Goal: Task Accomplishment & Management: Use online tool/utility

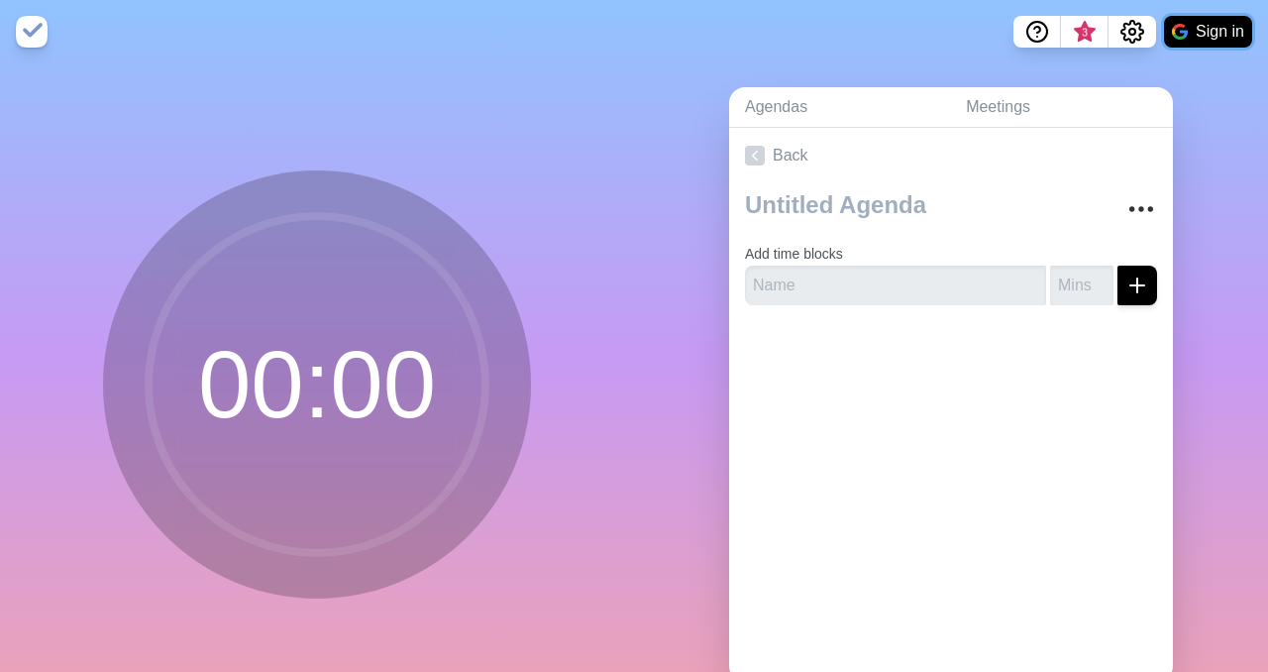
click at [1215, 34] on button "Sign in" at bounding box center [1208, 32] width 88 height 32
click at [1198, 41] on button "Sign in" at bounding box center [1208, 32] width 88 height 32
click at [751, 161] on icon at bounding box center [755, 156] width 20 height 20
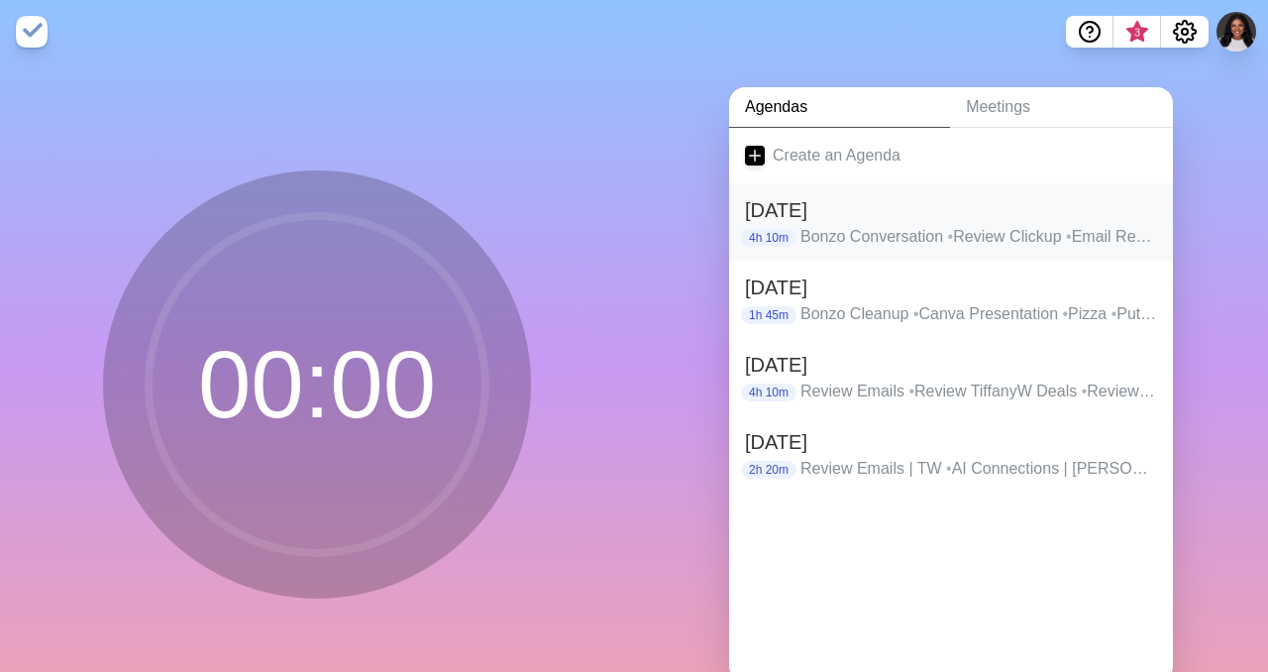
click at [1047, 231] on p "Bonzo Conversation • Review Clickup • Email Review | [PERSON_NAME] • Email Revi…" at bounding box center [978, 237] width 357 height 24
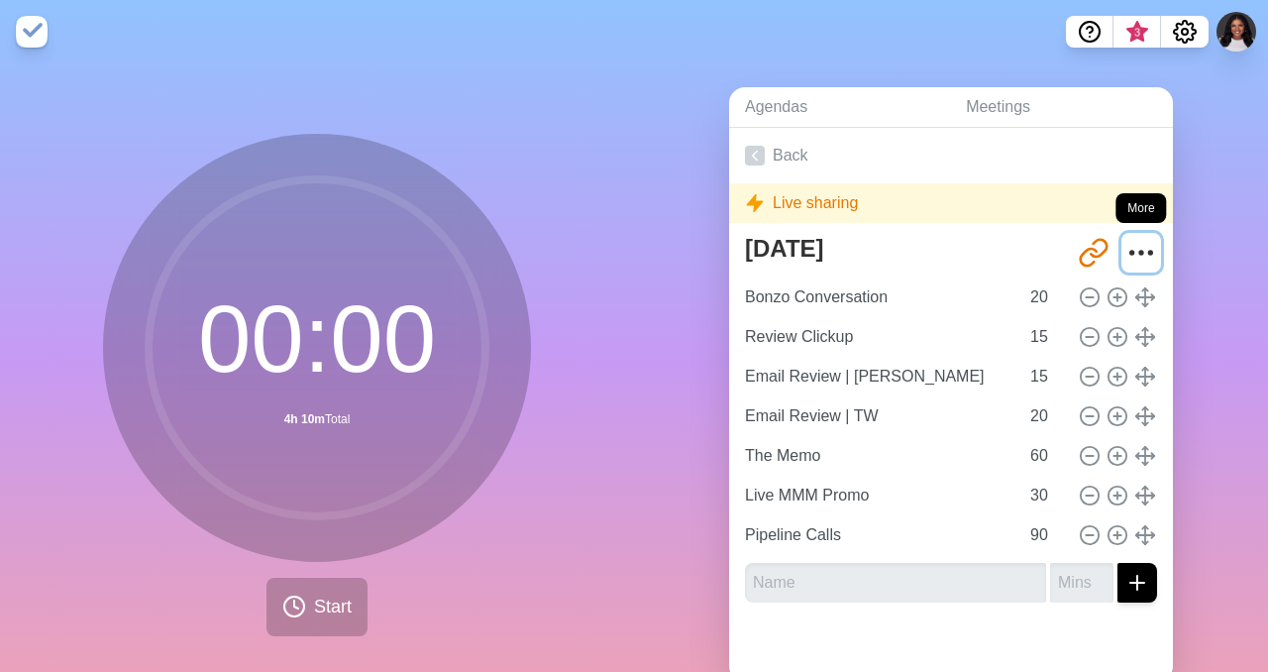
click at [1141, 251] on circle "More" at bounding box center [1141, 252] width 3 height 3
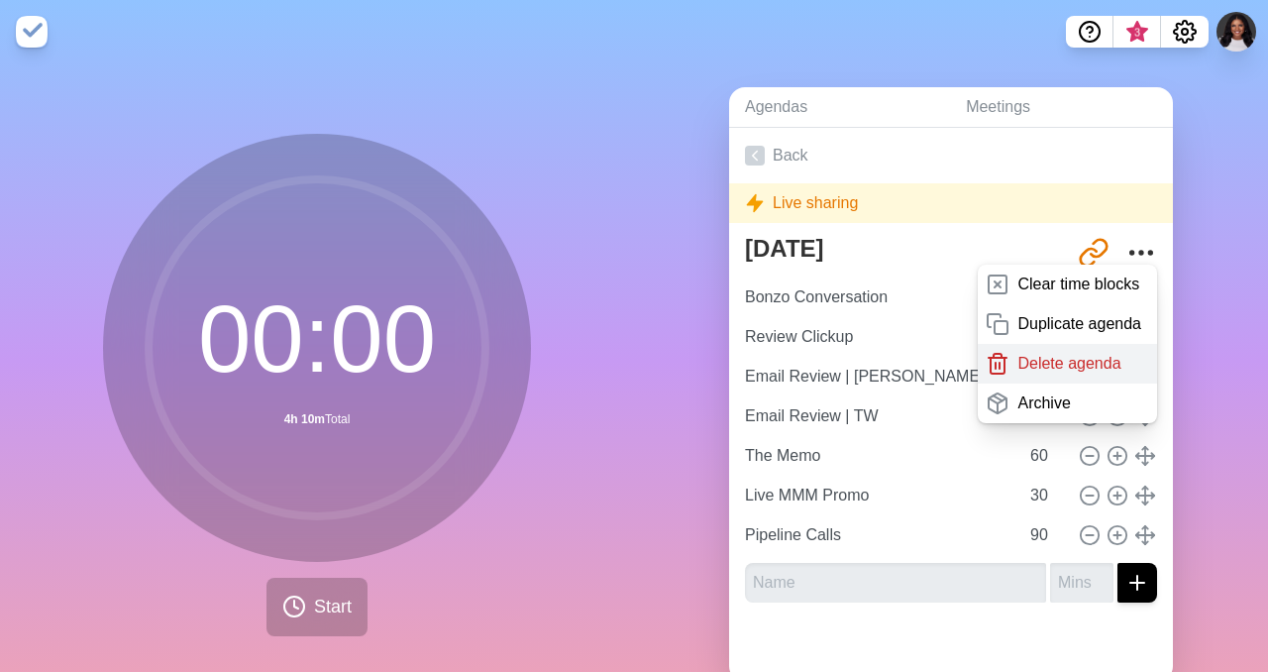
click at [1050, 364] on p "Delete agenda" at bounding box center [1068, 364] width 103 height 24
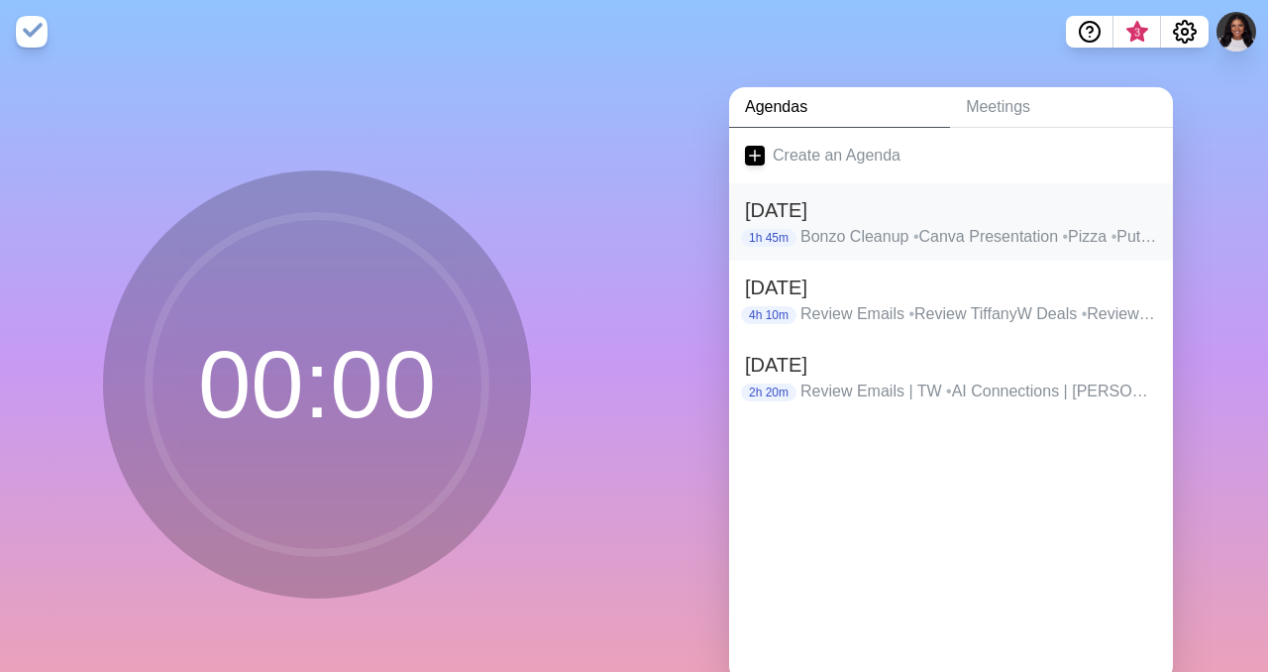
click at [1117, 238] on span "•" at bounding box center [1114, 236] width 6 height 17
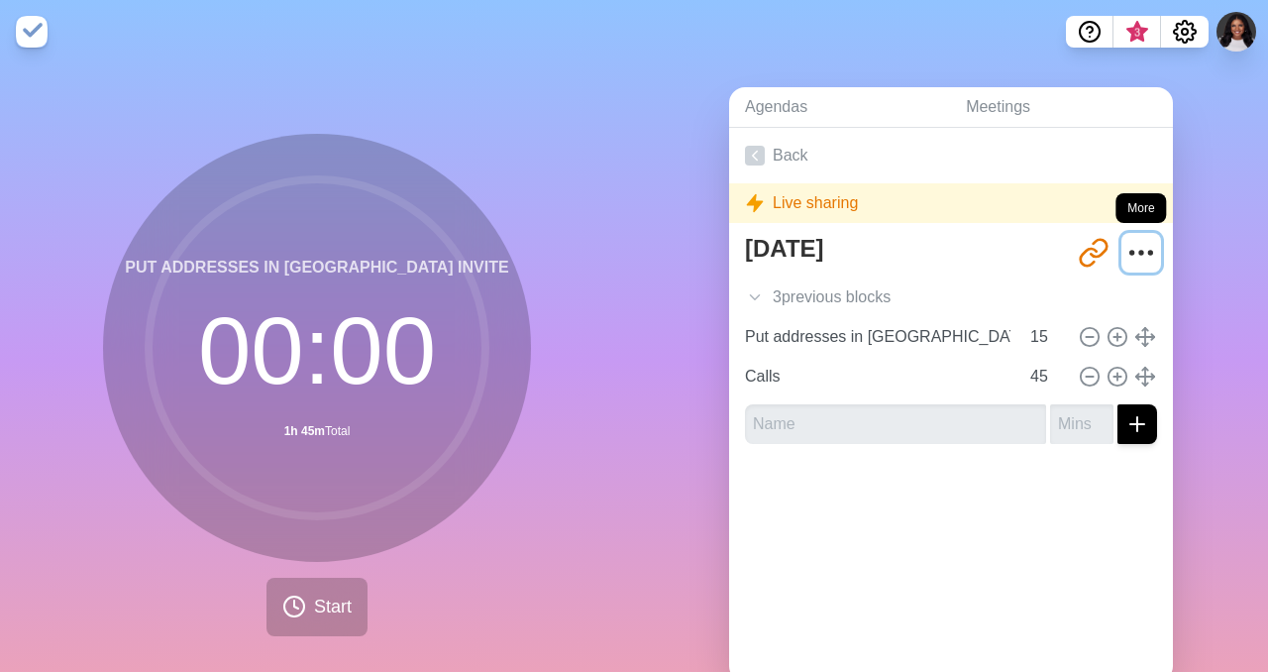
click at [1142, 253] on circle "More" at bounding box center [1141, 252] width 3 height 3
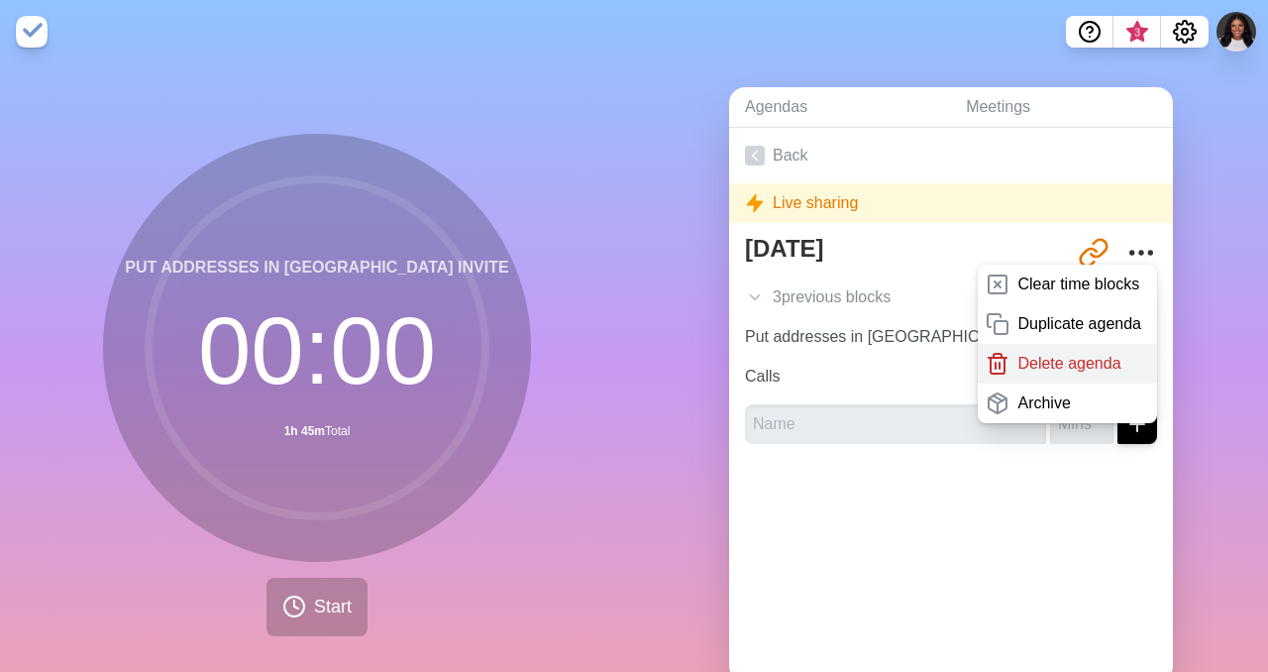
click at [1029, 368] on p "Delete agenda" at bounding box center [1068, 364] width 103 height 24
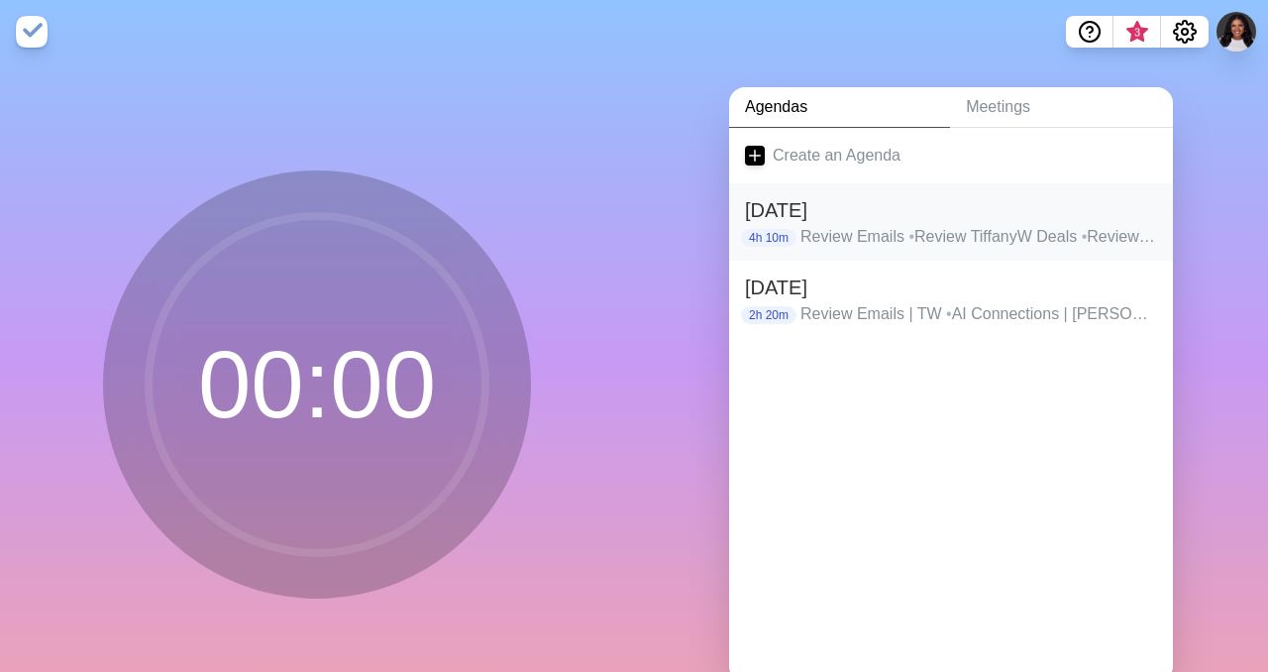
click at [1137, 238] on p "Review Emails • Review TiffanyW Deals • Review d.w. Dealls • Prompt for CRM FUB…" at bounding box center [978, 237] width 357 height 24
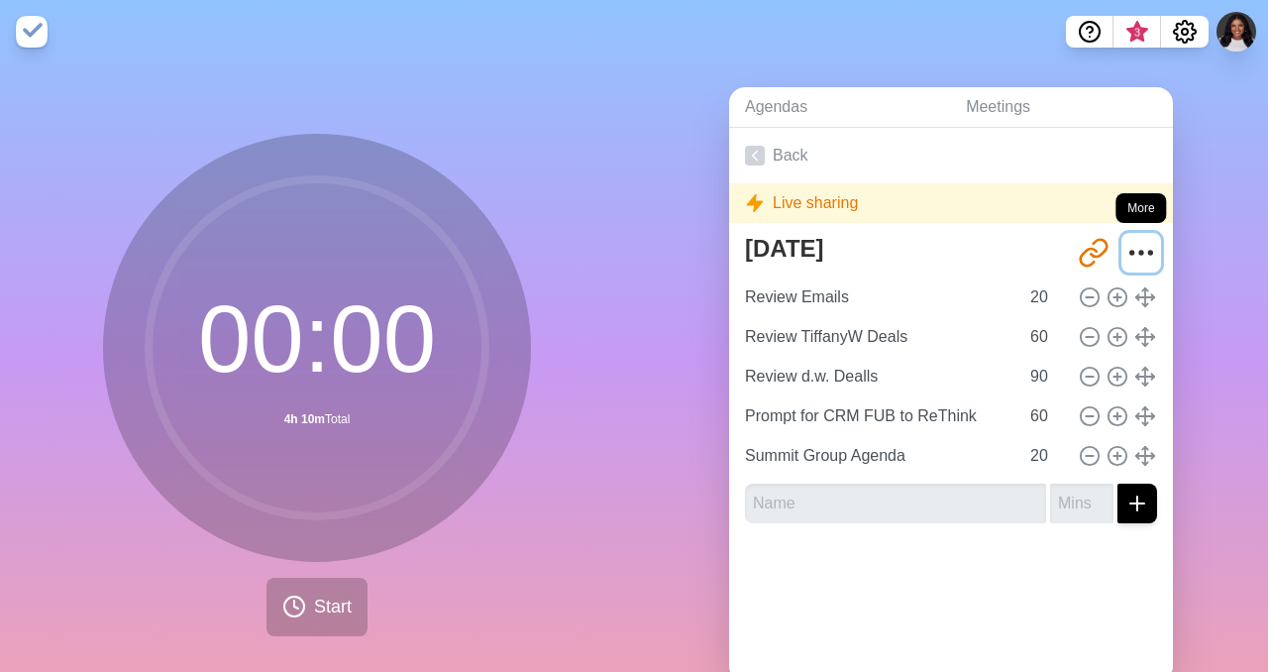
click at [1140, 245] on icon "More" at bounding box center [1141, 253] width 32 height 32
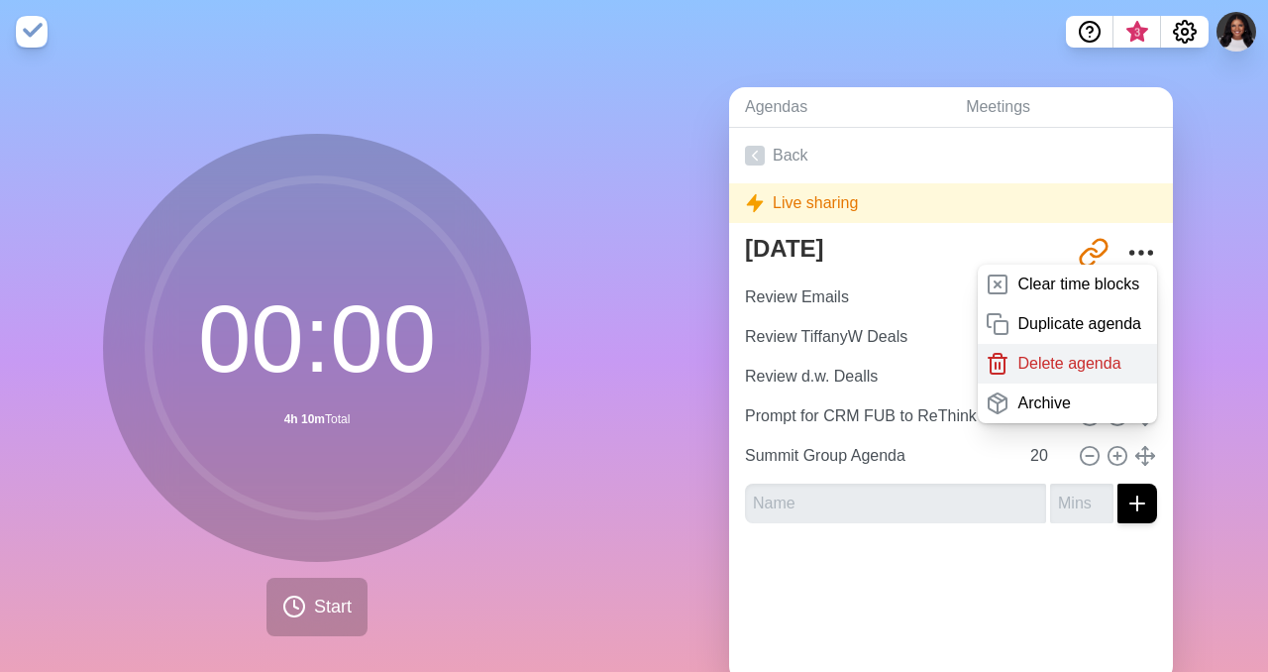
click at [1047, 362] on p "Delete agenda" at bounding box center [1068, 364] width 103 height 24
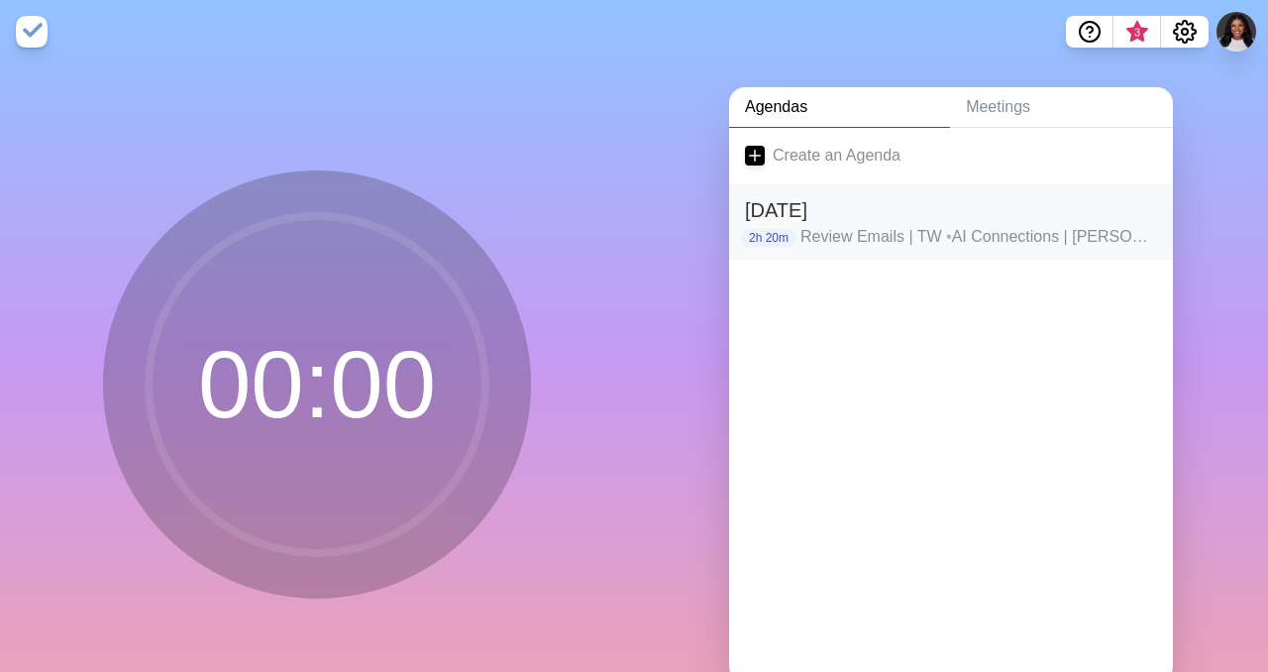
click at [1206, 241] on span "•" at bounding box center [1209, 236] width 6 height 17
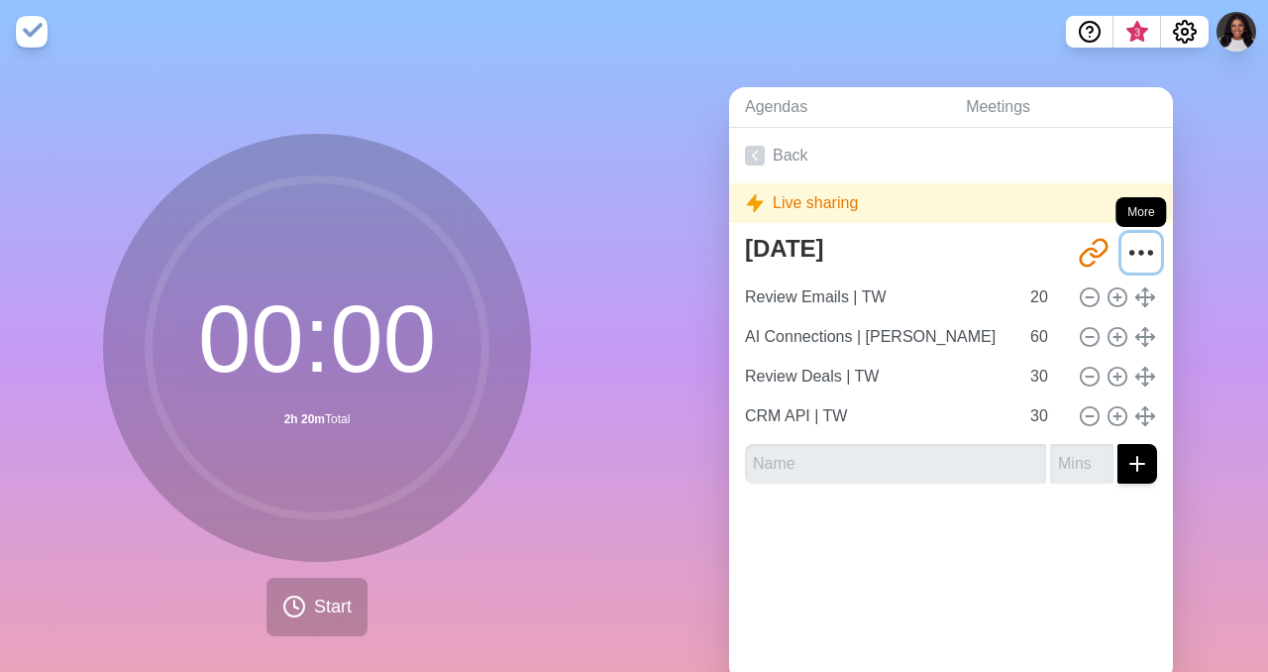
click at [1151, 241] on icon "More" at bounding box center [1141, 253] width 32 height 32
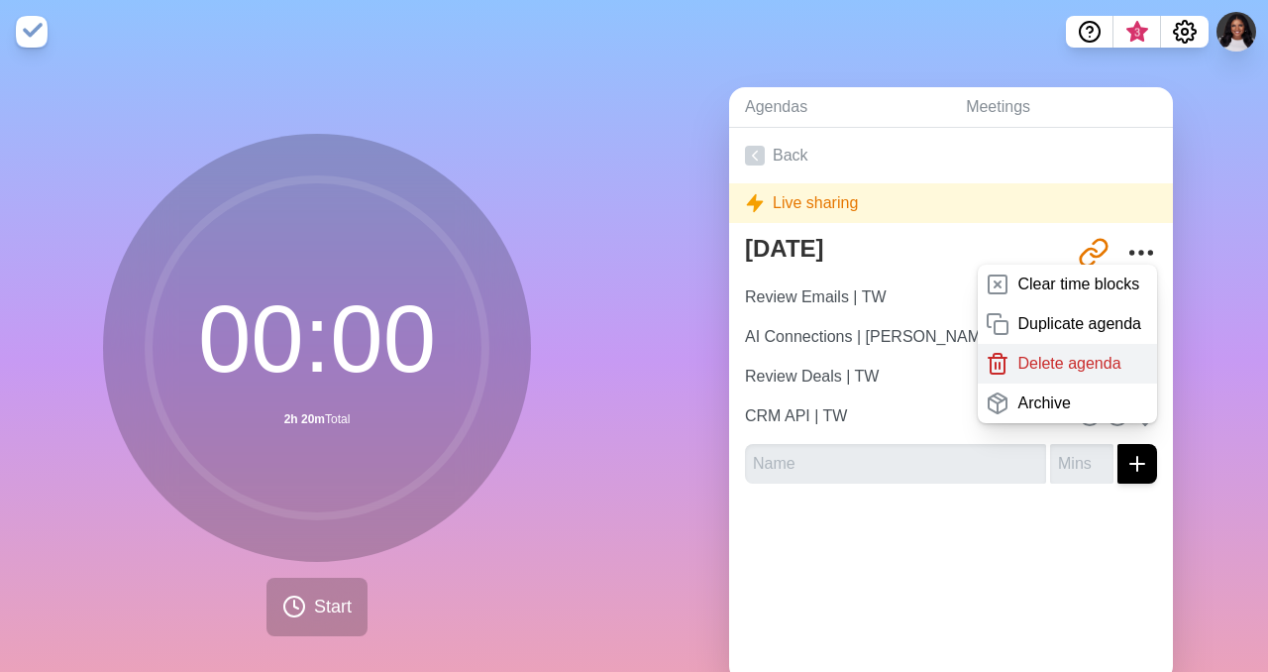
click at [1039, 364] on p "Delete agenda" at bounding box center [1068, 364] width 103 height 24
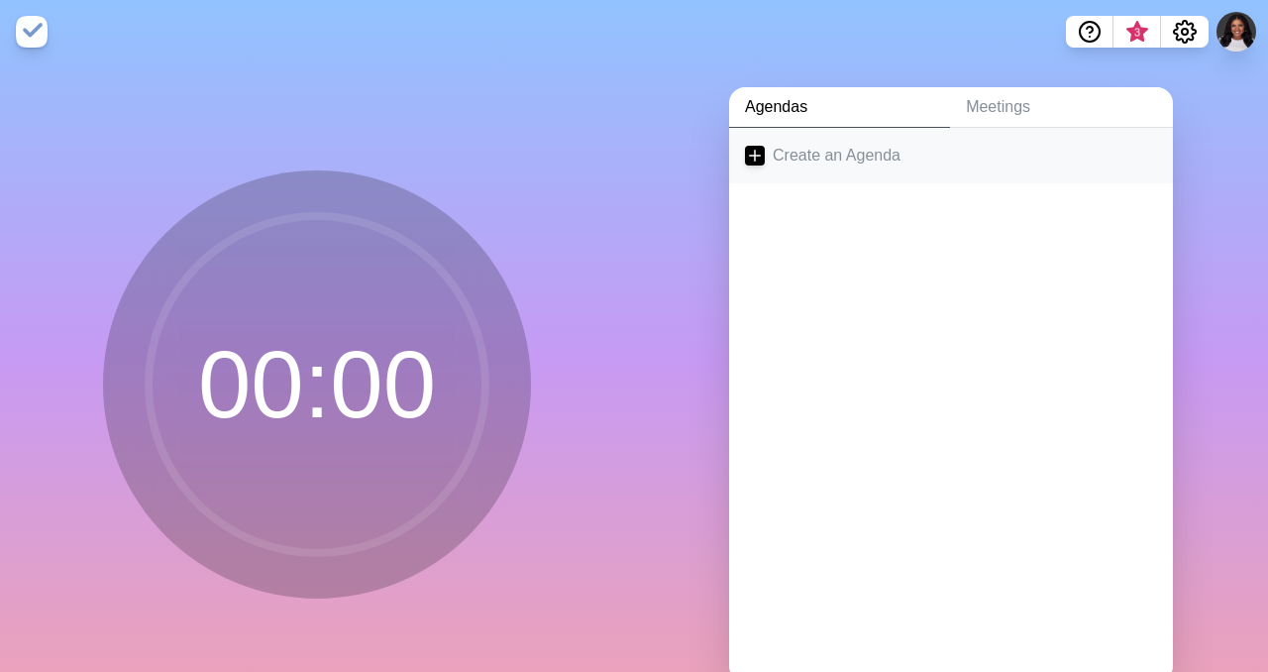
click at [806, 160] on link "Create an Agenda" at bounding box center [951, 155] width 444 height 55
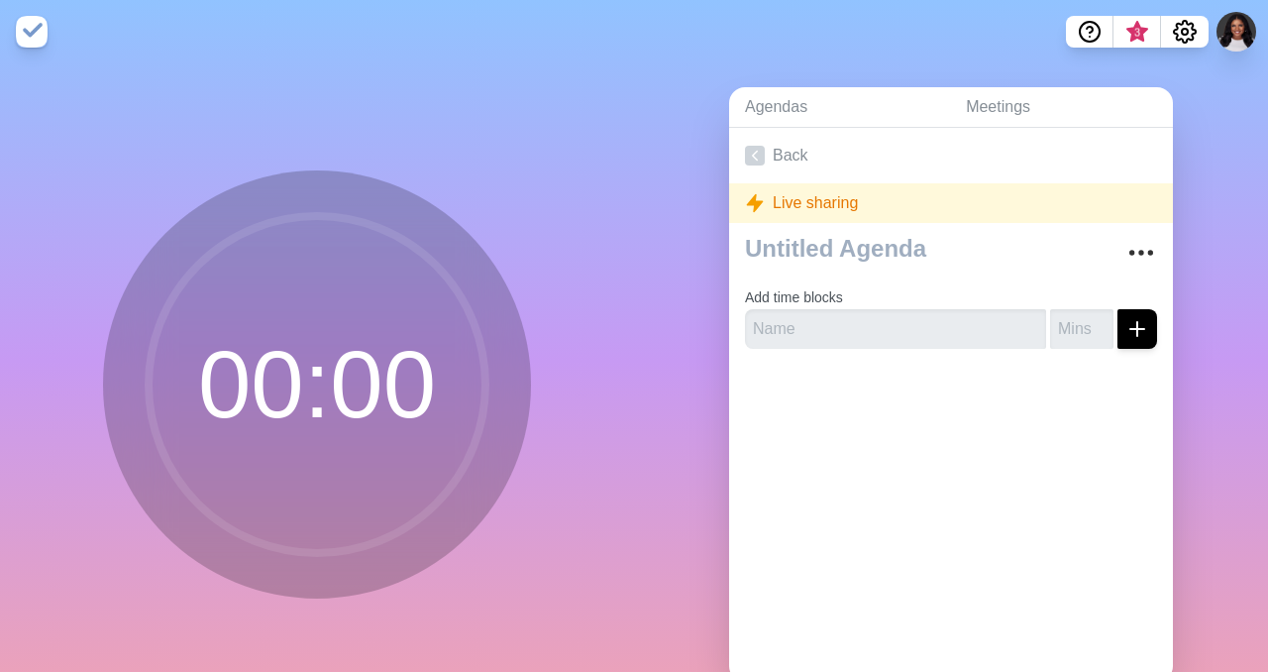
click at [806, 160] on link "Back" at bounding box center [951, 155] width 444 height 55
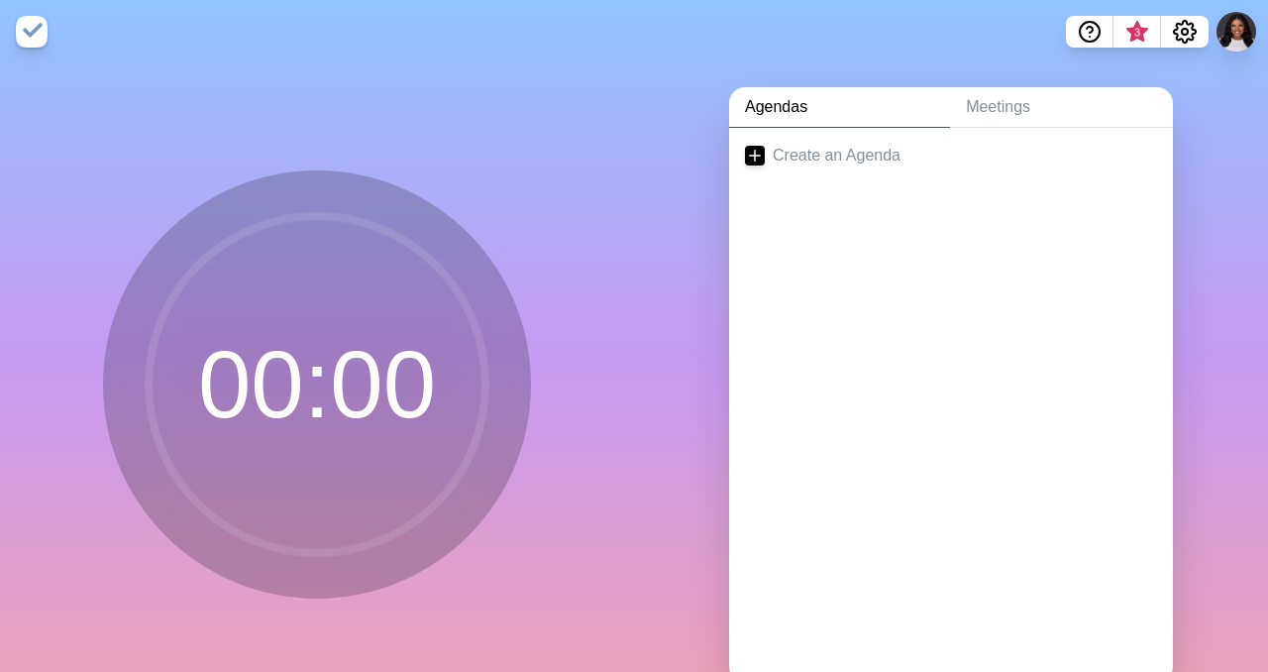
click at [806, 160] on link "Create an Agenda" at bounding box center [951, 155] width 444 height 55
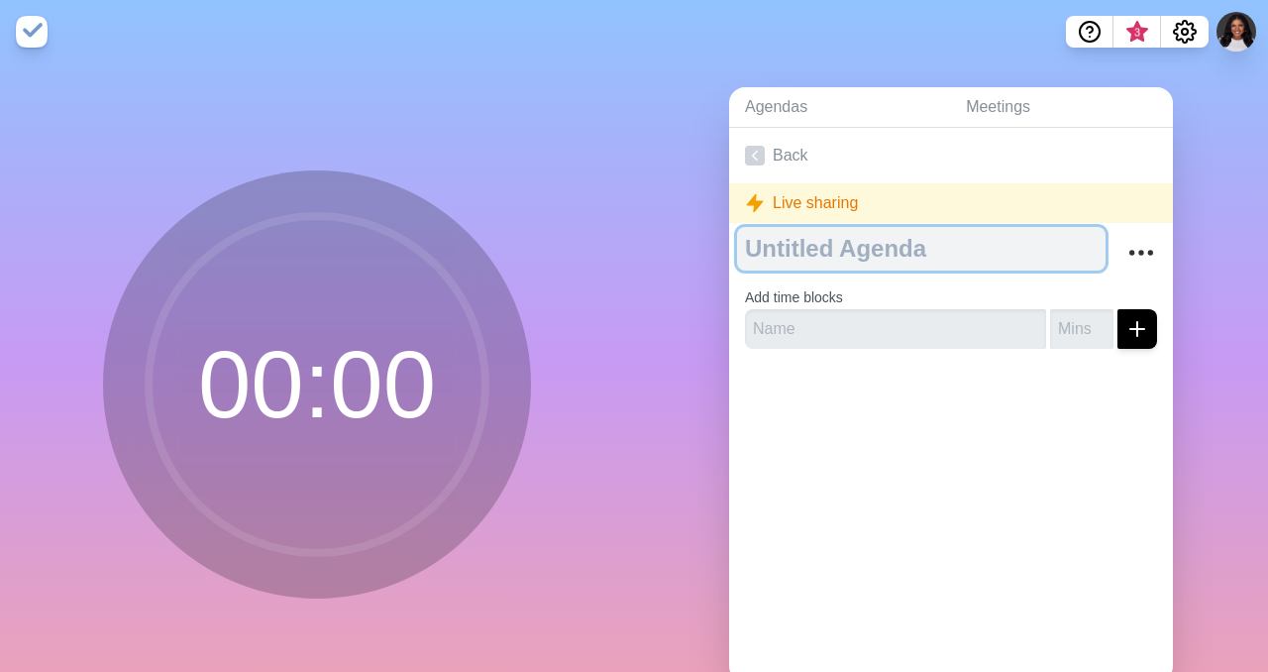
click at [796, 255] on textarea at bounding box center [921, 249] width 368 height 44
type textarea "[DATE] | [DATE]"
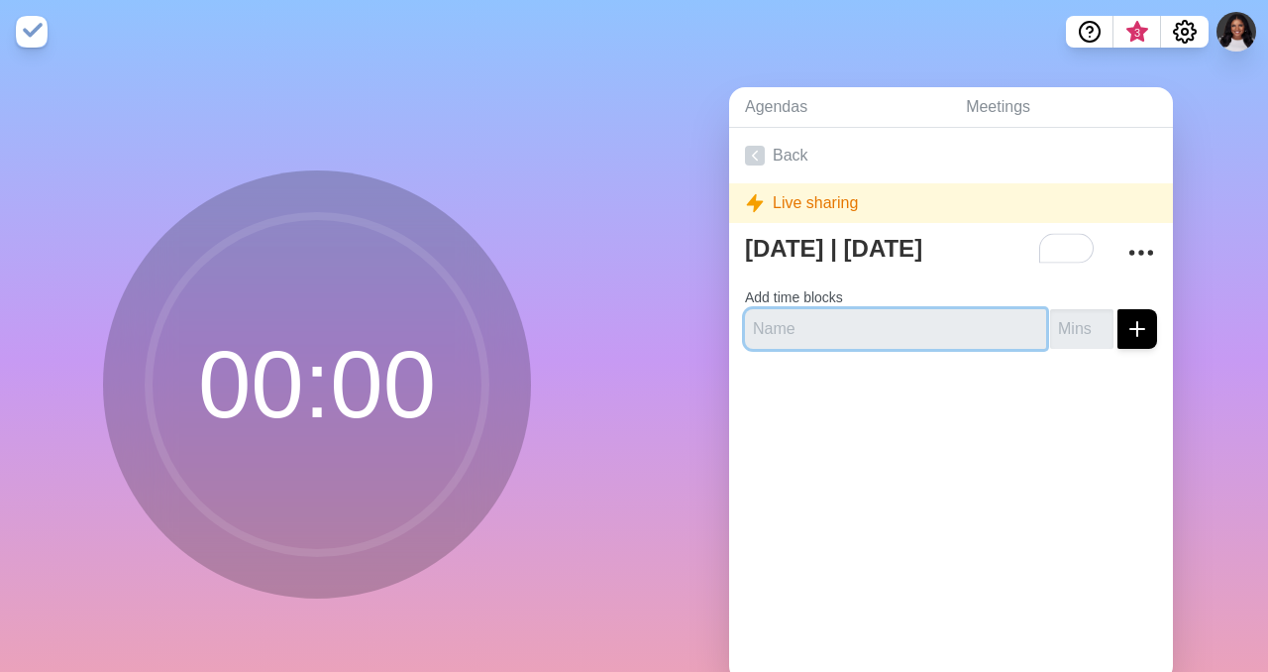
click at [793, 319] on input "text" at bounding box center [895, 329] width 301 height 40
type input "R"
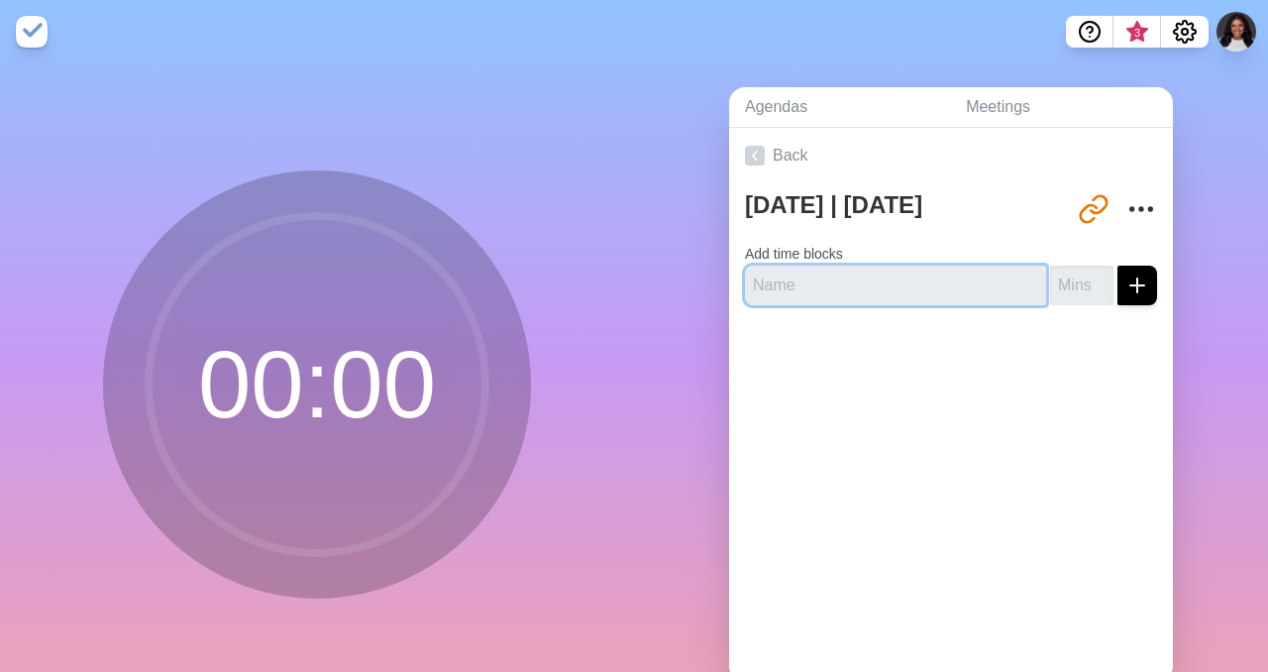
click at [833, 296] on input "text" at bounding box center [895, 285] width 301 height 40
type input "Review Emails"
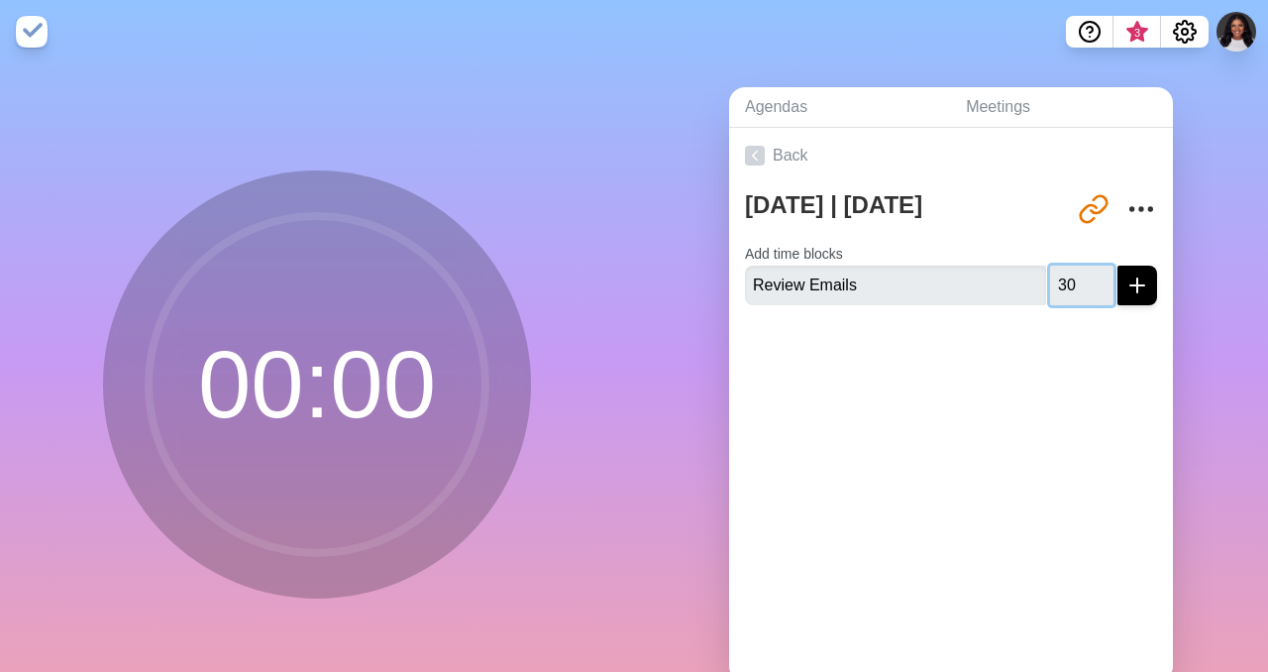
type input "30"
click at [1117, 265] on button "submit" at bounding box center [1137, 285] width 40 height 40
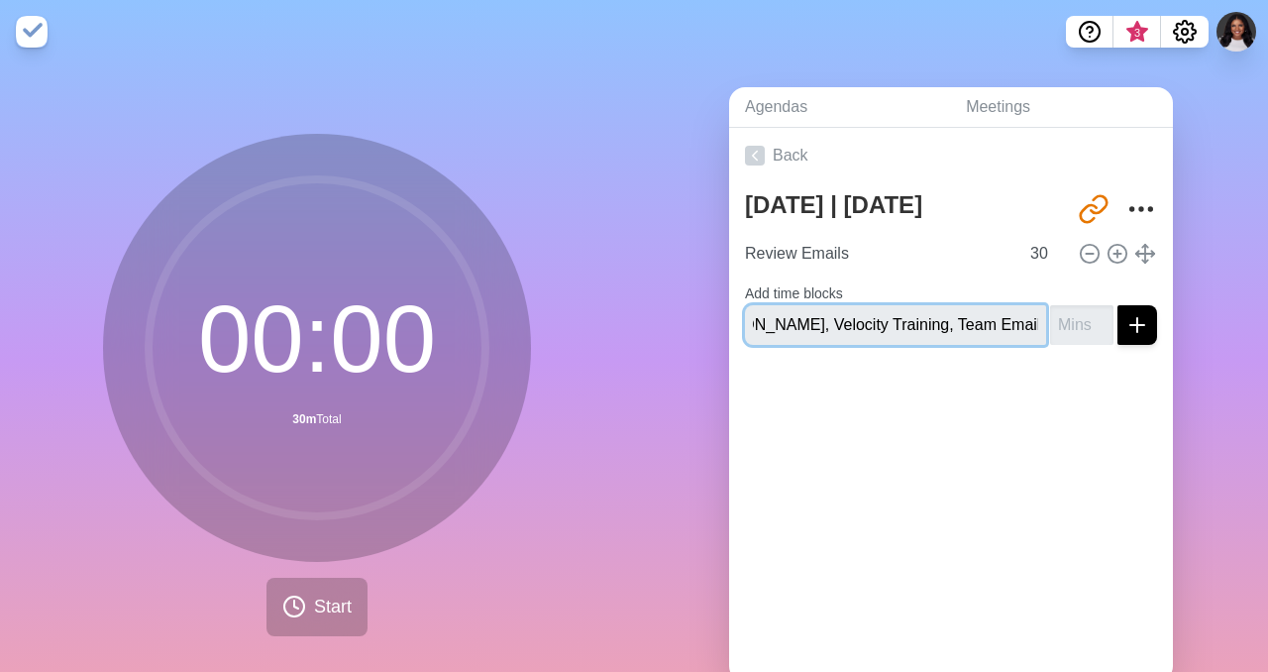
scroll to position [0, 272]
type input "Summit Group Maintenance | [PERSON_NAME], Velocity Training, Team Email, [PERSO…"
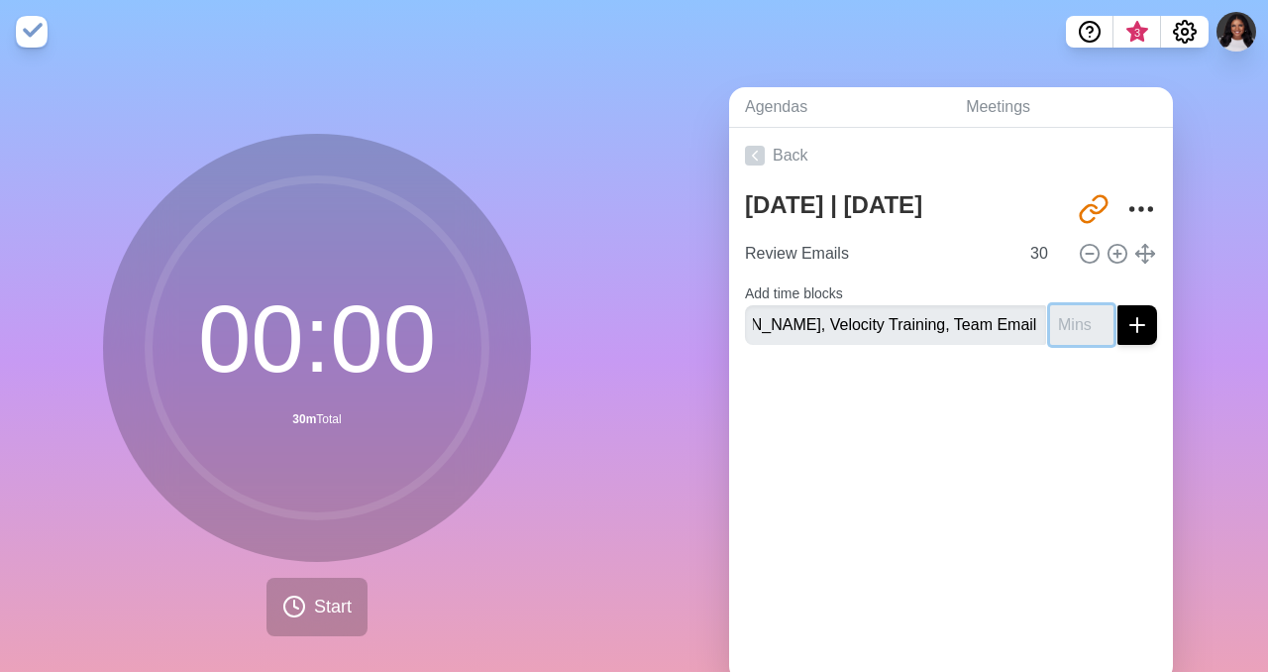
scroll to position [0, 0]
type input "30"
click at [1117, 305] on button "submit" at bounding box center [1137, 325] width 40 height 40
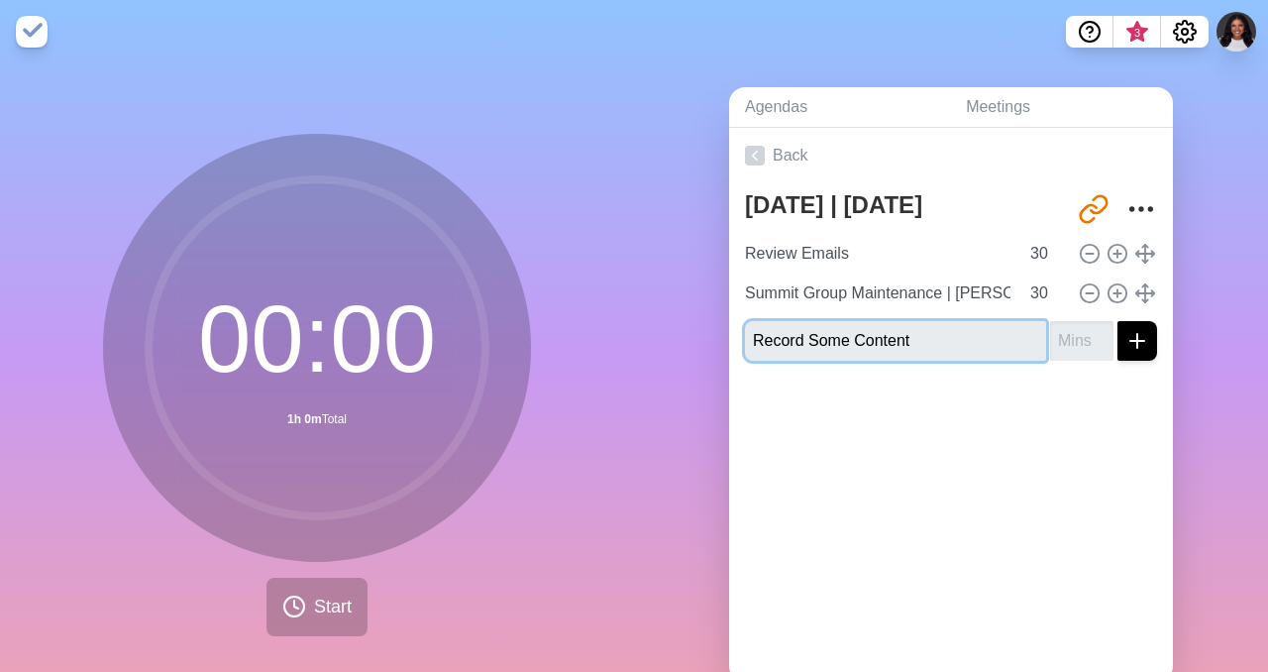
type input "Record Some Content"
type input "90"
click at [1117, 321] on button "submit" at bounding box center [1137, 341] width 40 height 40
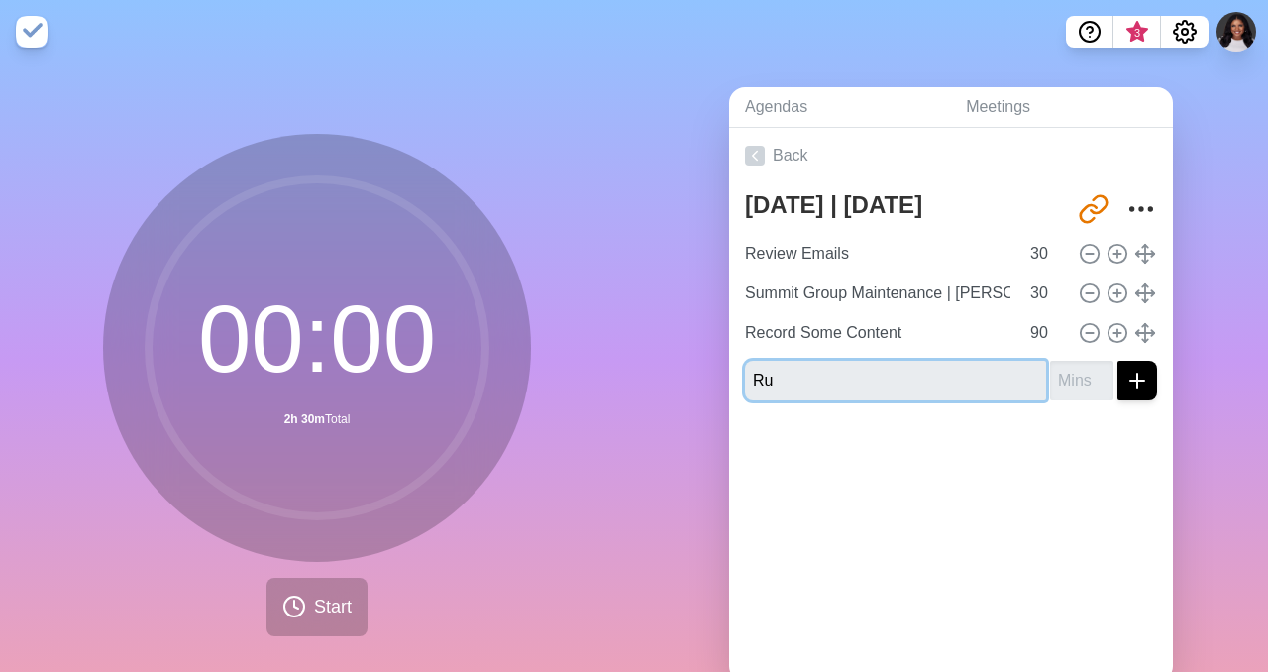
type input "R"
type input "Rethink Pipeline Review"
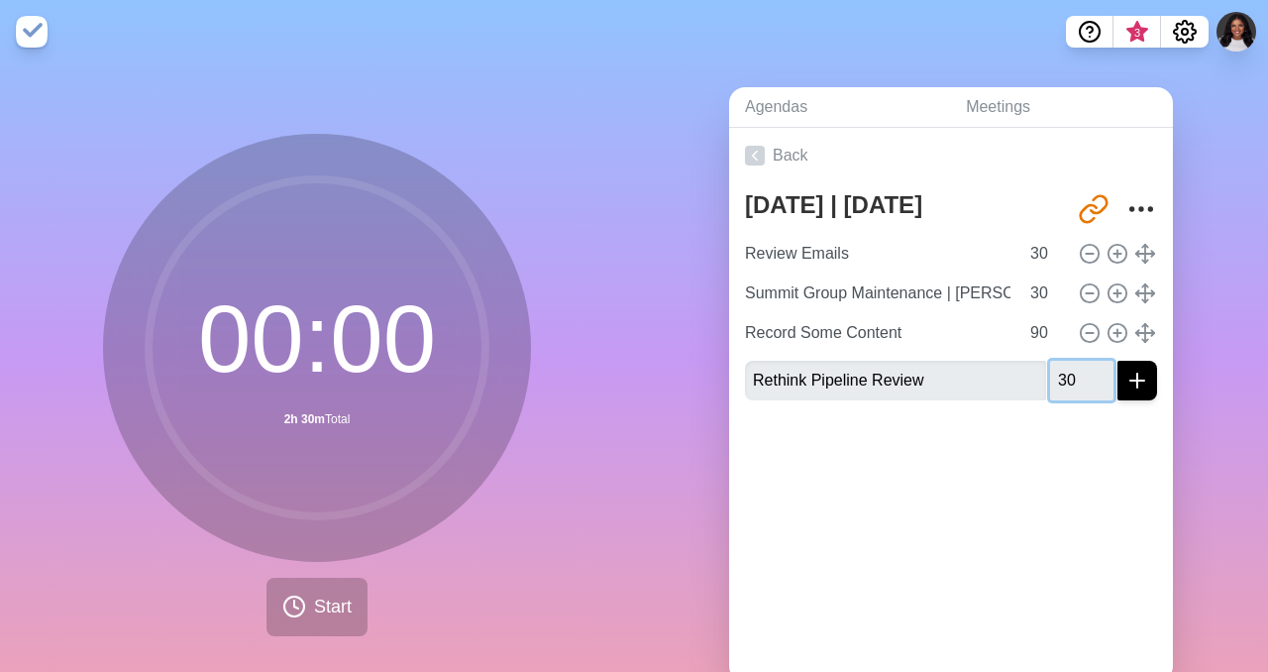
type input "30"
click at [1117, 361] on button "submit" at bounding box center [1137, 381] width 40 height 40
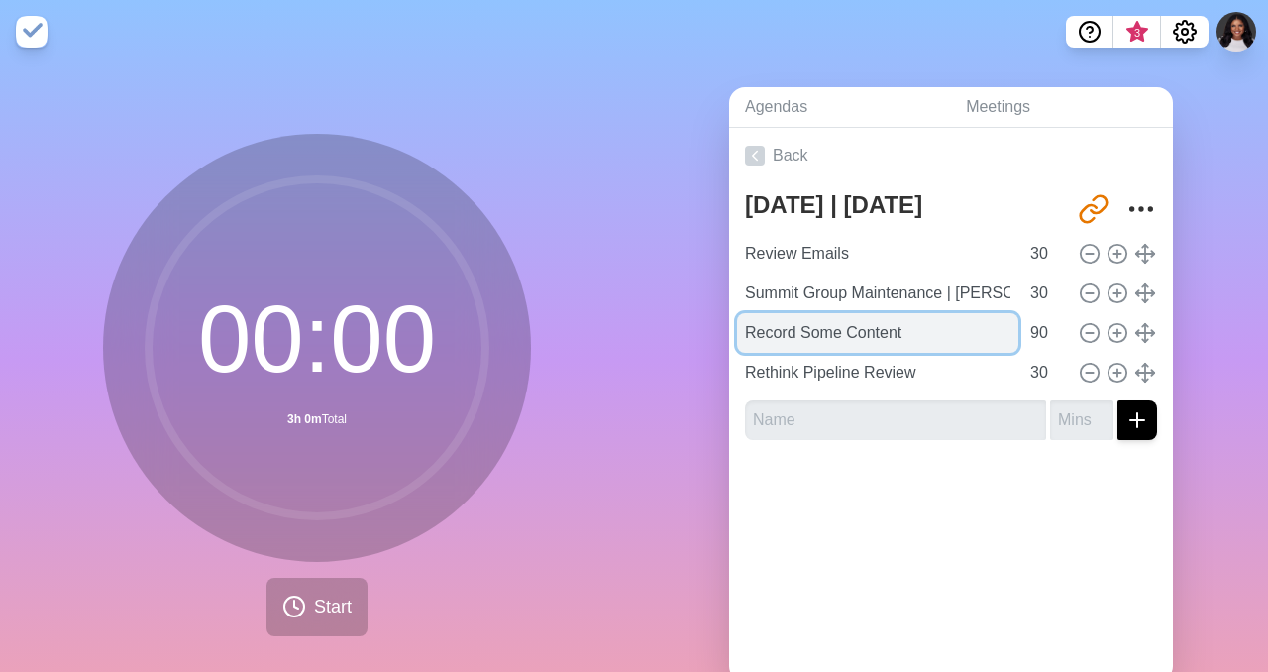
click at [788, 336] on input "Record Some Content" at bounding box center [877, 333] width 281 height 40
click at [748, 339] on input "Record Some Content" at bounding box center [877, 333] width 281 height 40
type input "Flare | Record Some Content"
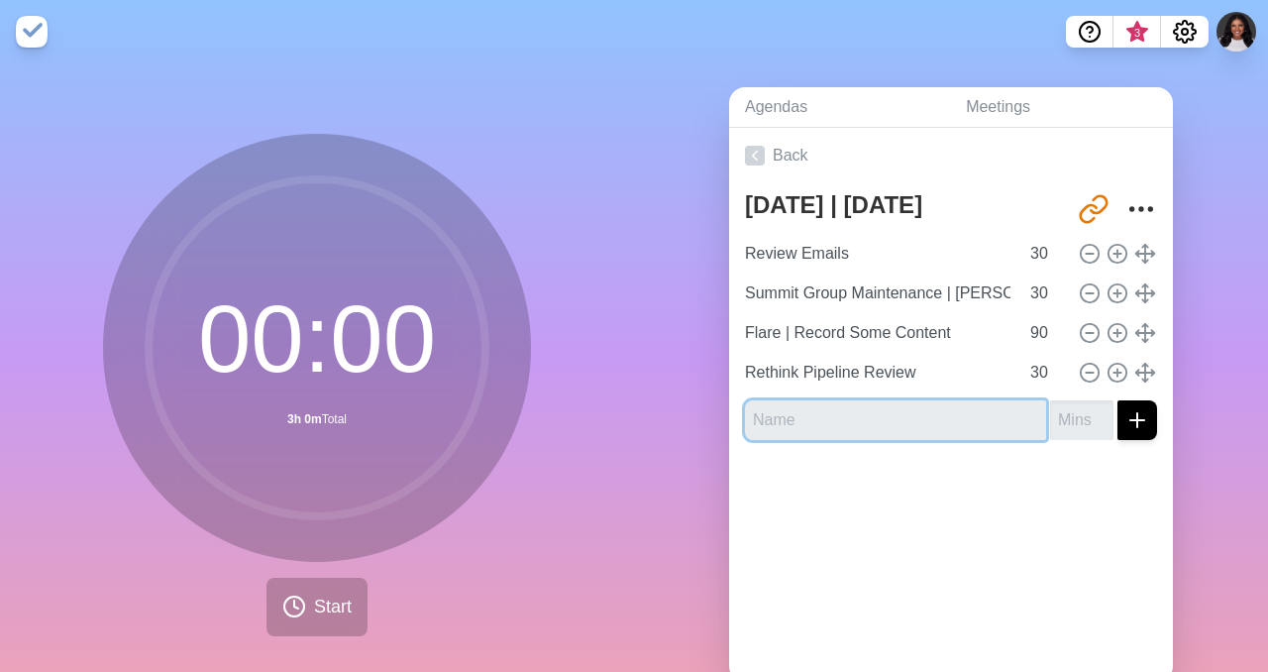
click at [770, 433] on input "text" at bounding box center [895, 420] width 301 height 40
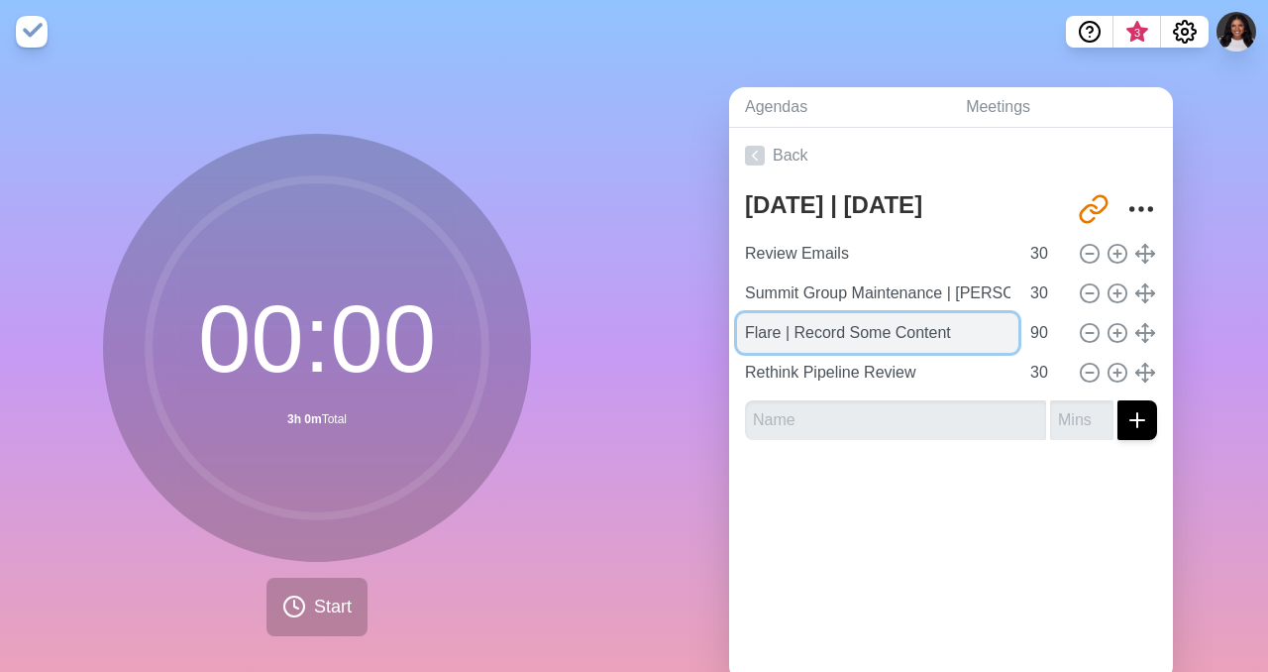
drag, startPoint x: 788, startPoint y: 335, endPoint x: 741, endPoint y: 335, distance: 47.5
click at [741, 335] on input "Flare | Record Some Content" at bounding box center [877, 333] width 281 height 40
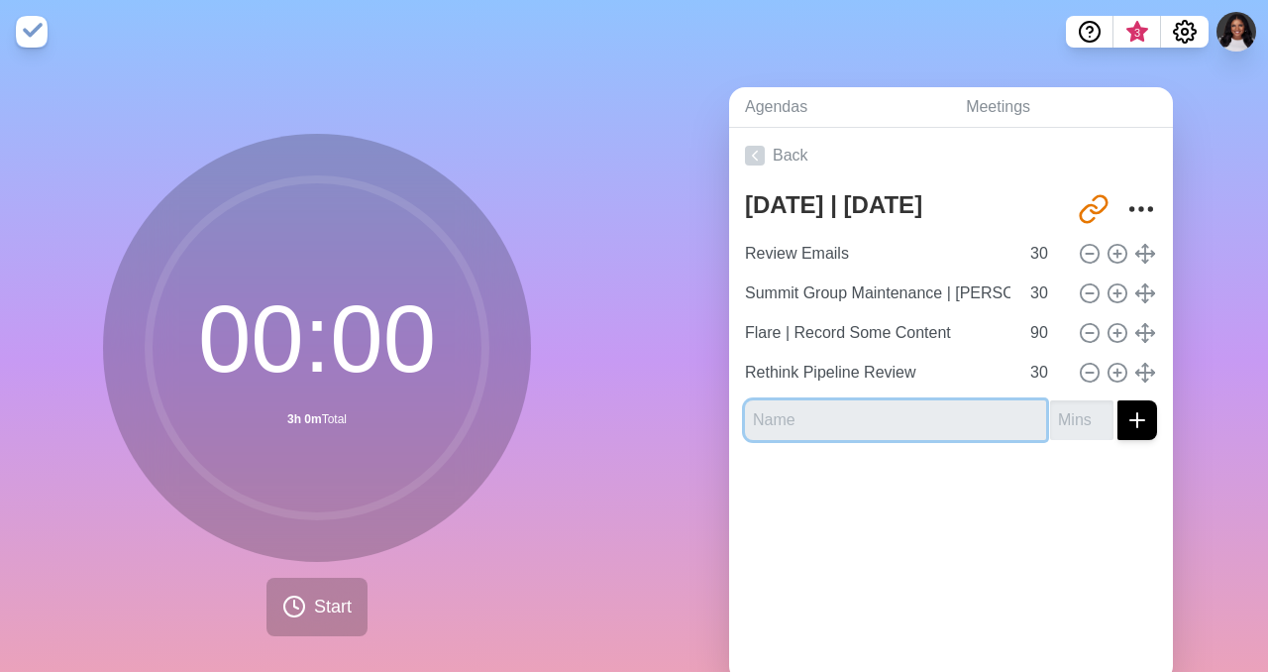
click at [775, 416] on input "text" at bounding box center [895, 420] width 301 height 40
paste input "Flare |"
type input "F"
type input "AI | Setup Flow for Enterprise"
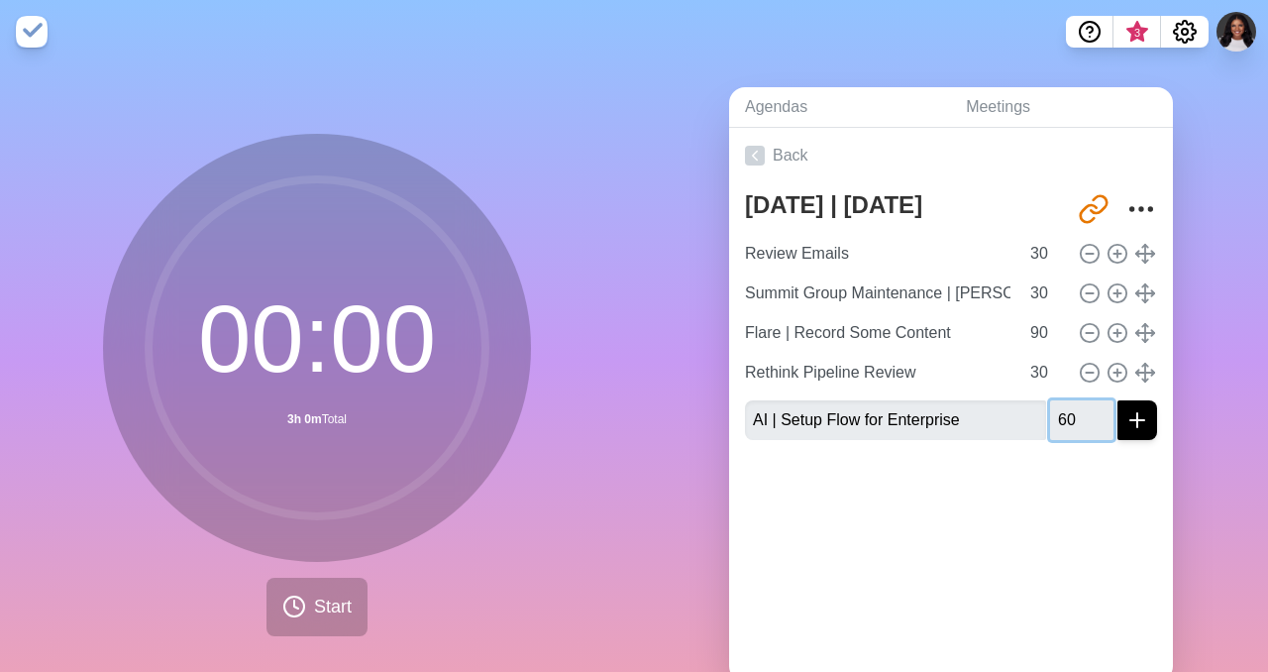
type input "60"
click at [1117, 400] on button "submit" at bounding box center [1137, 420] width 40 height 40
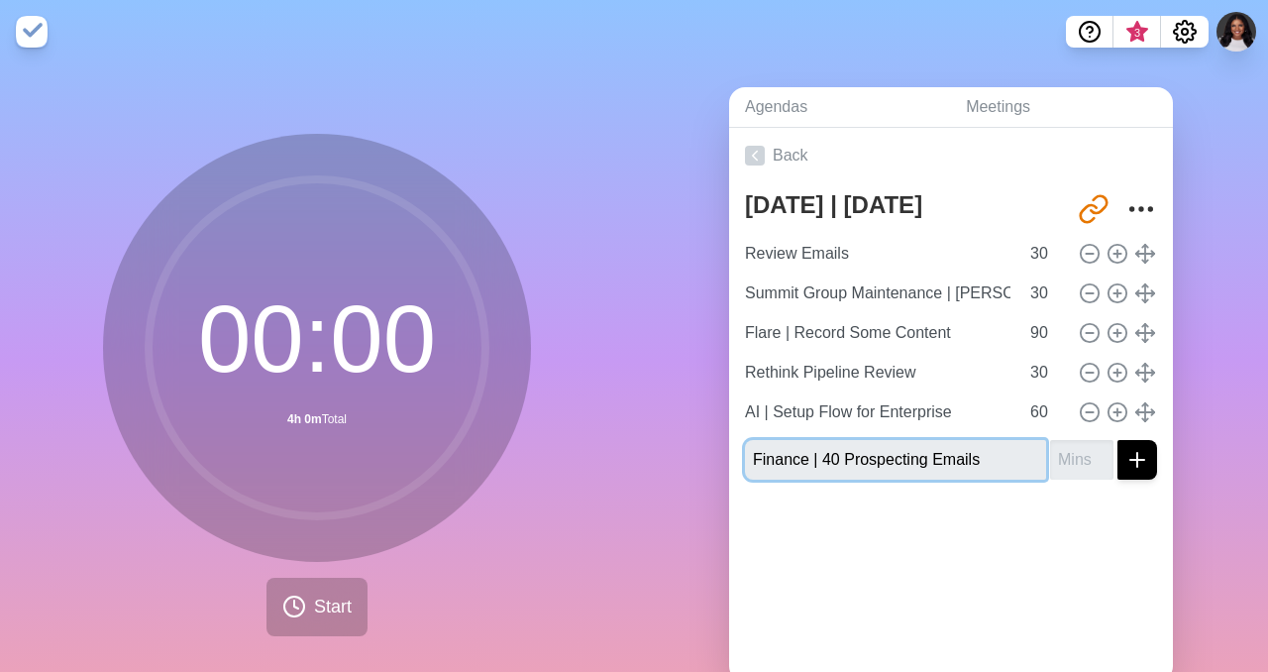
type input "Finance | 40 Prospecting Emails"
type input "6"
type input "60"
click at [1117, 440] on button "submit" at bounding box center [1137, 460] width 40 height 40
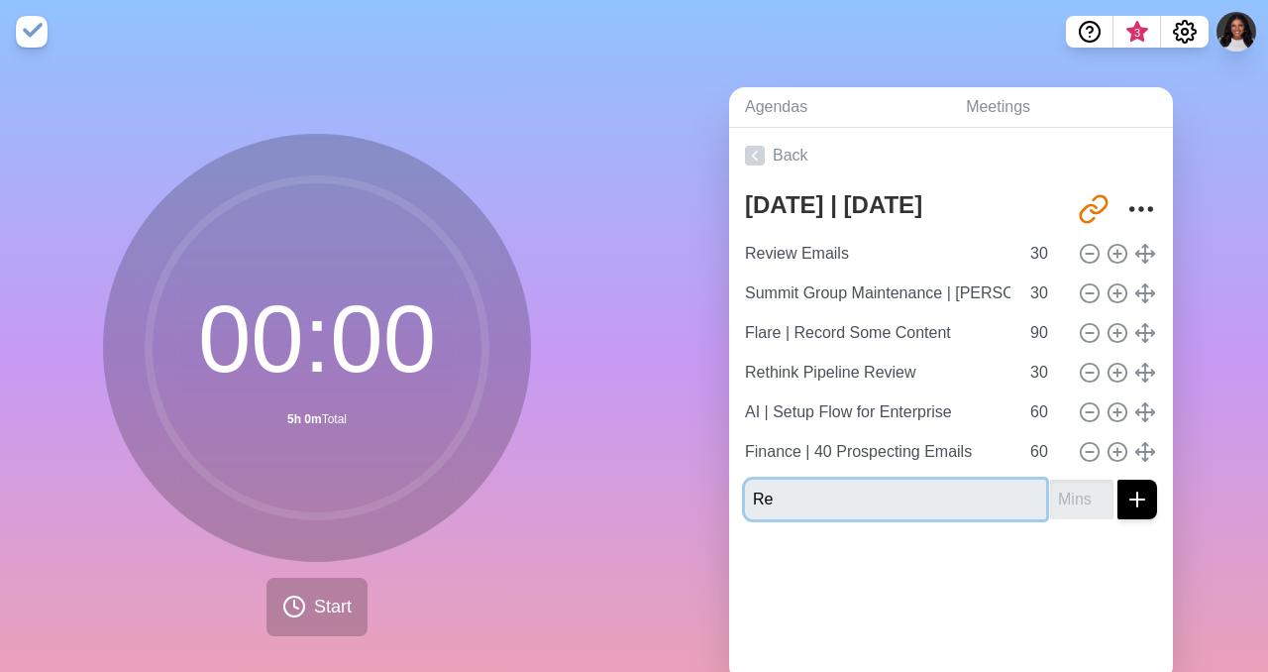
type input "R"
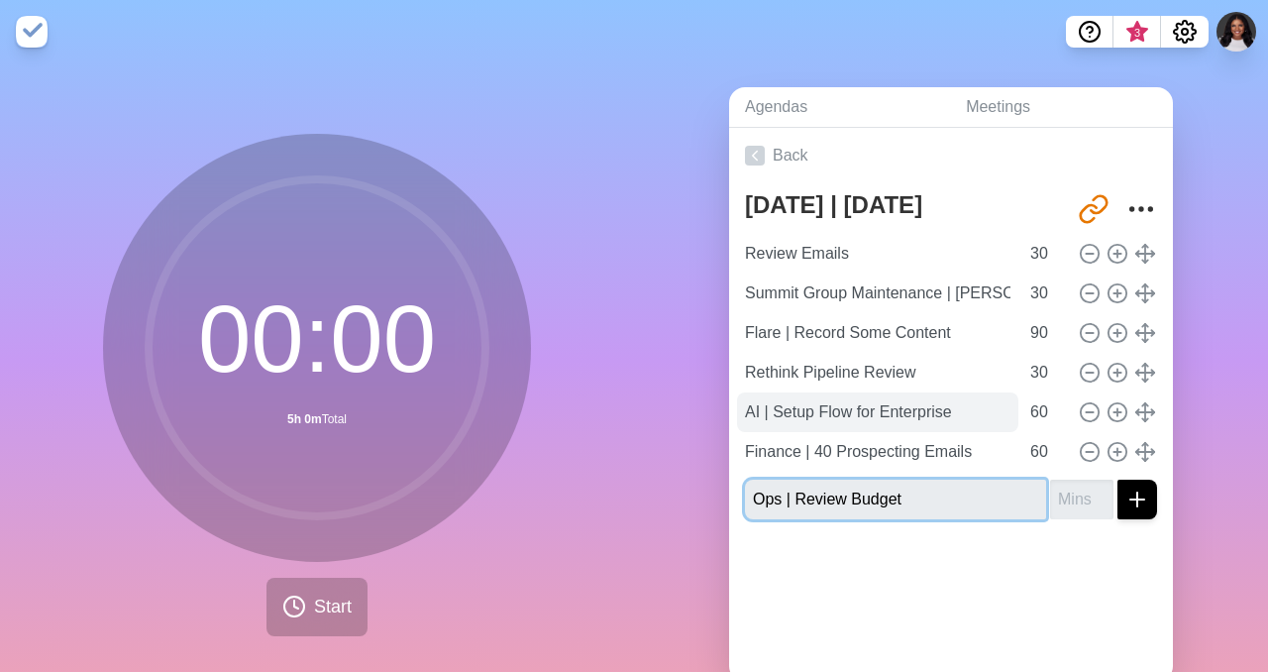
type input "Ops | Review Budget"
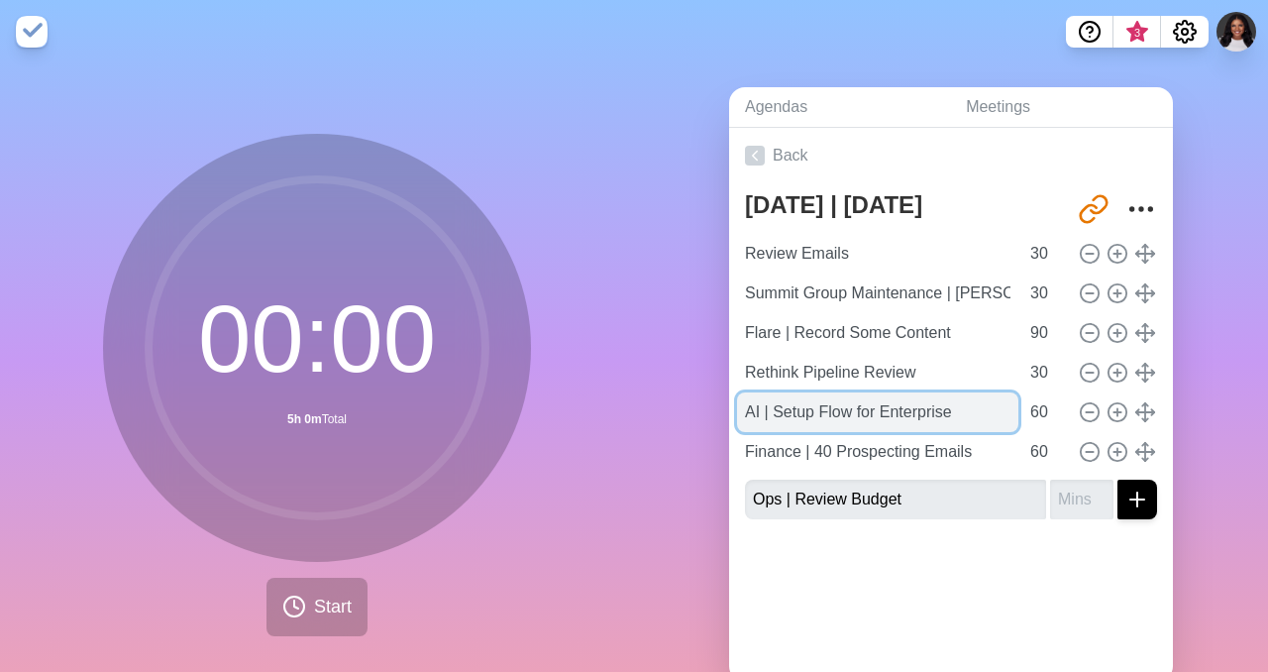
click at [762, 409] on input "AI | Setup Flow for Enterprise" at bounding box center [877, 412] width 281 height 40
click at [814, 412] on input "Ops | AI | Setup Flow for Enterprise" at bounding box center [877, 412] width 281 height 40
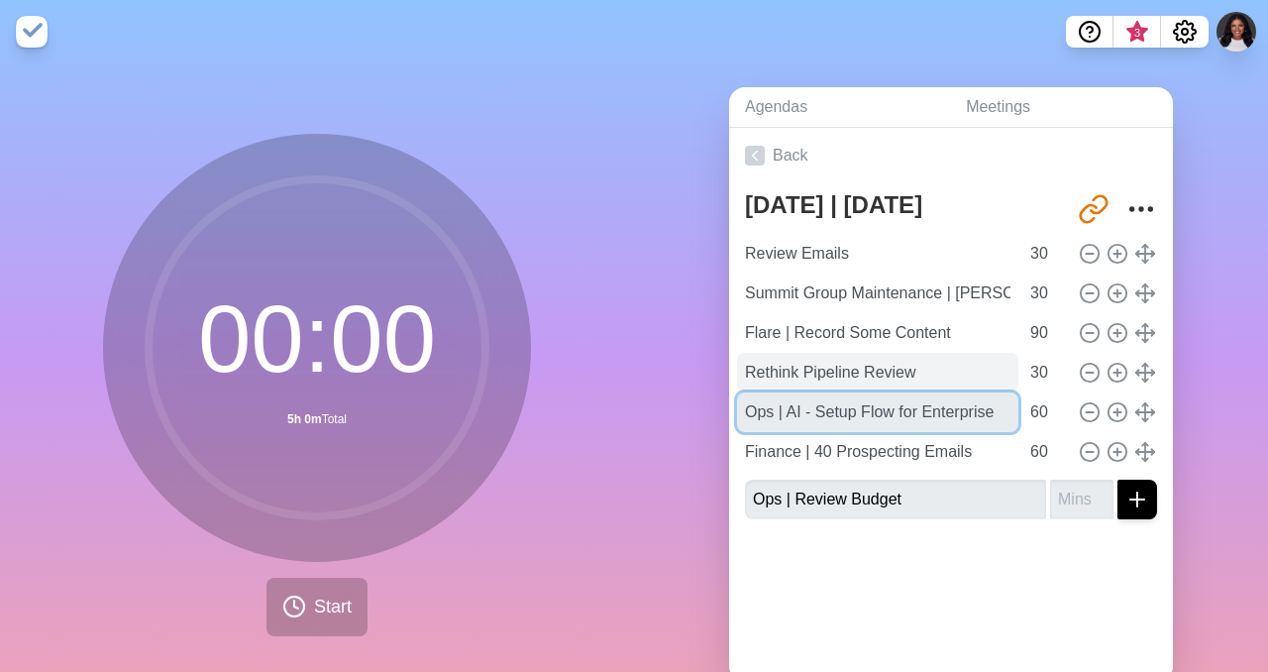
type input "Ops | AI - Setup Flow for Enterprise"
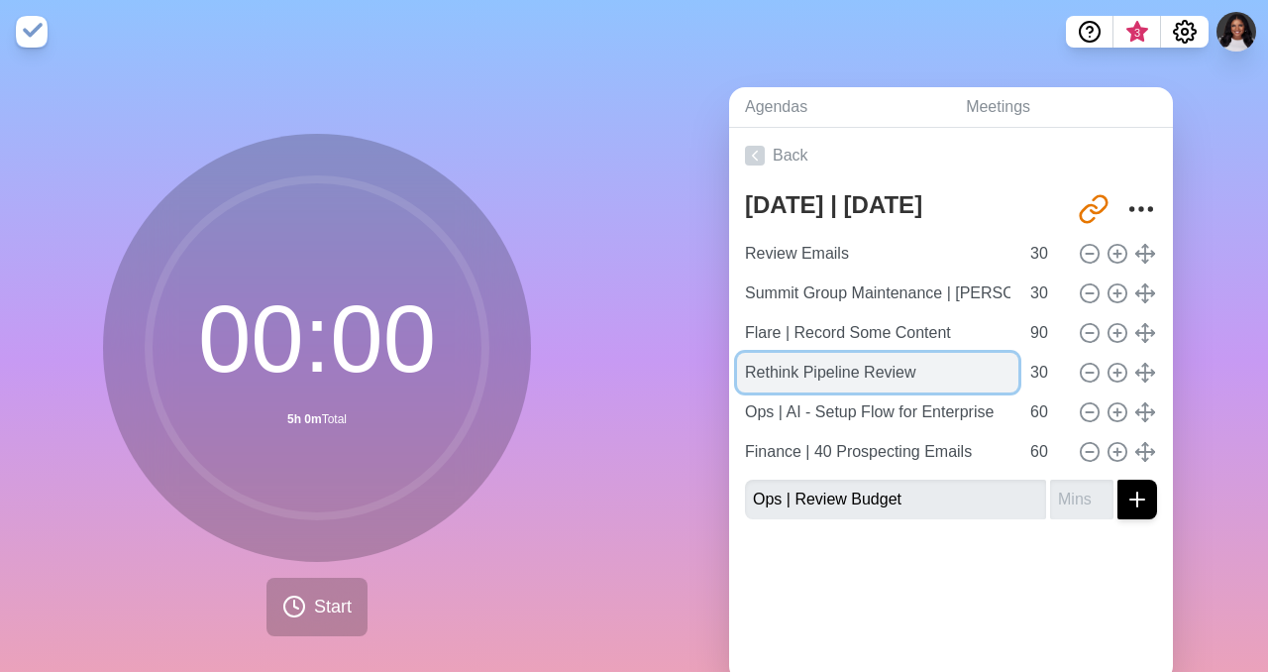
click at [772, 370] on input "Rethink Pipeline Review" at bounding box center [877, 373] width 281 height 40
click at [747, 374] on input "Rethink Pipeline Review" at bounding box center [877, 373] width 281 height 40
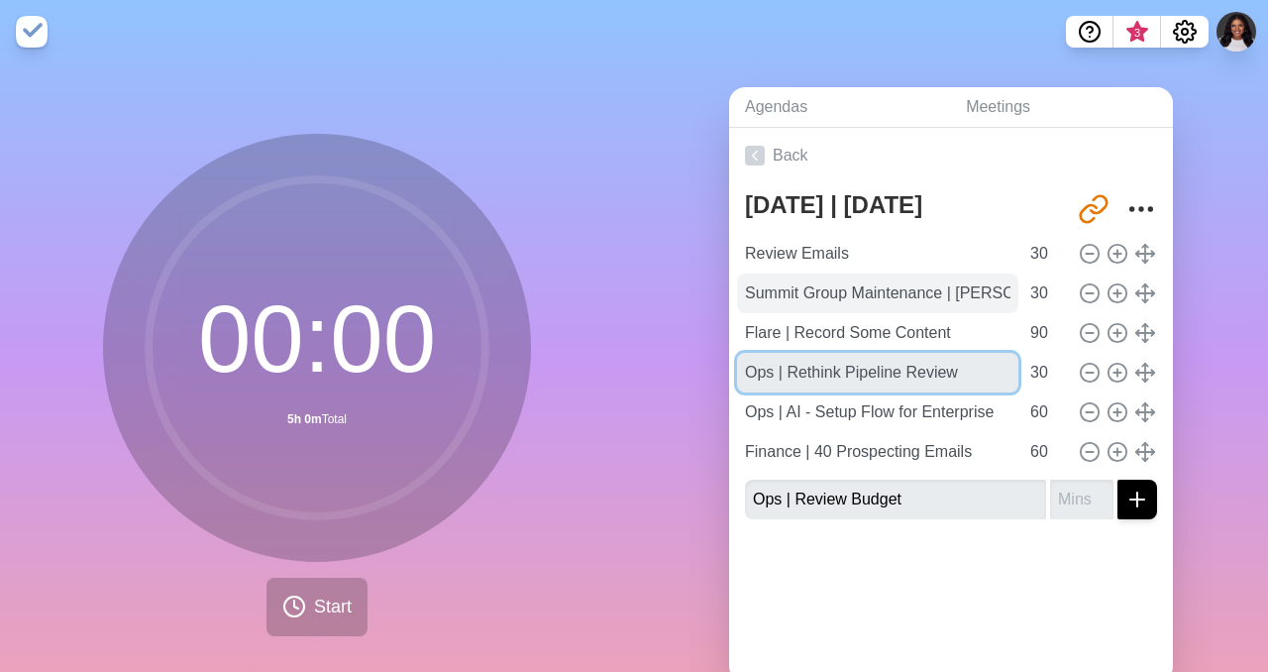
type input "Ops | Rethink Pipeline Review"
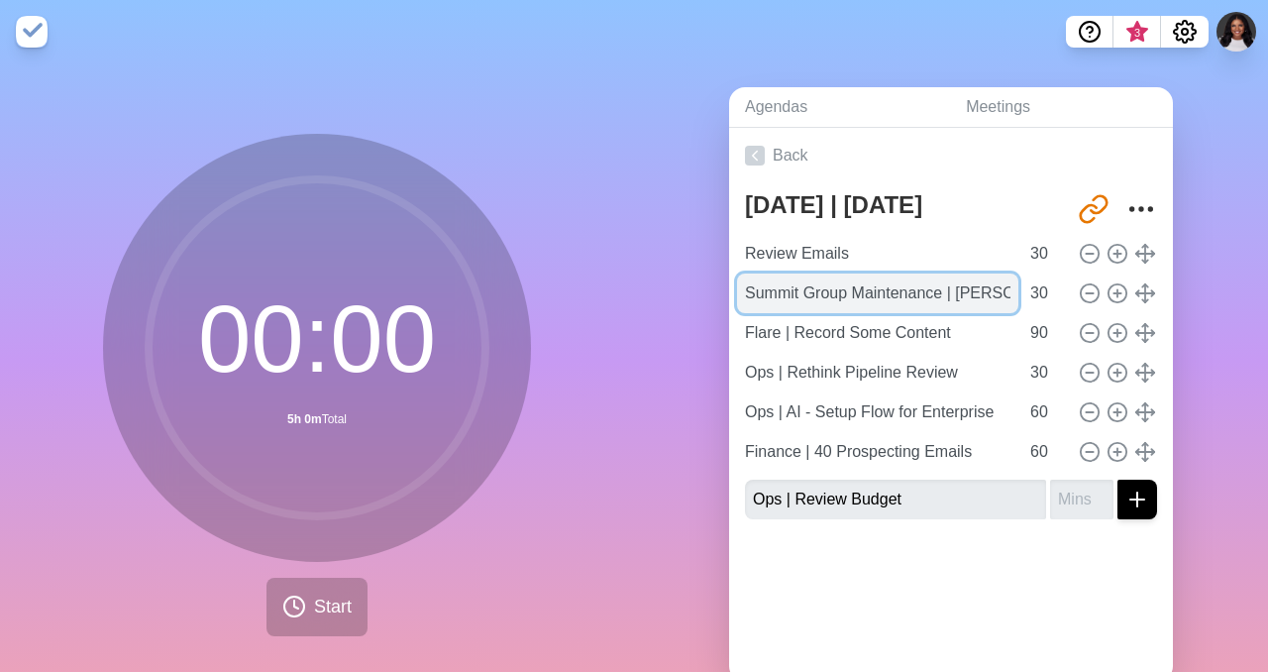
click at [823, 293] on input "Summit Group Maintenance | [PERSON_NAME], Velocity Training, Team Email, [PERSO…" at bounding box center [877, 293] width 281 height 40
click at [745, 295] on input "Summit Group Maintenance | [PERSON_NAME], Velocity Training, Team Email, [PERSO…" at bounding box center [877, 293] width 281 height 40
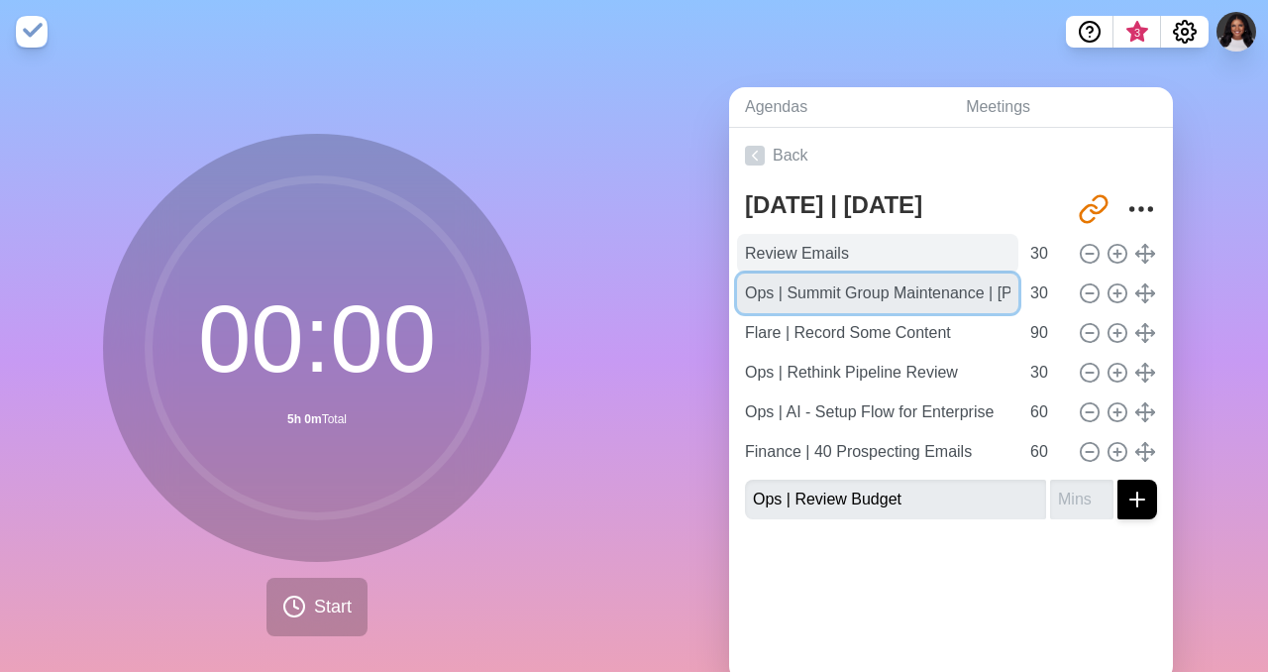
type input "Ops | Summit Group Maintenance | [PERSON_NAME], Velocity Training, Team Email, …"
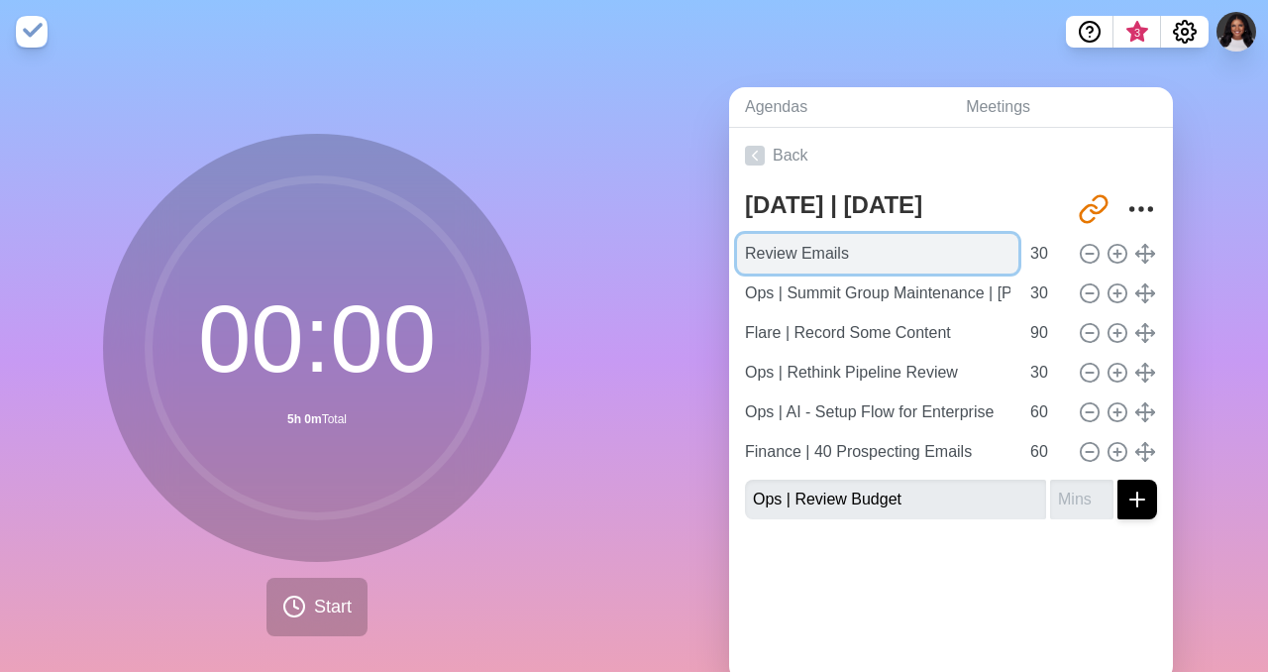
click at [753, 254] on input "Review Emails" at bounding box center [877, 254] width 281 height 40
type input "Ops | Review Emails"
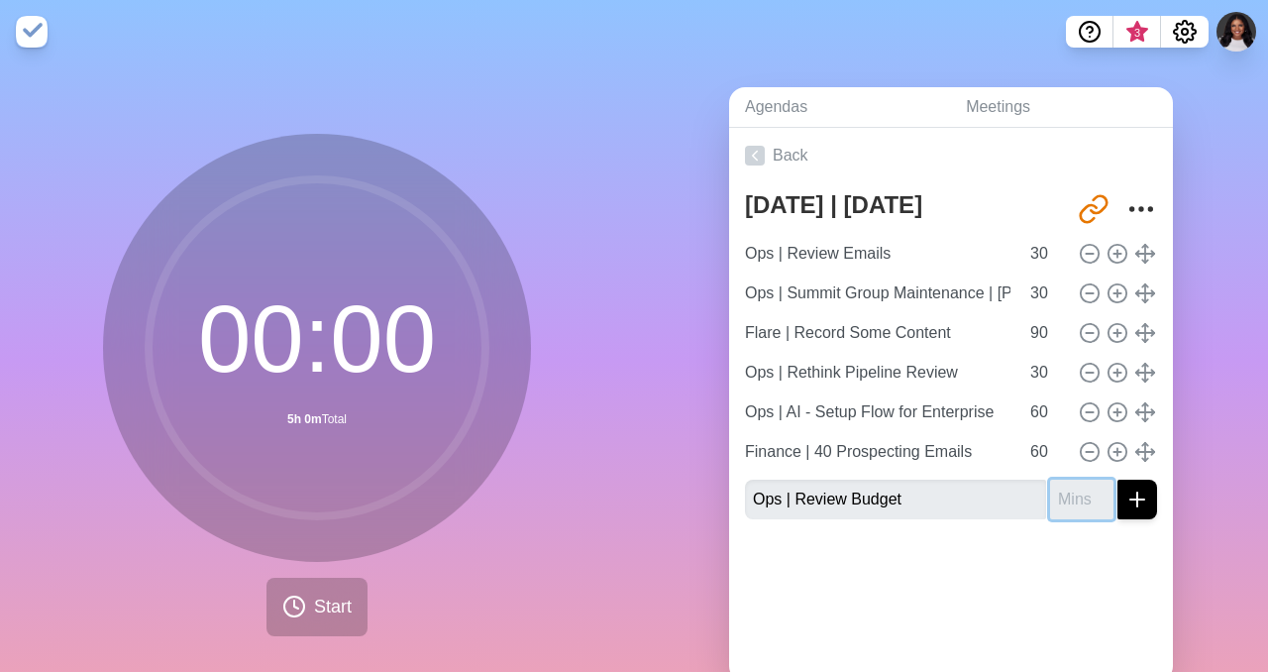
click at [1092, 498] on input "number" at bounding box center [1081, 499] width 63 height 40
type input "3"
type input "30"
click at [1117, 479] on button "submit" at bounding box center [1137, 499] width 40 height 40
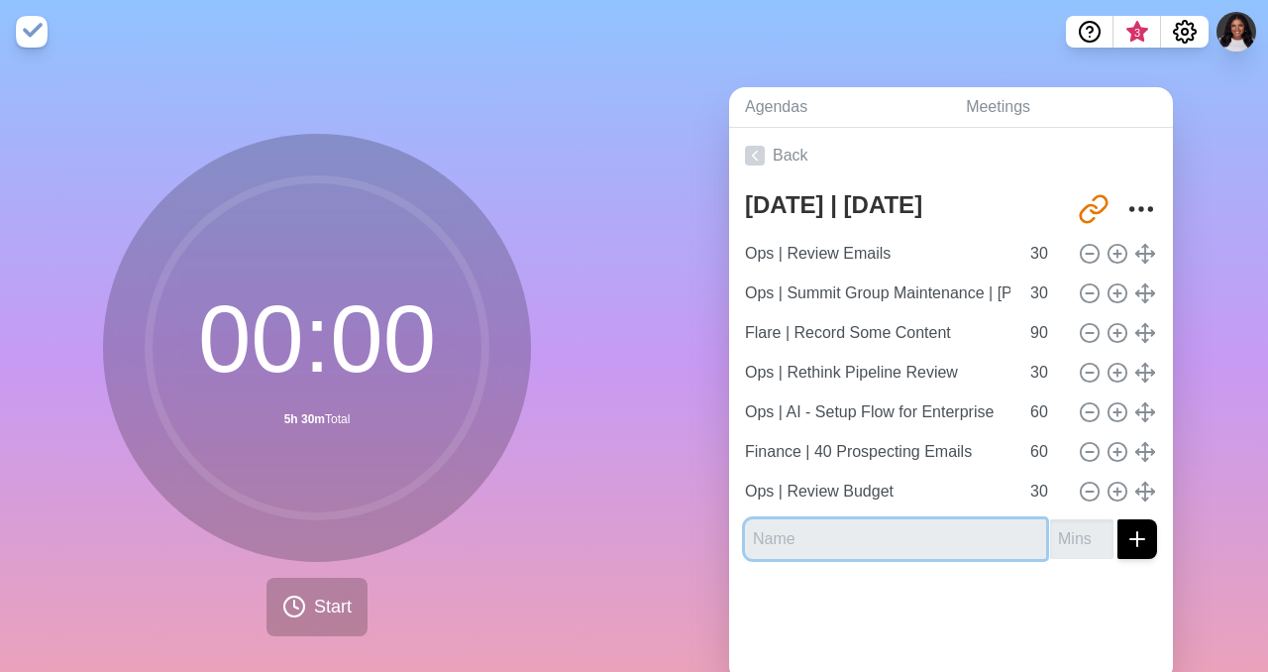
click at [878, 533] on input "text" at bounding box center [895, 539] width 301 height 40
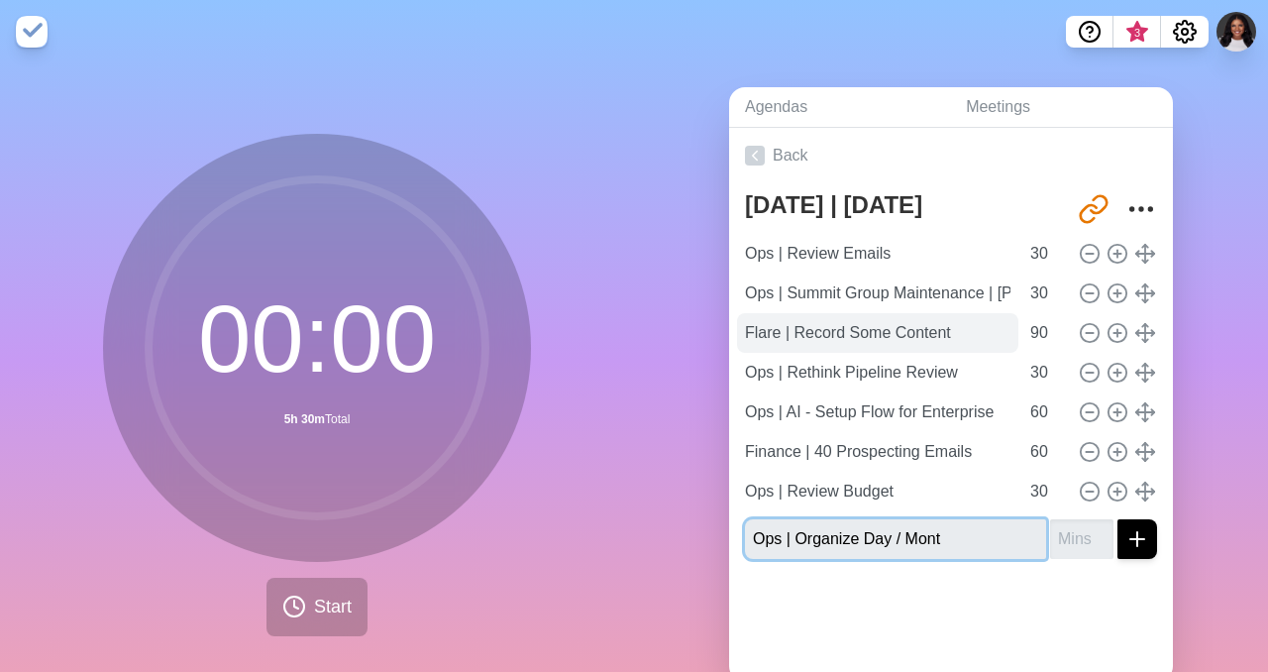
scroll to position [50, 0]
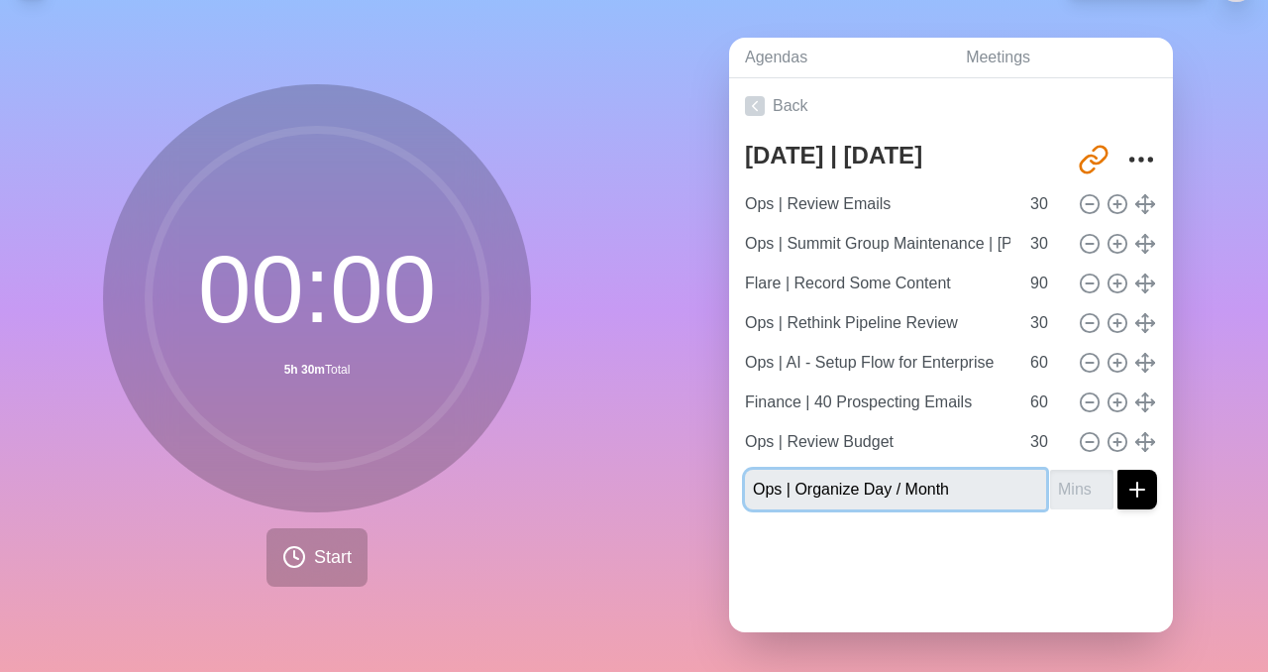
click at [981, 496] on input "Ops | Organize Day / Month" at bounding box center [895, 489] width 301 height 40
type input "Ops | Organize Day / Month in Notion"
type input "25"
click at [1117, 469] on button "submit" at bounding box center [1137, 489] width 40 height 40
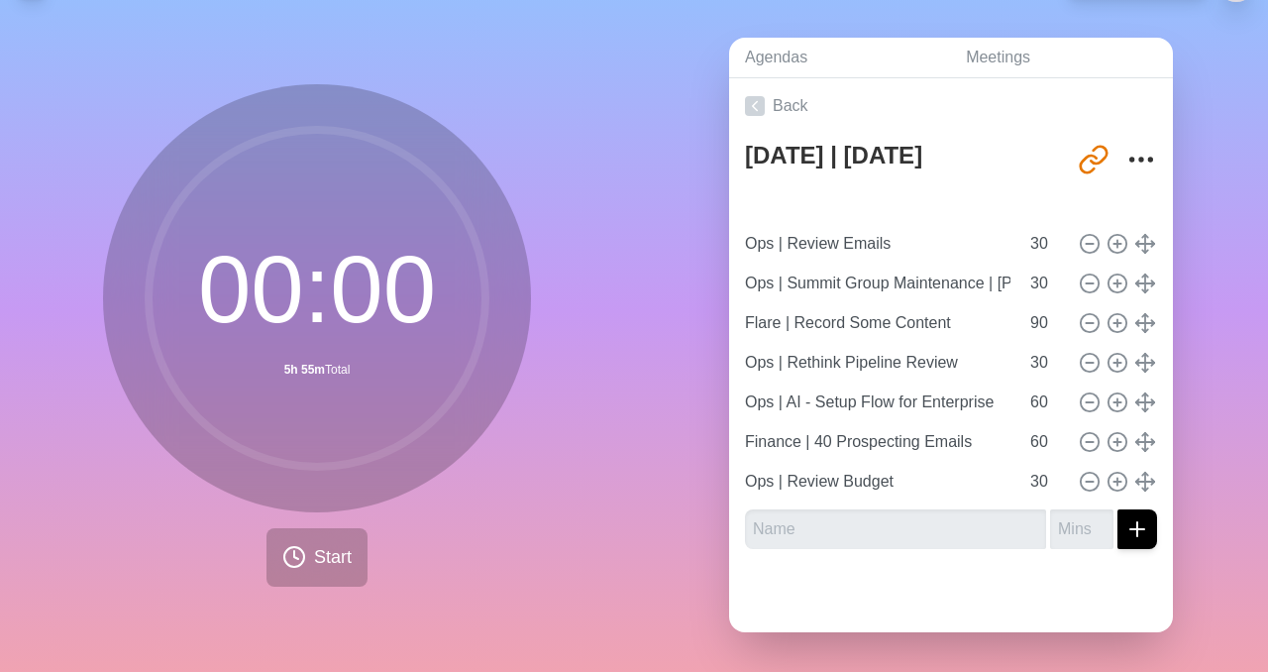
type input "Ops | Organize Day / Month in Notion"
type input "25"
type input "Ops | Review Emails"
type input "Ops | Summit Group Maintenance | [PERSON_NAME], Velocity Training, Team Email, …"
type input "30"
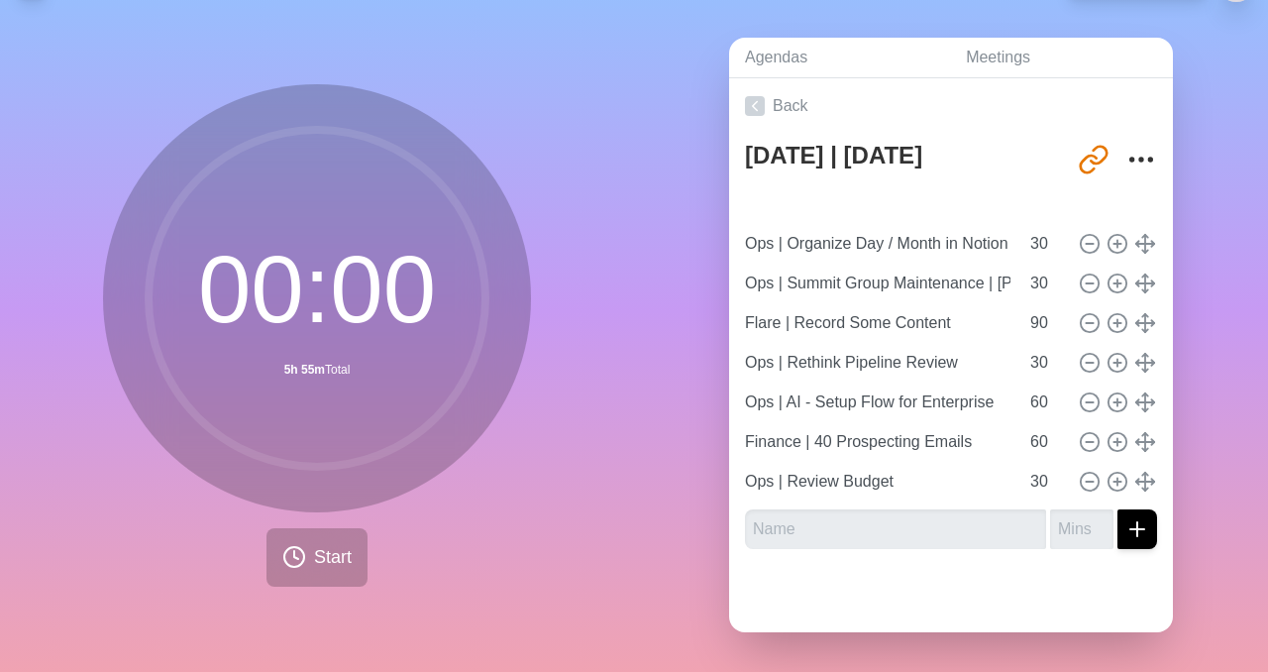
type input "Flare | Record Some Content"
type input "90"
type input "Ops | Rethink Pipeline Review"
type input "30"
type input "Ops | AI - Setup Flow for Enterprise"
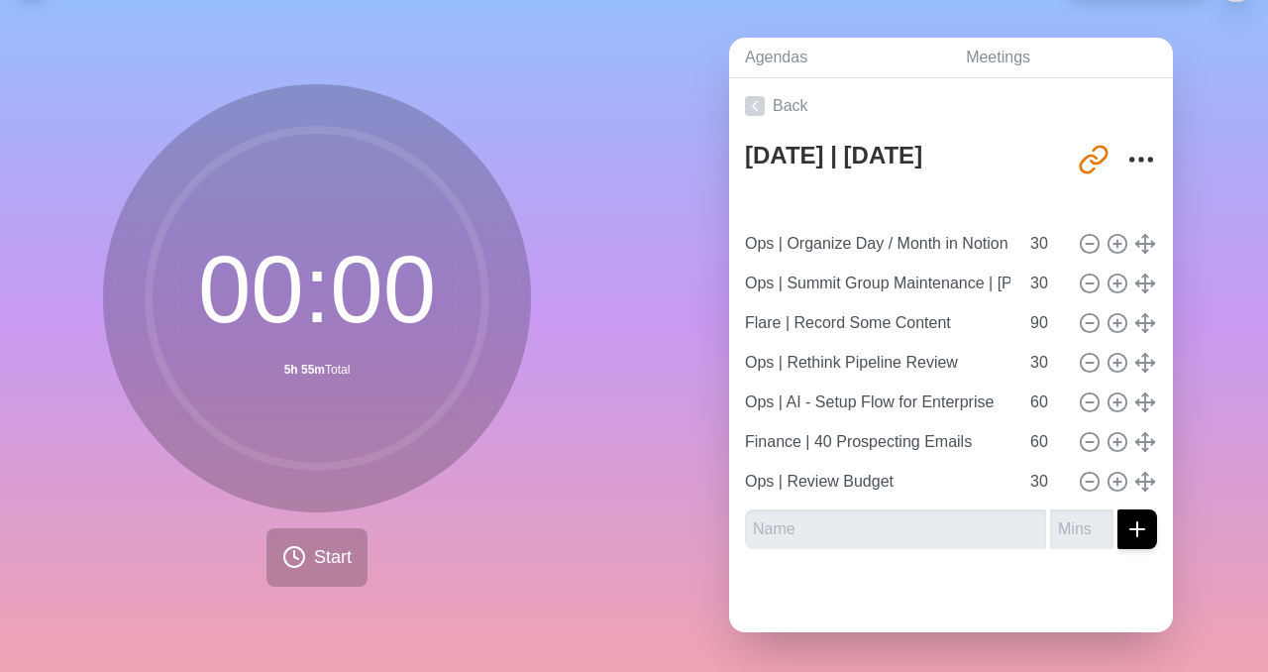
type input "Finance | 40 Prospecting Emails"
type input "60"
type input "Ops | Review Budget"
type input "30"
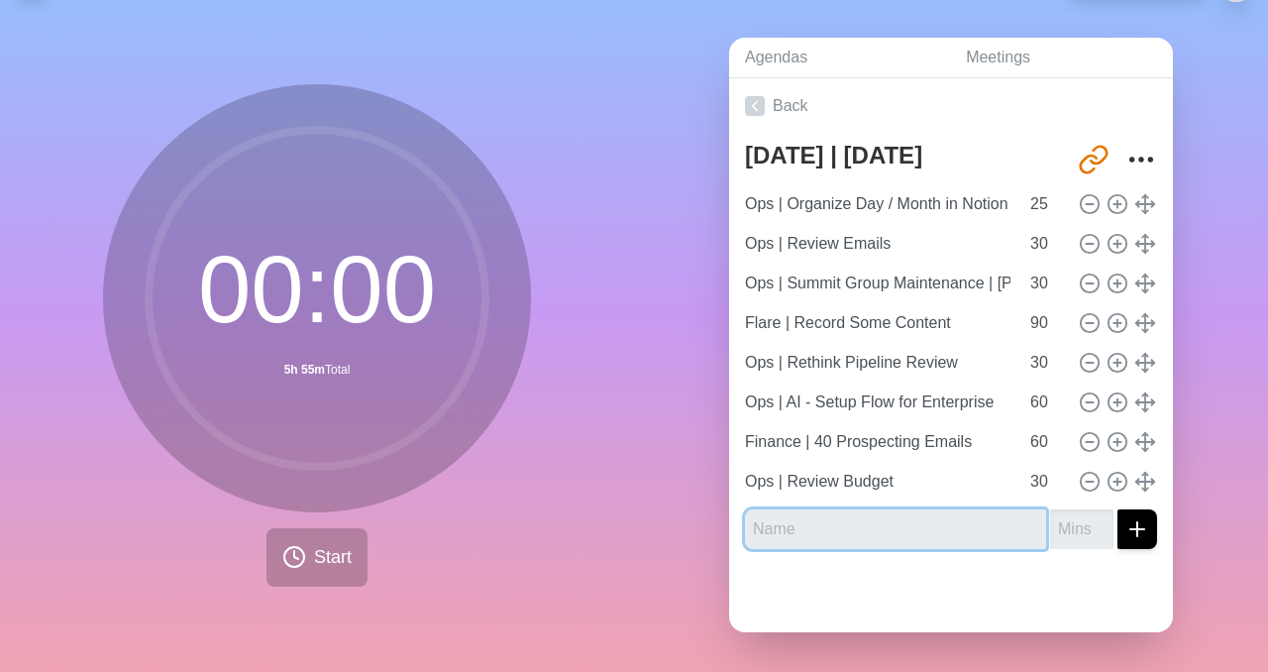
click at [782, 518] on input "text" at bounding box center [895, 529] width 301 height 40
type input "Flare | Monthly Content Calendar"
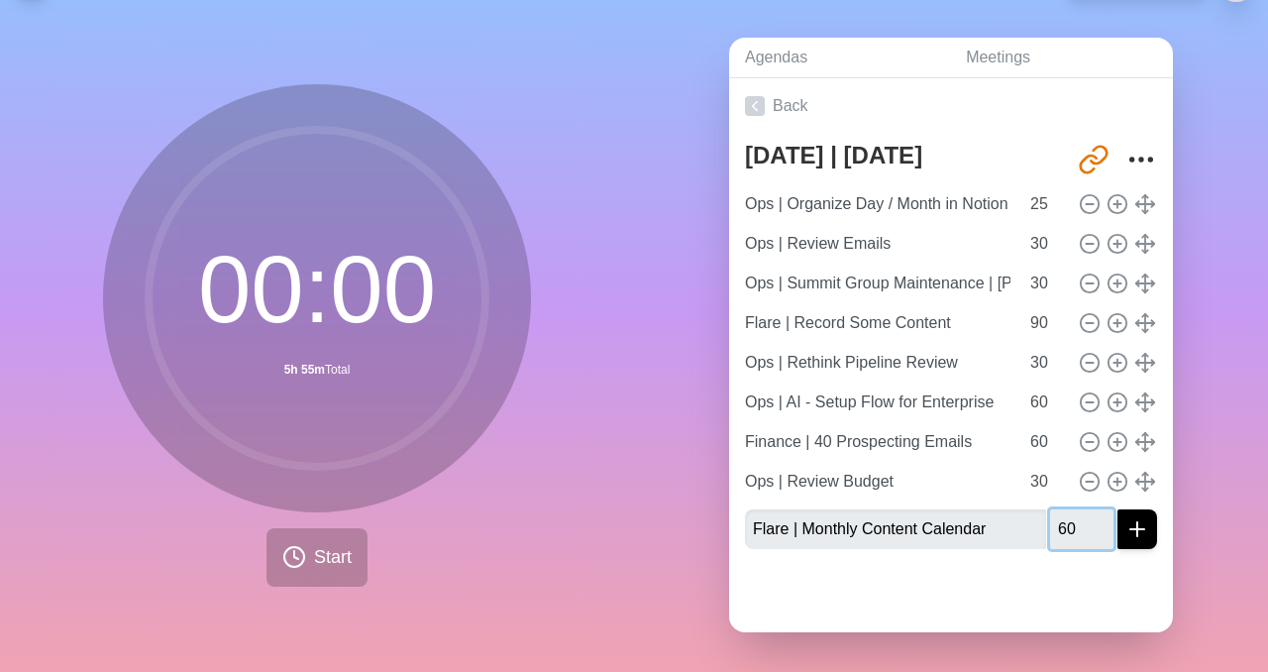
type input "60"
click at [1117, 509] on button "submit" at bounding box center [1137, 529] width 40 height 40
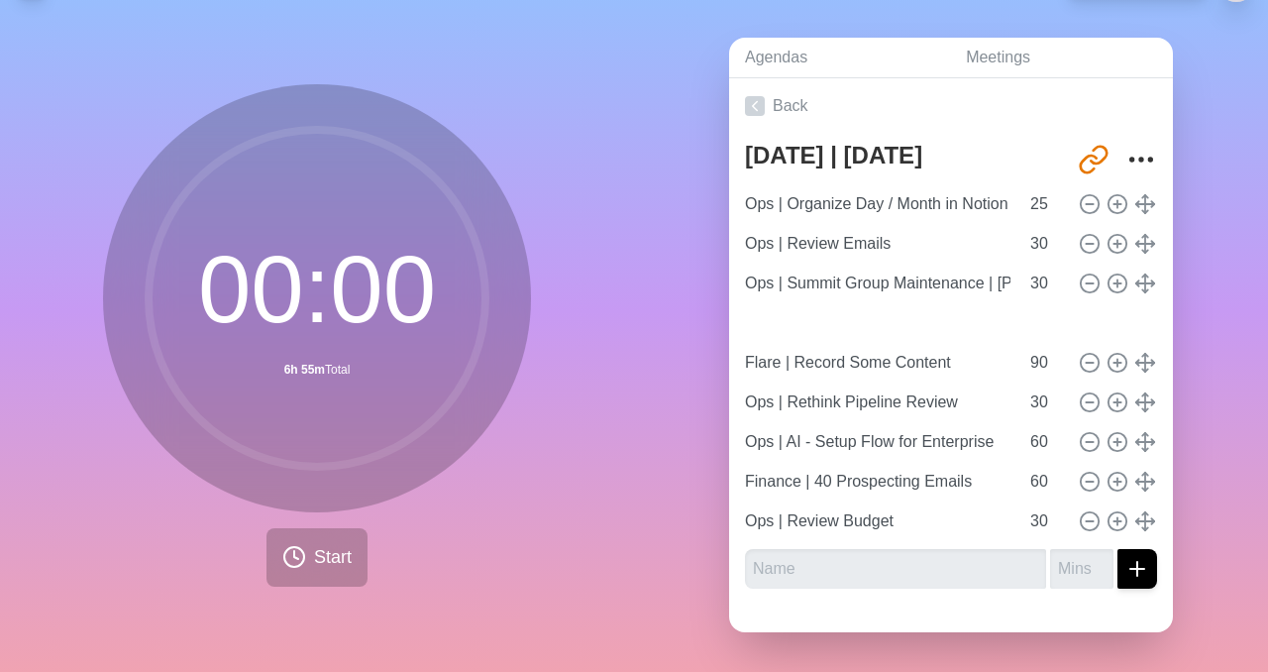
type input "Flare | Monthly Content Calendar"
type input "60"
type input "Flare | Record Some Content"
type input "90"
type input "Ops | Rethink Pipeline Review"
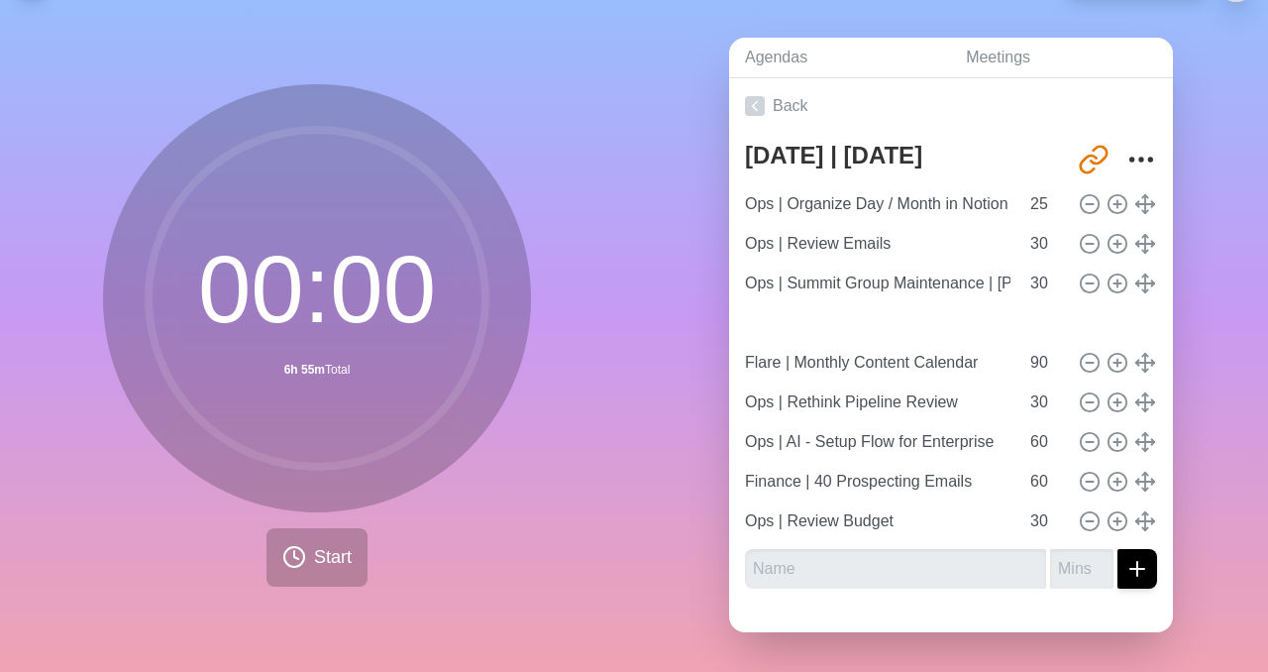
type input "30"
type input "Ops | AI - Setup Flow for Enterprise"
type input "Finance | 40 Prospecting Emails"
type input "60"
type input "Ops | Review Budget"
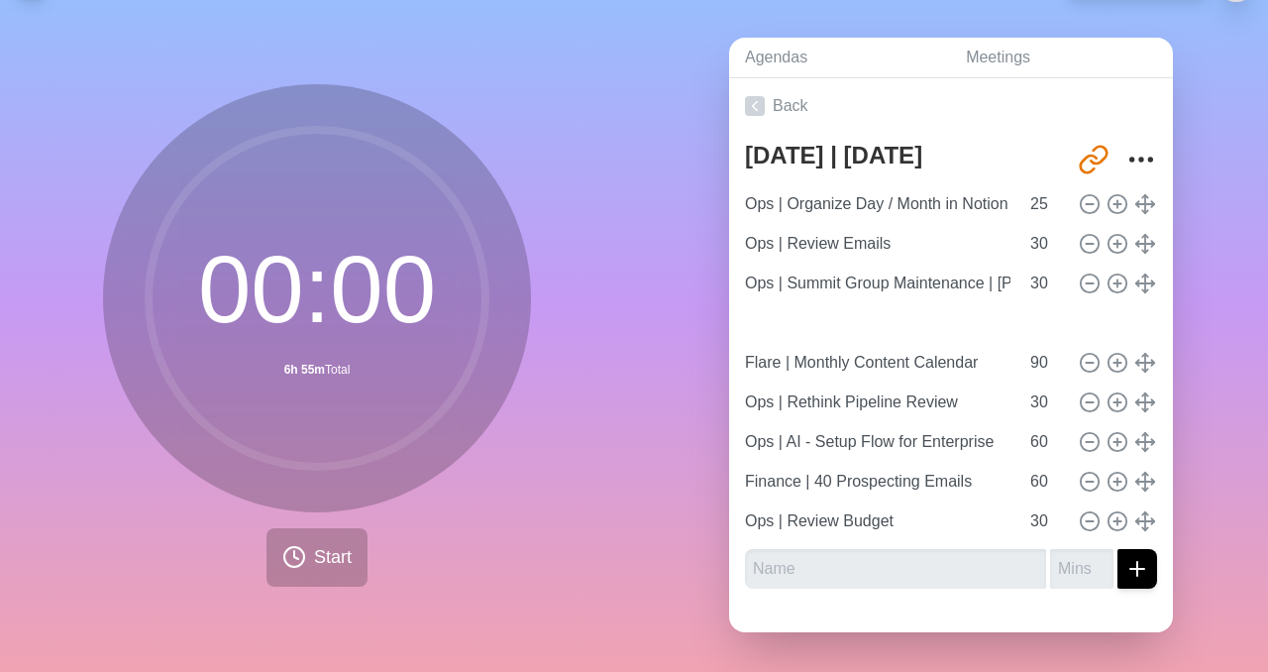
type input "30"
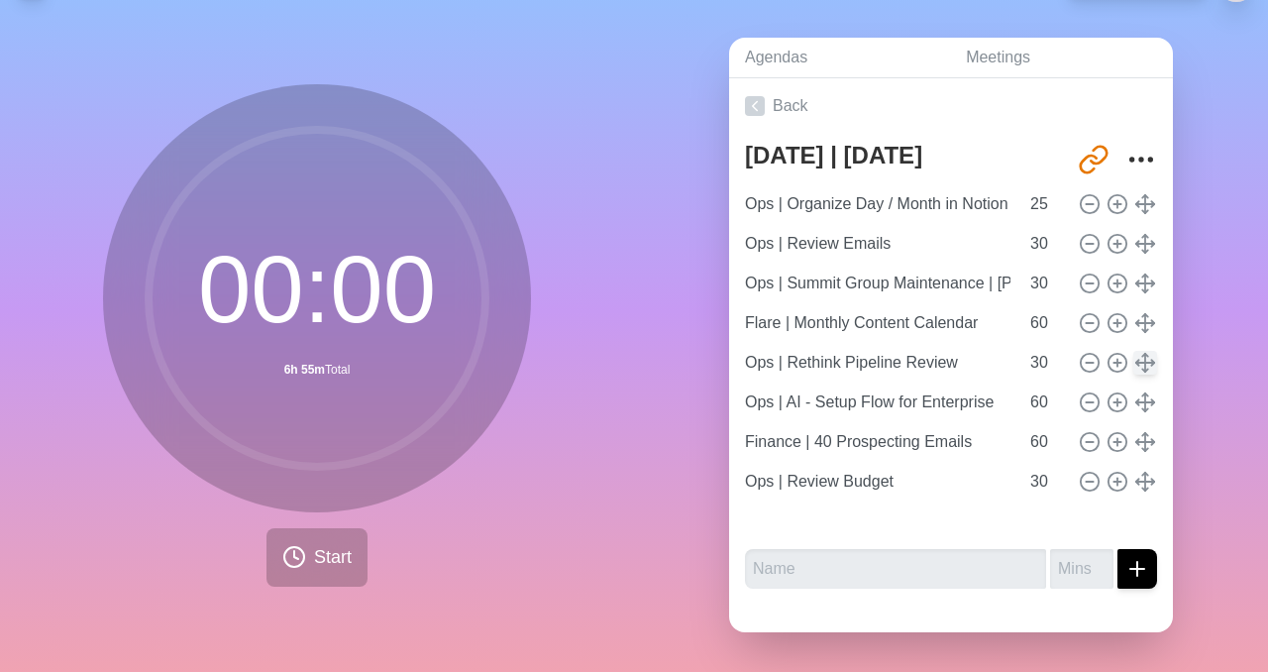
type input "Ops | AI - Setup Flow for Enterprise"
type input "60"
type input "Finance | 40 Prospecting Emails"
type input "Ops | Review Budget"
type input "30"
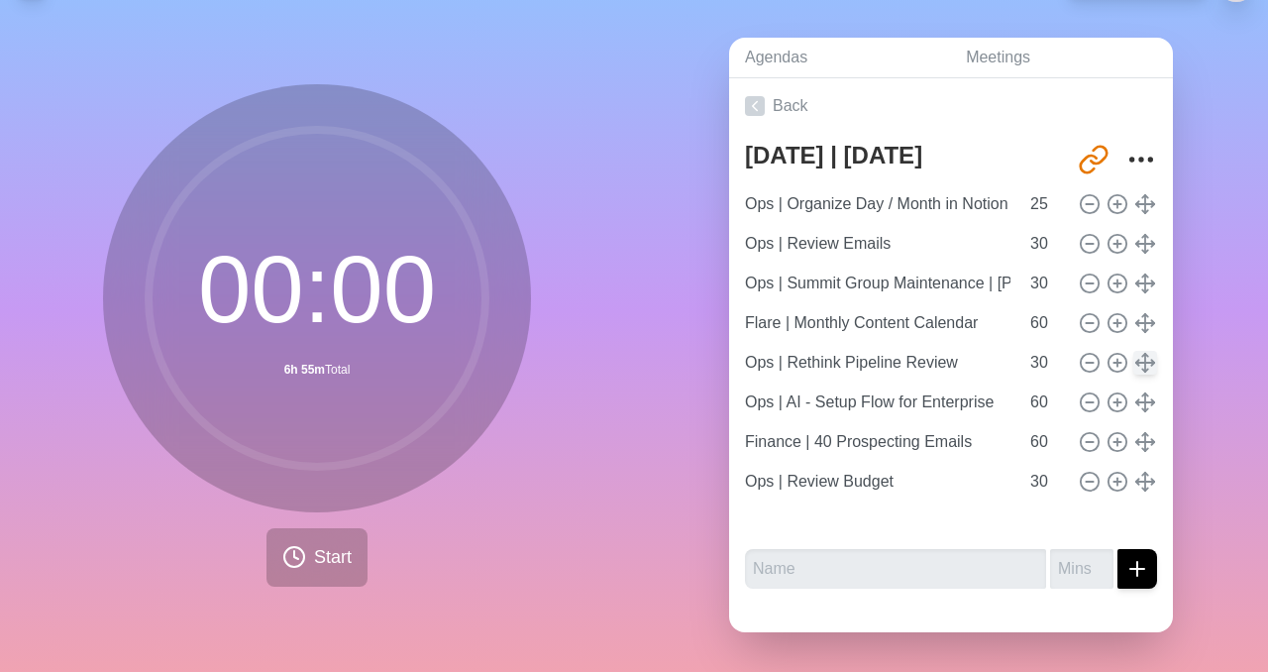
type input "Flare | Record Some Content"
type input "90"
type input "Ops | Rethink Pipeline Review"
type input "30"
drag, startPoint x: 1146, startPoint y: 361, endPoint x: 1139, endPoint y: 391, distance: 31.5
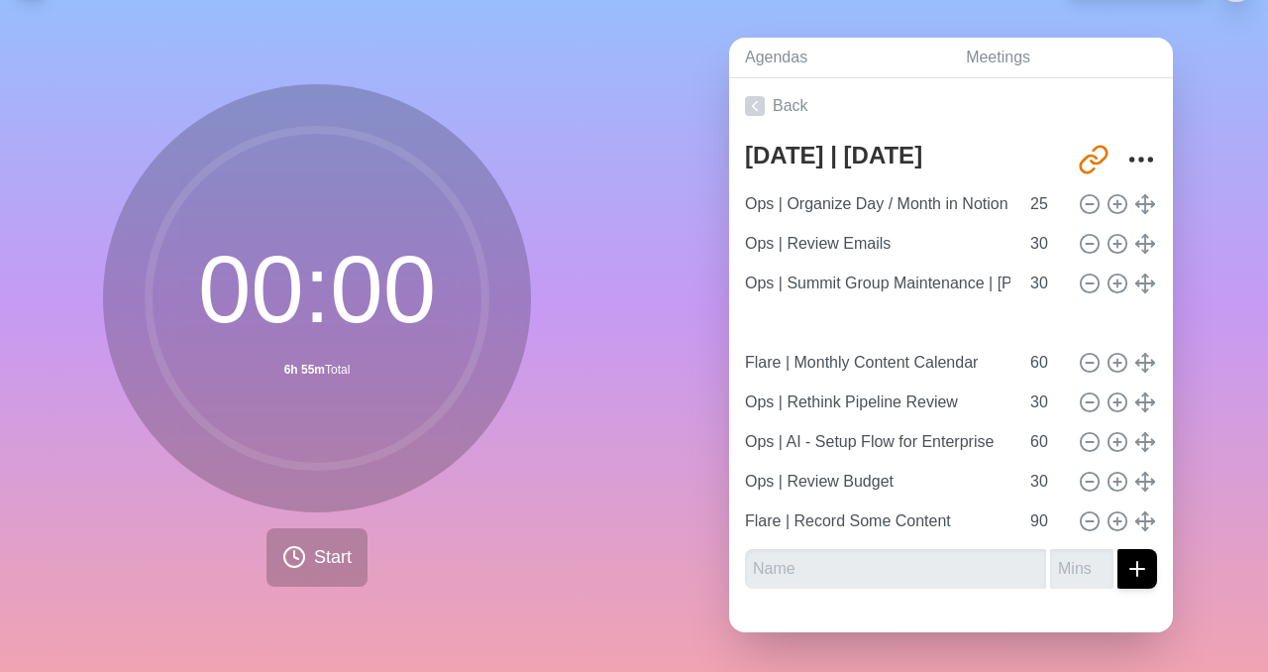
type input "Finance | 40 Prospecting Emails"
type input "Flare | Monthly Content Calendar"
type input "60"
type input "Ops | Rethink Pipeline Review"
type input "30"
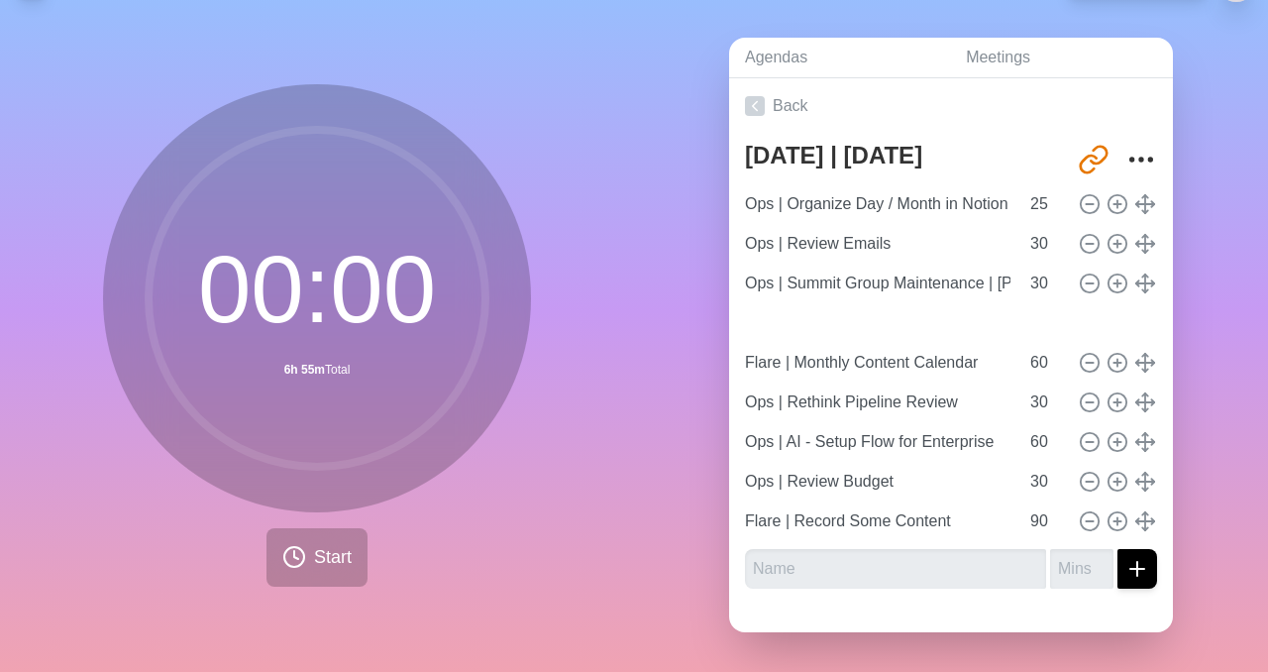
type input "Ops | AI - Setup Flow for Enterprise"
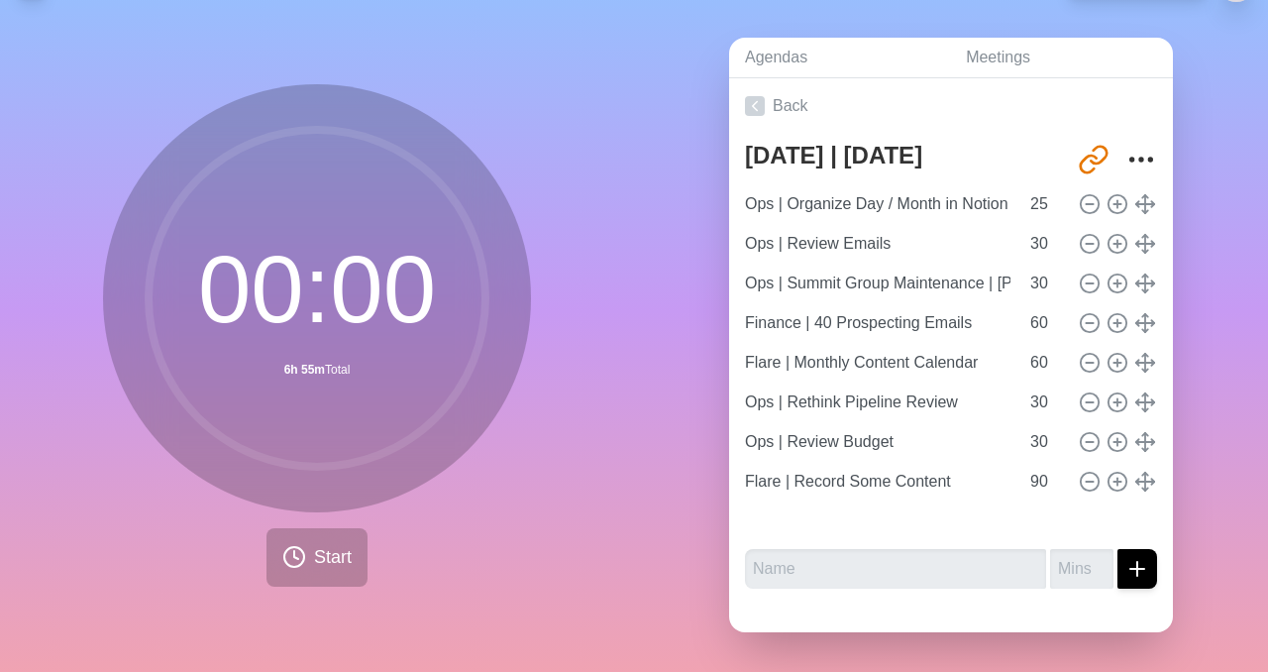
type input "Flare | Record Some Content"
type input "90"
type input "Ops | AI - Setup Flow for Enterprise"
type input "60"
type input "Ops | Review Budget"
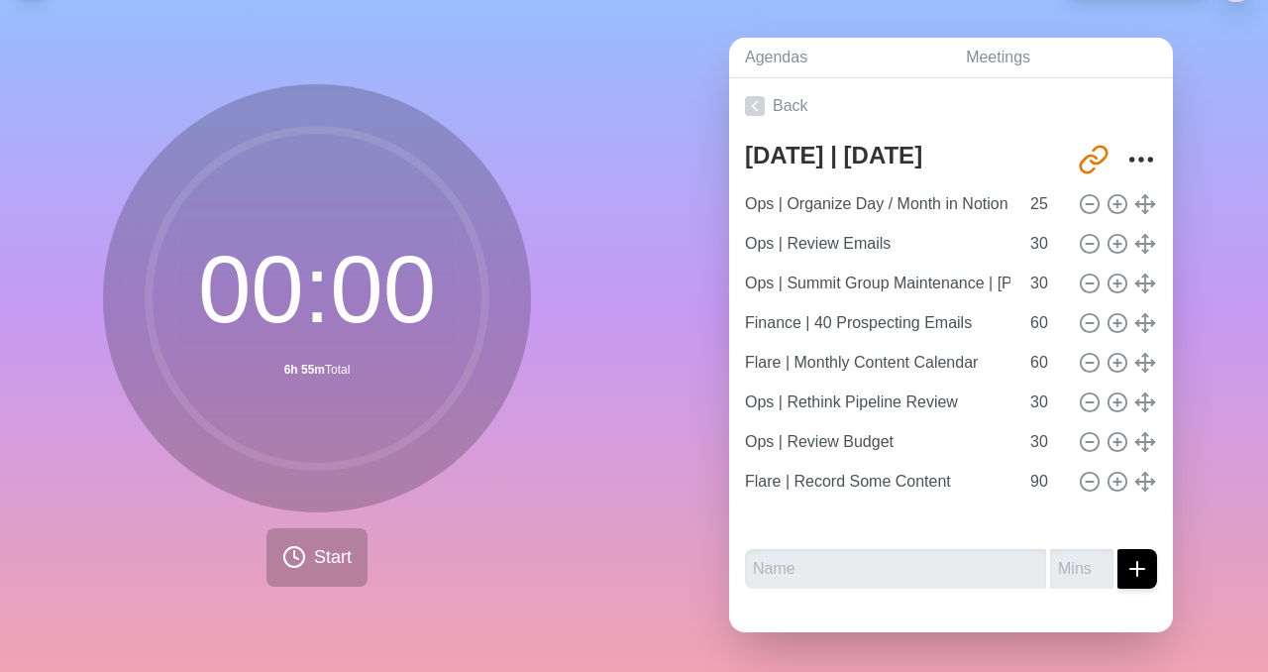
type input "30"
type input "Ops | Review Budget"
type input "30"
type input "Flare | Record Some Content"
type input "90"
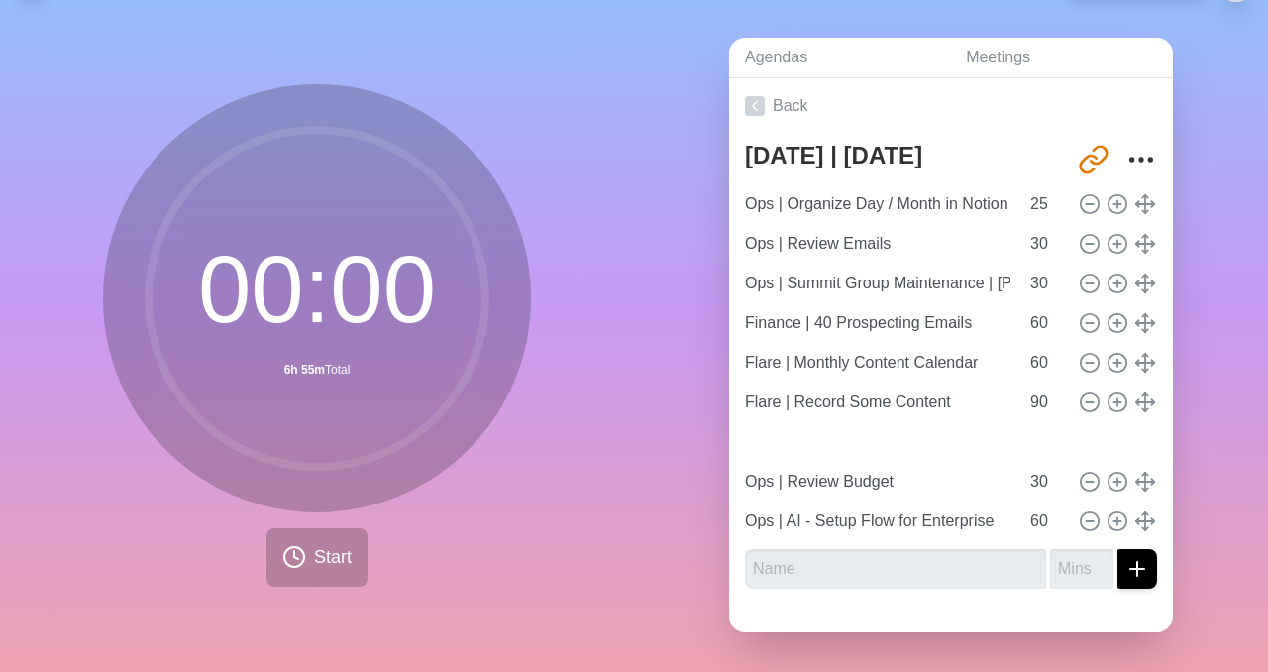
type input "Ops | Rethink Pipeline Review"
type input "30"
type input "Flare | Record Some Content"
type input "90"
click at [299, 567] on icon at bounding box center [294, 557] width 24 height 24
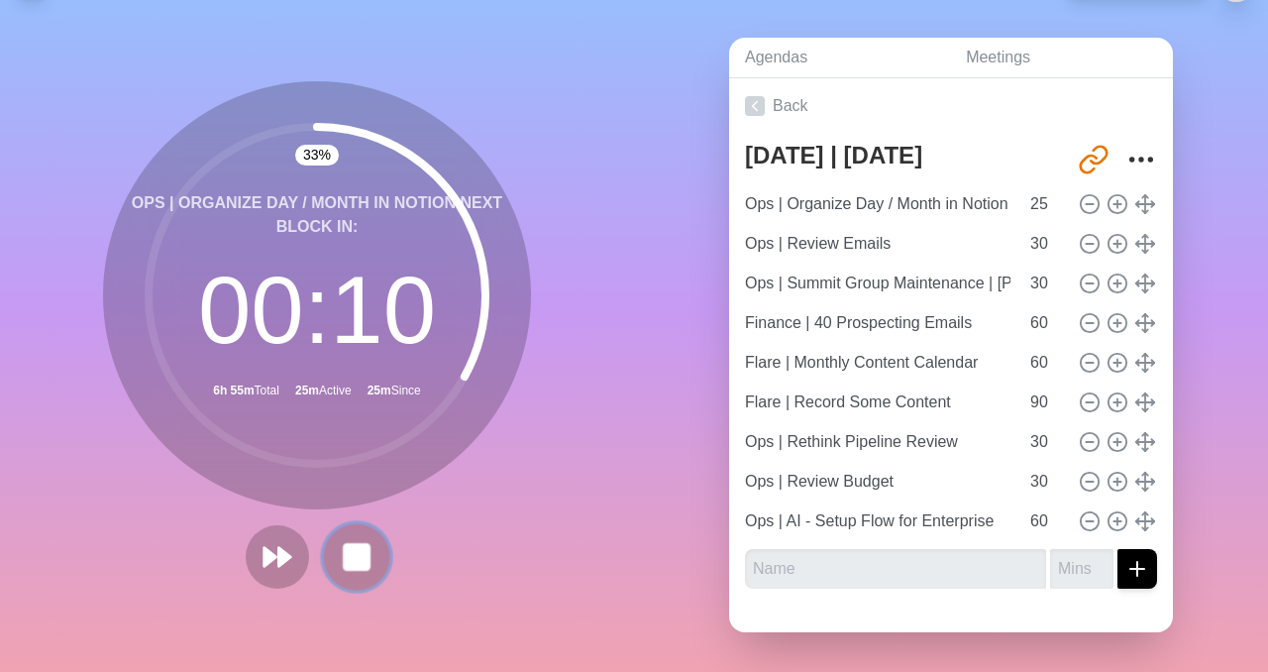
click at [334, 560] on button at bounding box center [356, 556] width 66 height 66
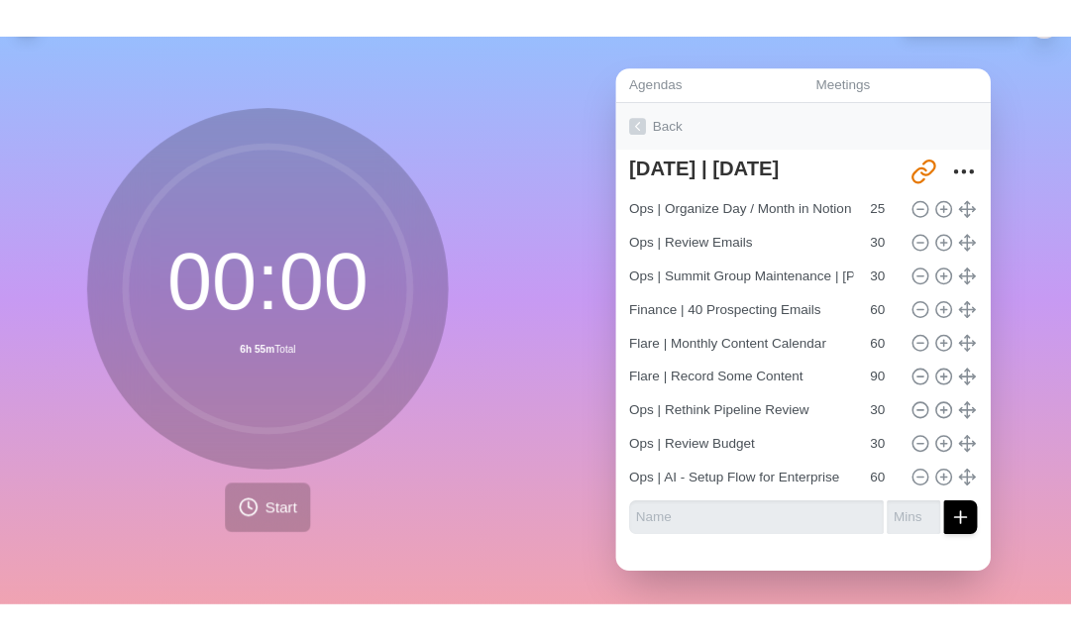
scroll to position [0, 0]
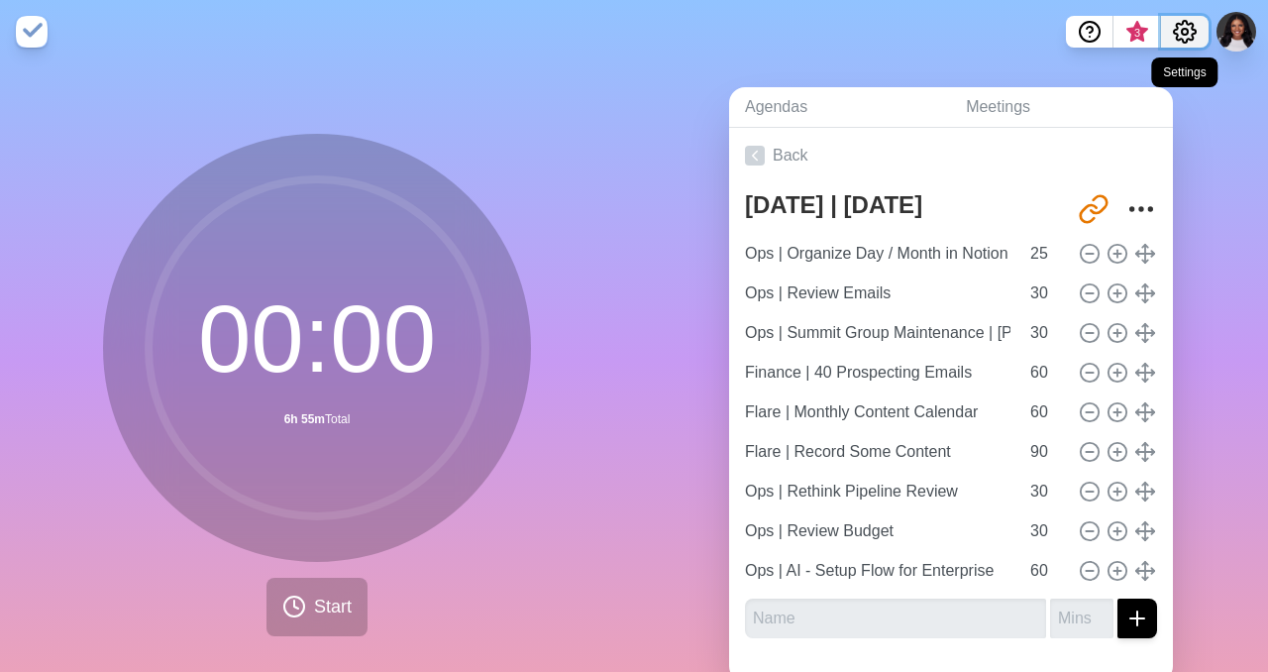
click at [1189, 37] on icon "Settings" at bounding box center [1185, 32] width 24 height 24
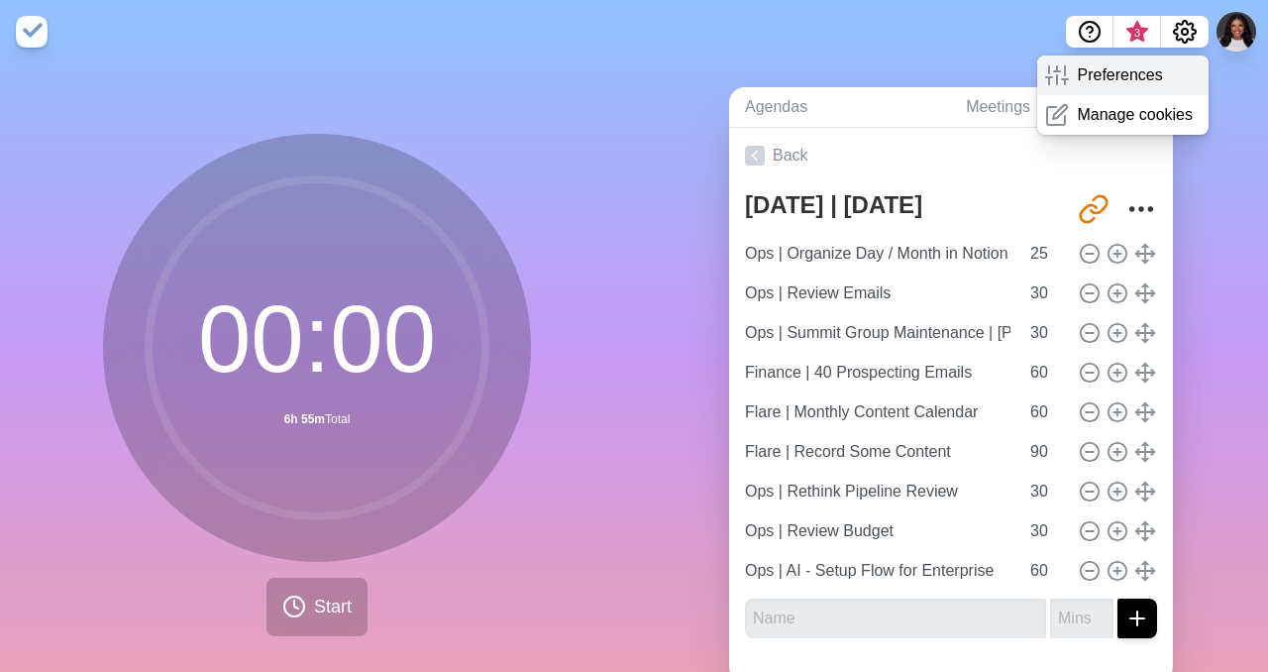
click at [1120, 77] on p "Preferences" at bounding box center [1119, 75] width 85 height 24
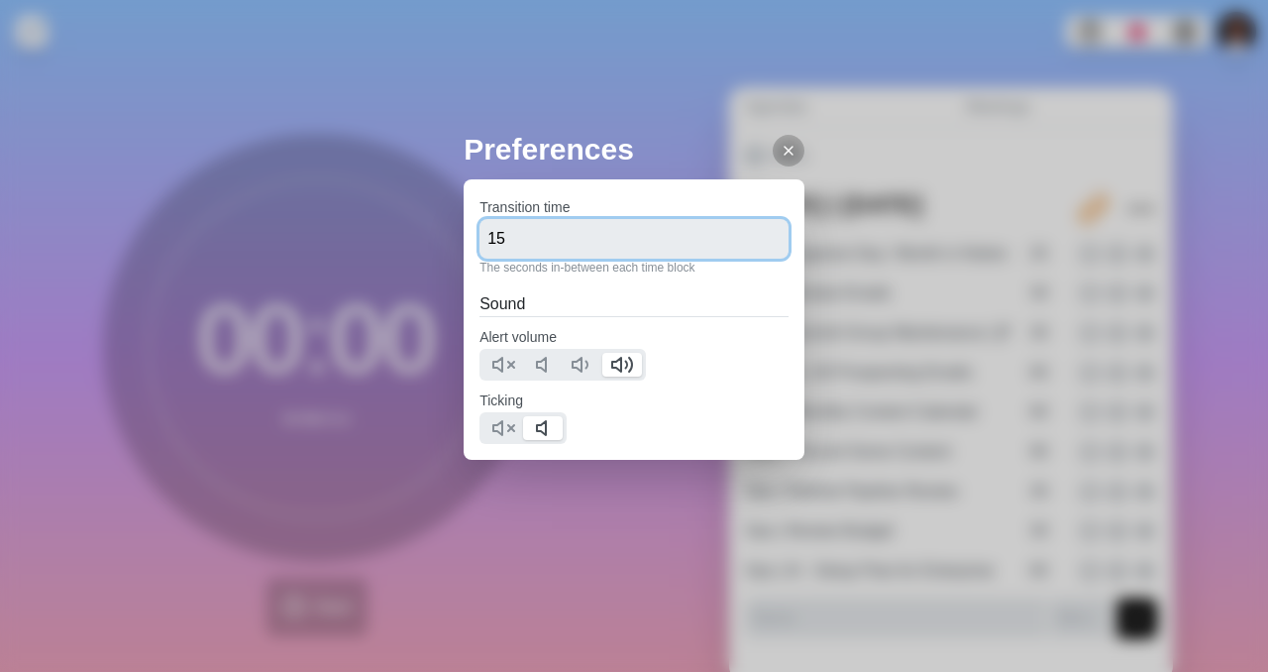
click at [604, 237] on input "15" at bounding box center [633, 239] width 309 height 40
type input "300"
click at [711, 345] on div "Alert volume" at bounding box center [633, 352] width 309 height 55
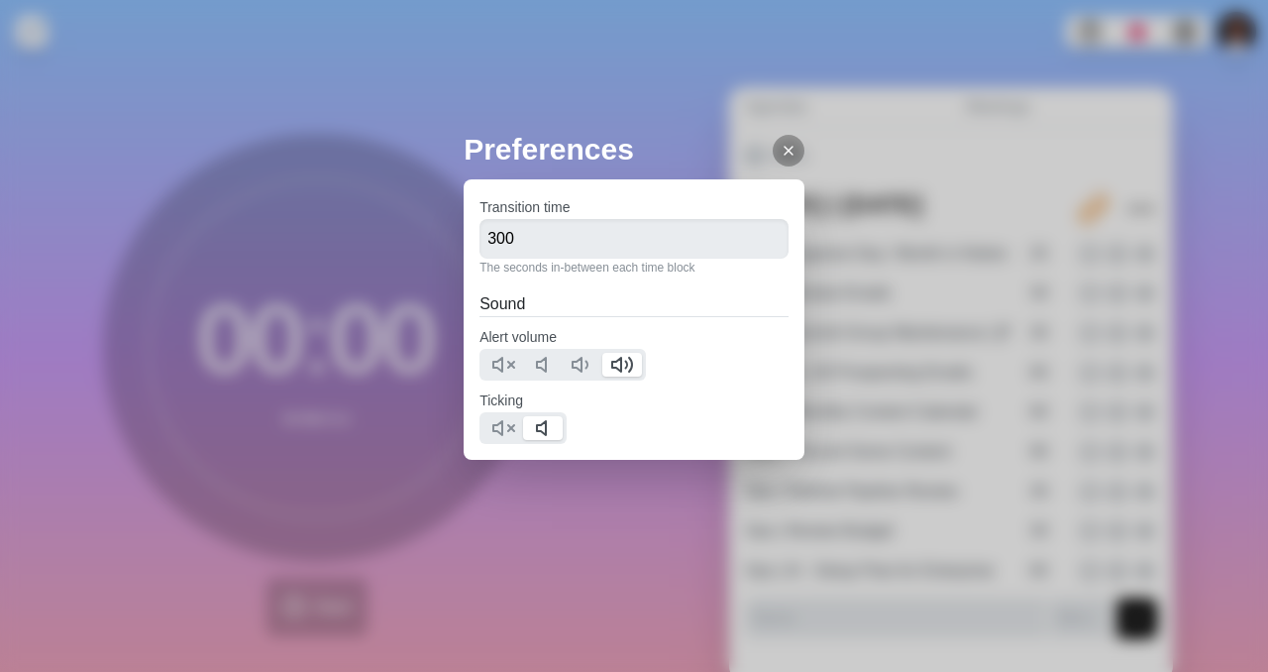
click at [784, 150] on icon at bounding box center [789, 151] width 16 height 16
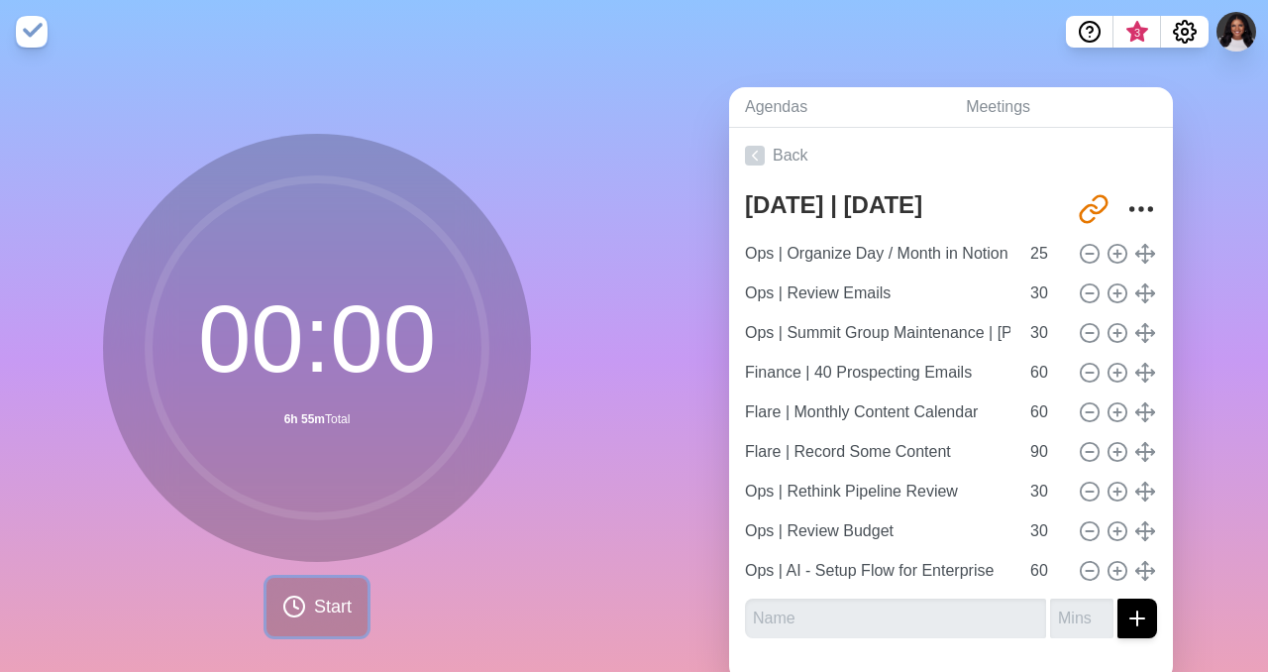
click at [332, 625] on button "Start" at bounding box center [316, 606] width 101 height 58
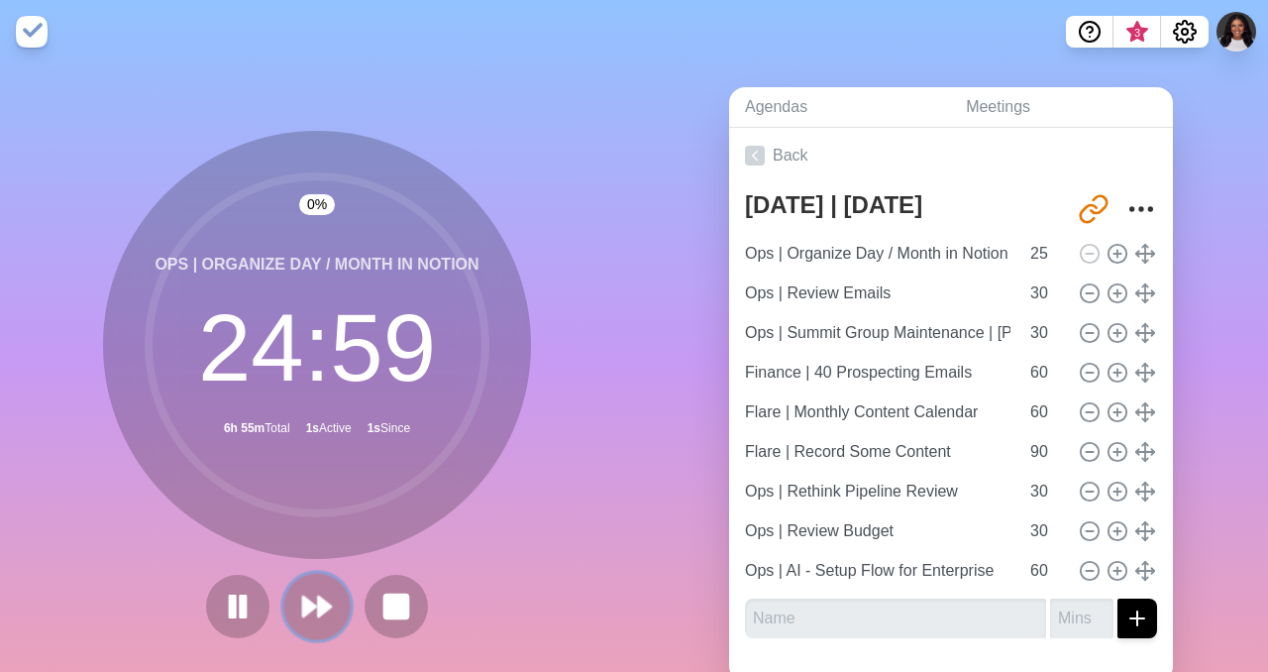
click at [315, 609] on icon at bounding box center [317, 606] width 34 height 34
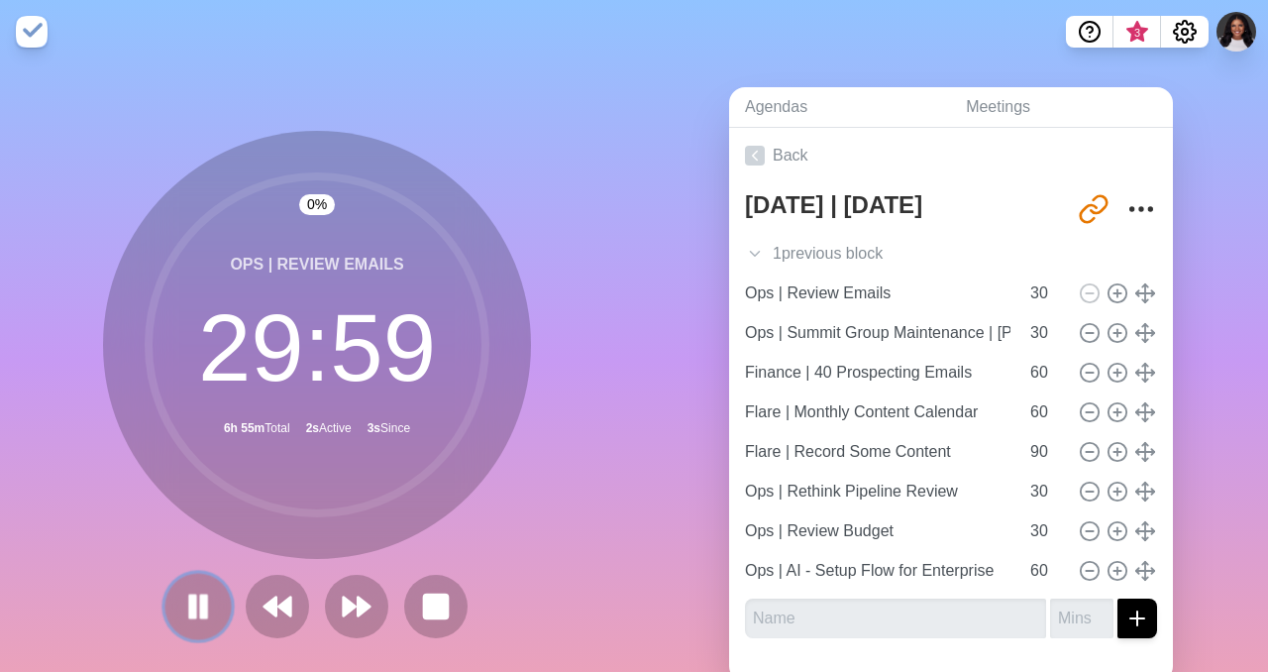
click at [199, 621] on icon at bounding box center [198, 606] width 34 height 34
click at [199, 604] on polygon at bounding box center [198, 605] width 20 height 25
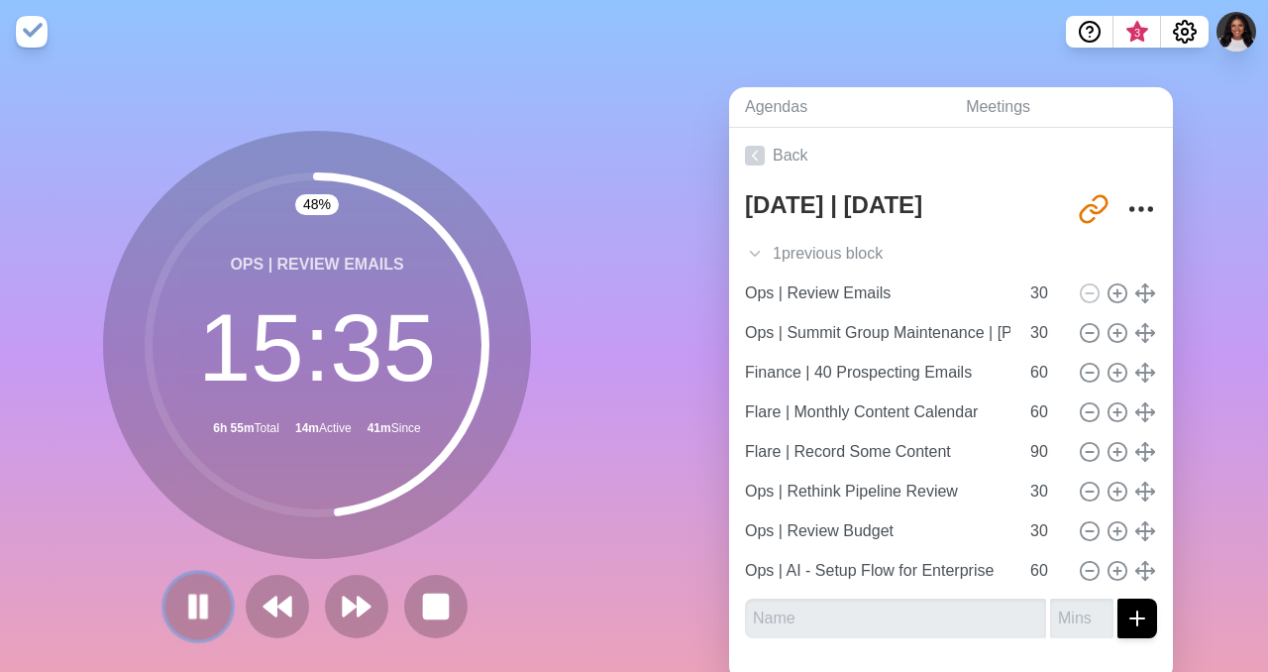
click at [192, 608] on rect at bounding box center [193, 606] width 6 height 22
click at [193, 599] on polygon at bounding box center [198, 605] width 20 height 25
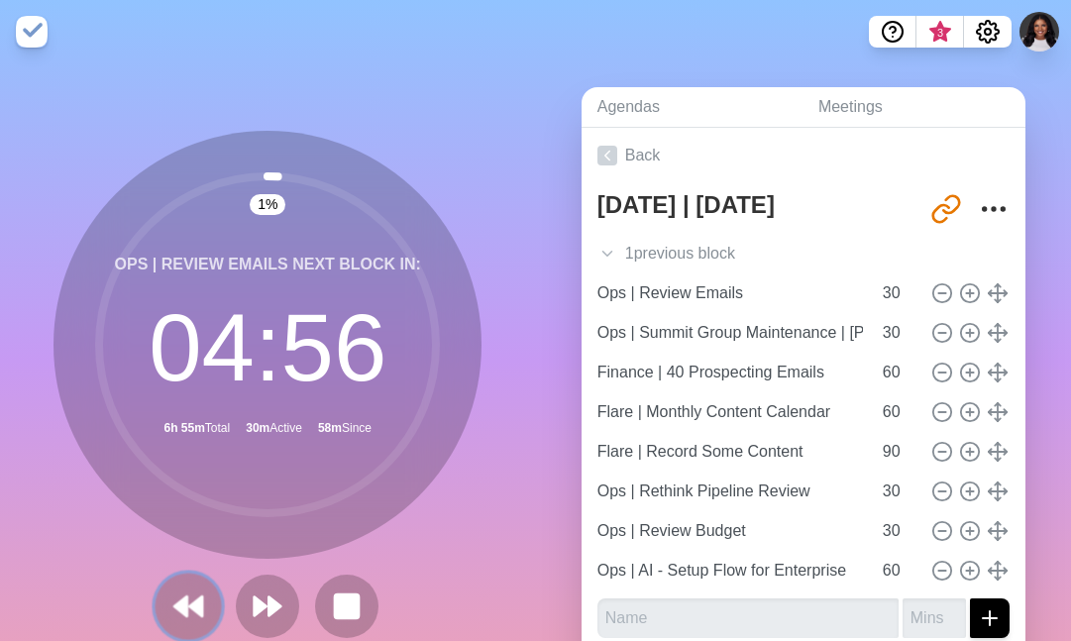
click at [174, 607] on icon at bounding box center [188, 606] width 34 height 34
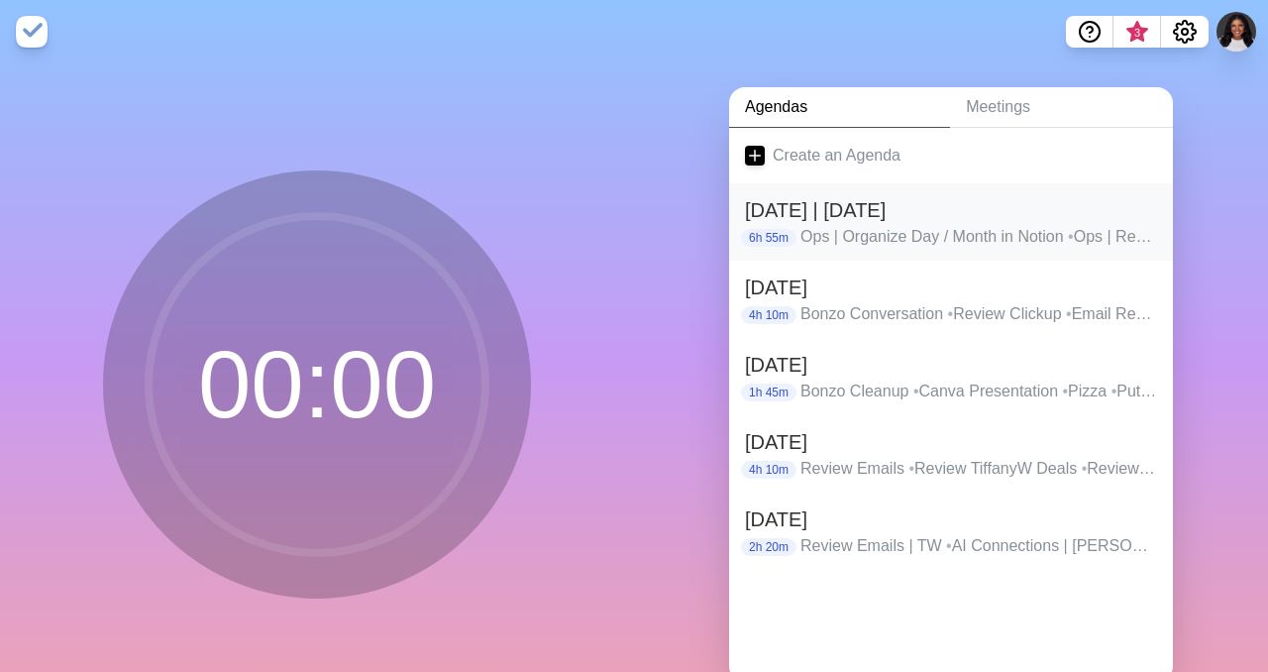
click at [1012, 224] on h2 "[DATE] | [DATE]" at bounding box center [951, 210] width 412 height 30
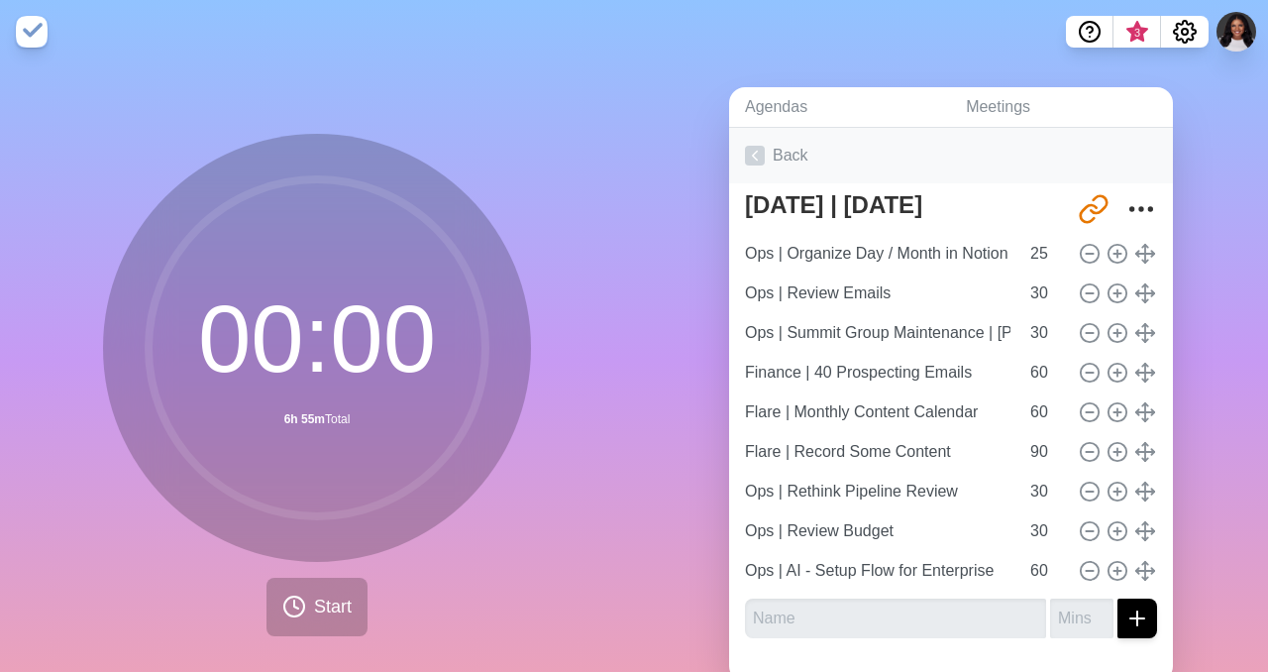
click at [757, 156] on icon at bounding box center [755, 156] width 20 height 20
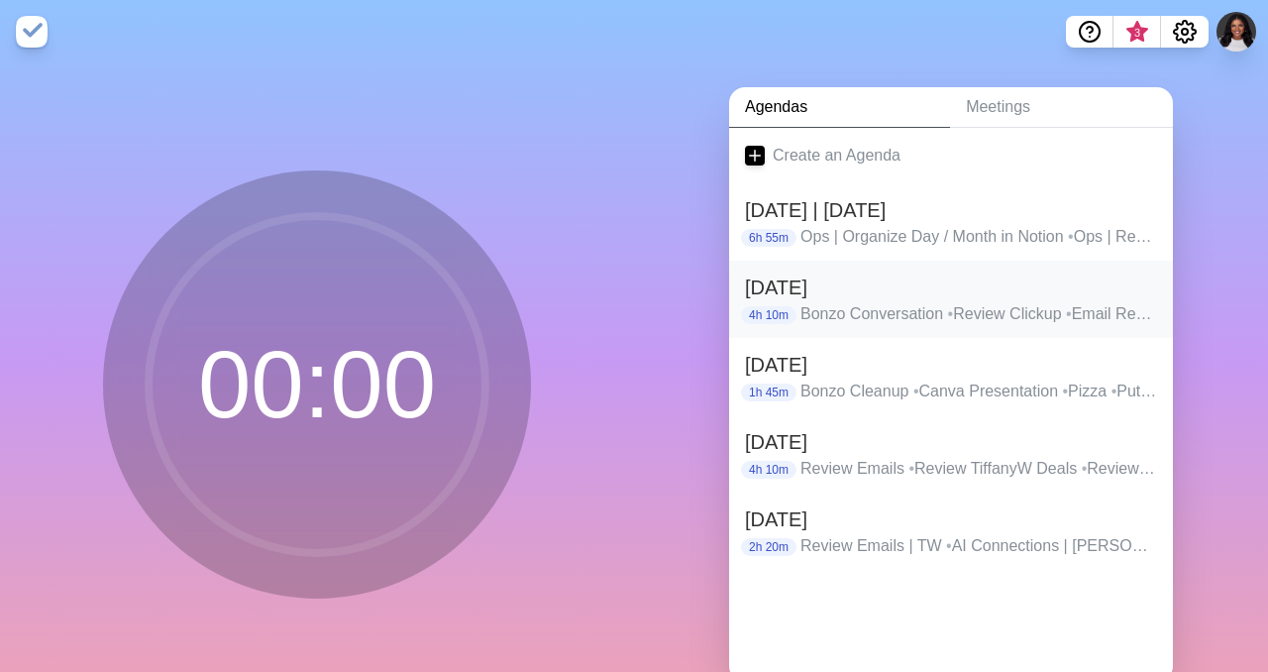
click at [1114, 309] on p "Bonzo Conversation • Review Clickup • Email Review | [PERSON_NAME] • Email Revi…" at bounding box center [978, 314] width 357 height 24
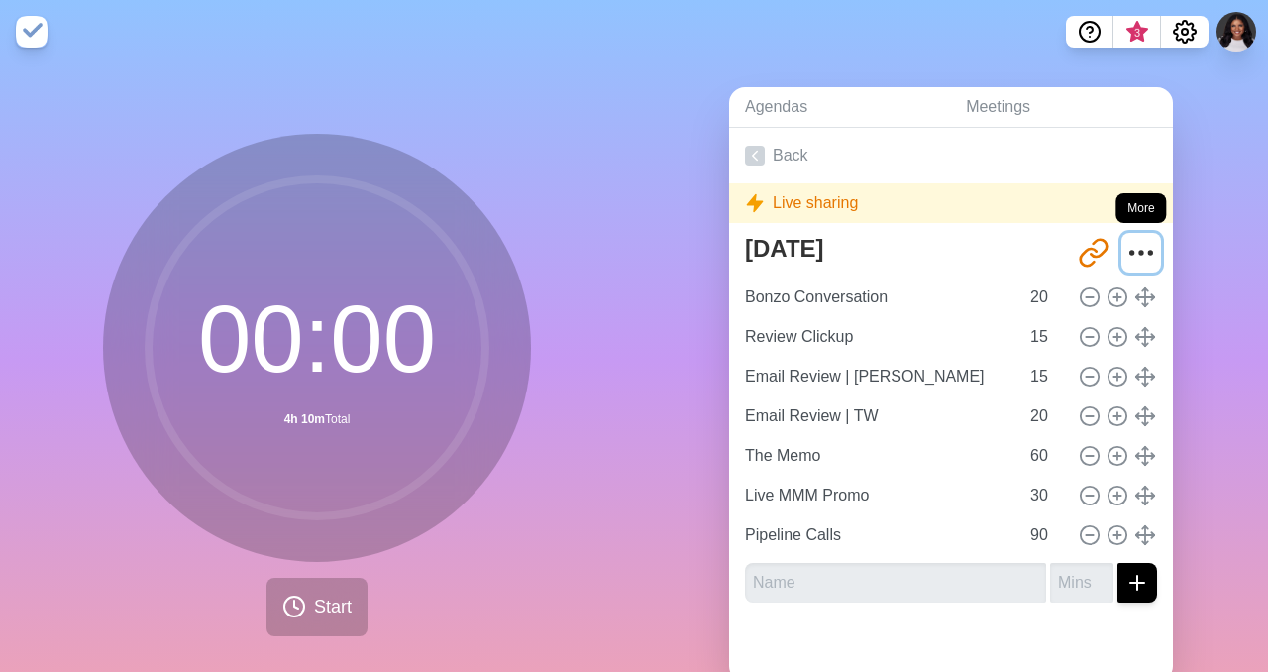
click at [1142, 256] on icon "More" at bounding box center [1141, 253] width 32 height 32
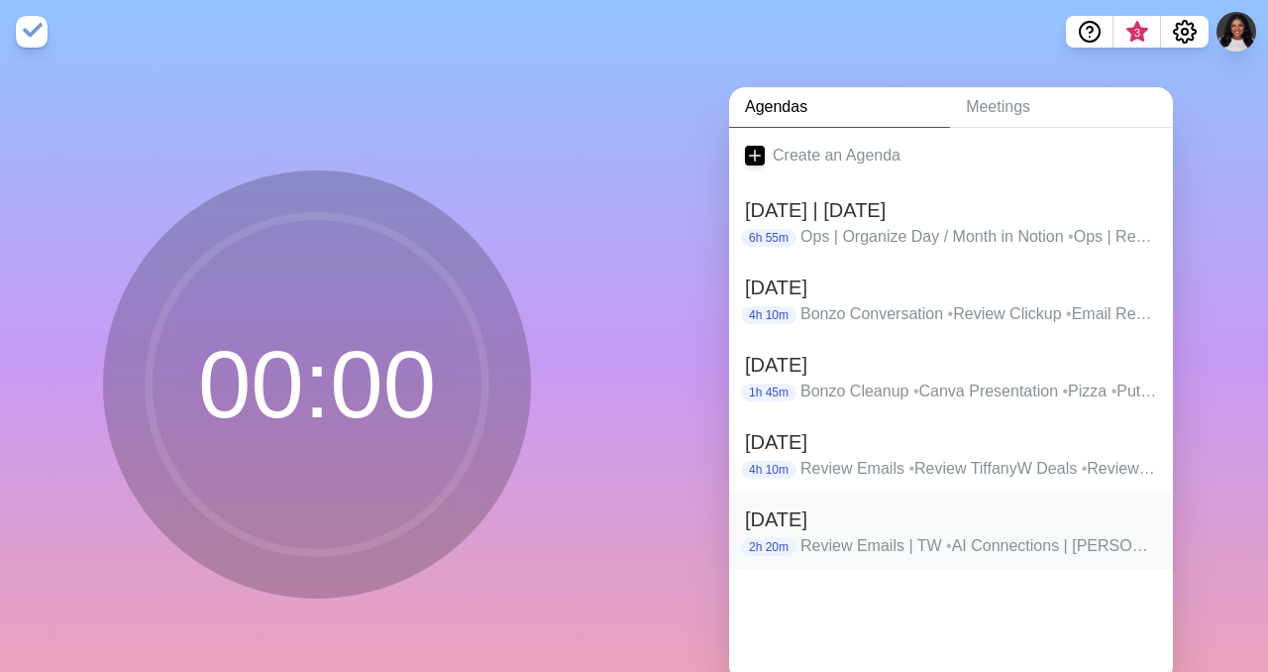
click at [952, 543] on span "•" at bounding box center [949, 545] width 6 height 17
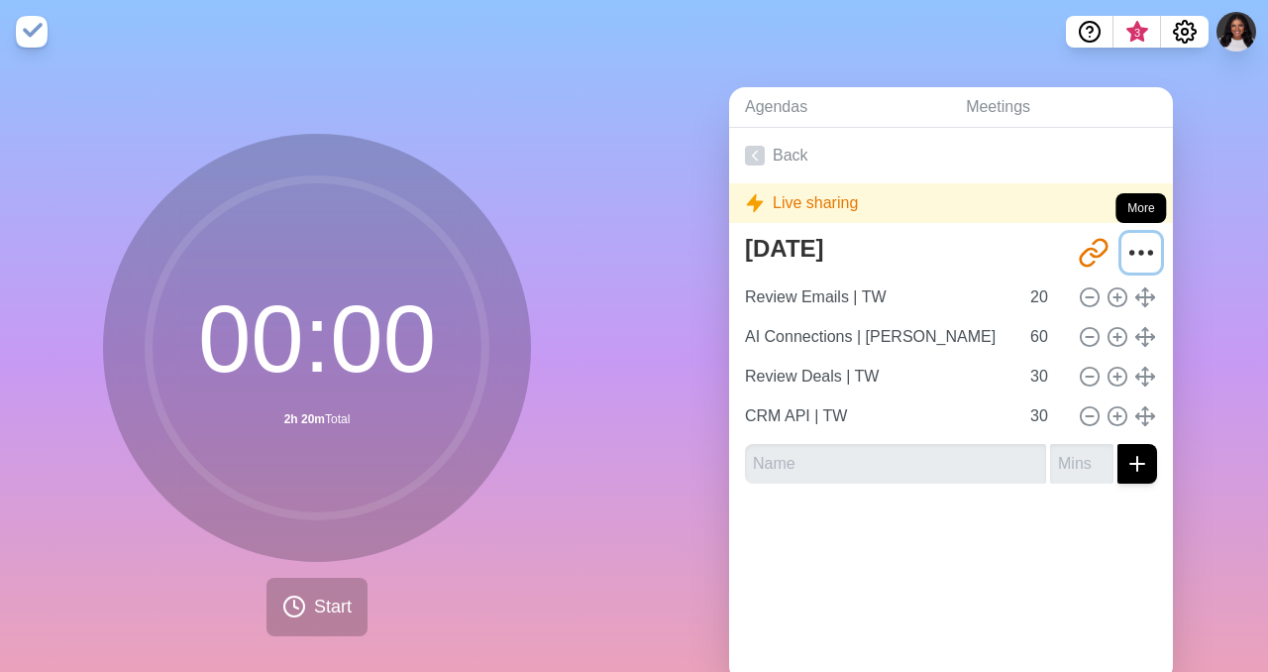
click at [1144, 260] on icon "More" at bounding box center [1141, 253] width 32 height 32
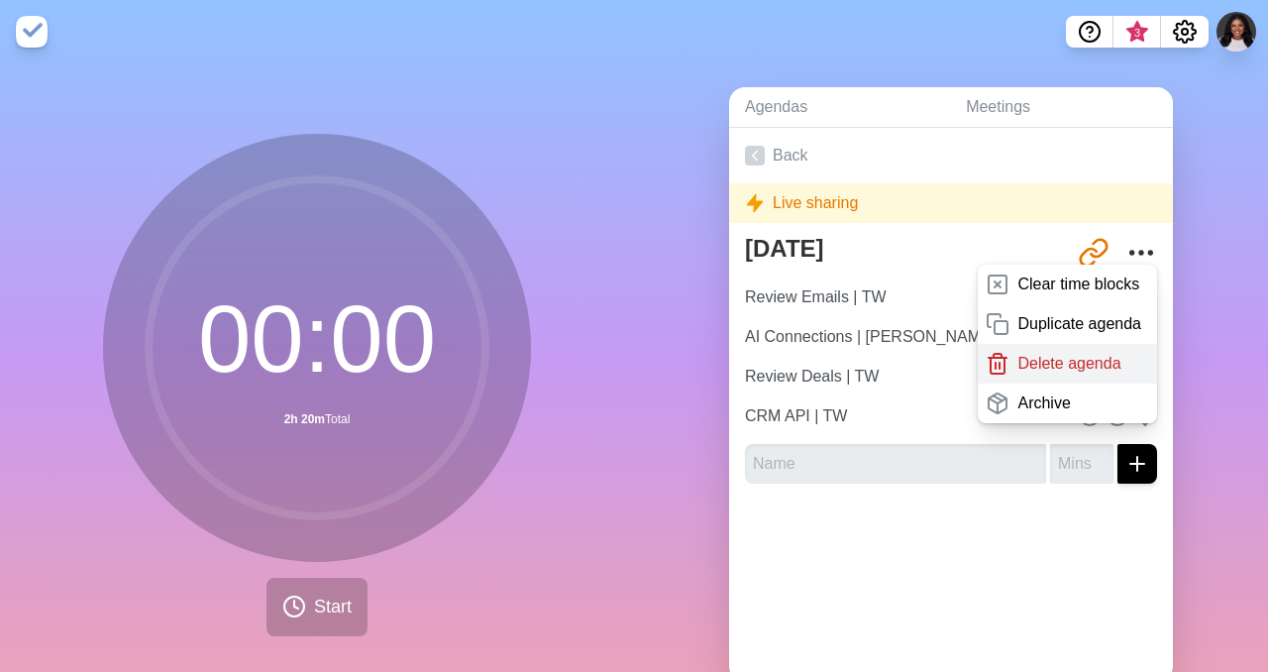
click at [1055, 372] on p "Delete agenda" at bounding box center [1068, 364] width 103 height 24
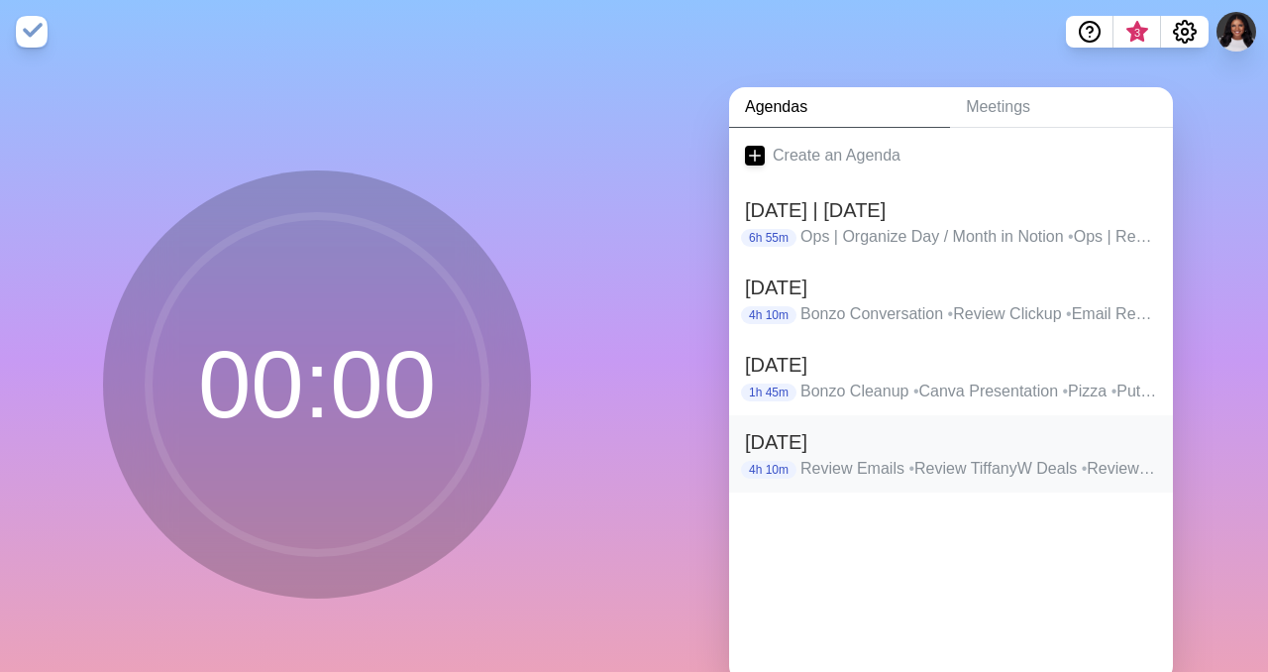
click at [929, 458] on p "Review Emails • Review TiffanyW Deals • Review d.w. Dealls • Prompt for CRM FUB…" at bounding box center [978, 469] width 357 height 24
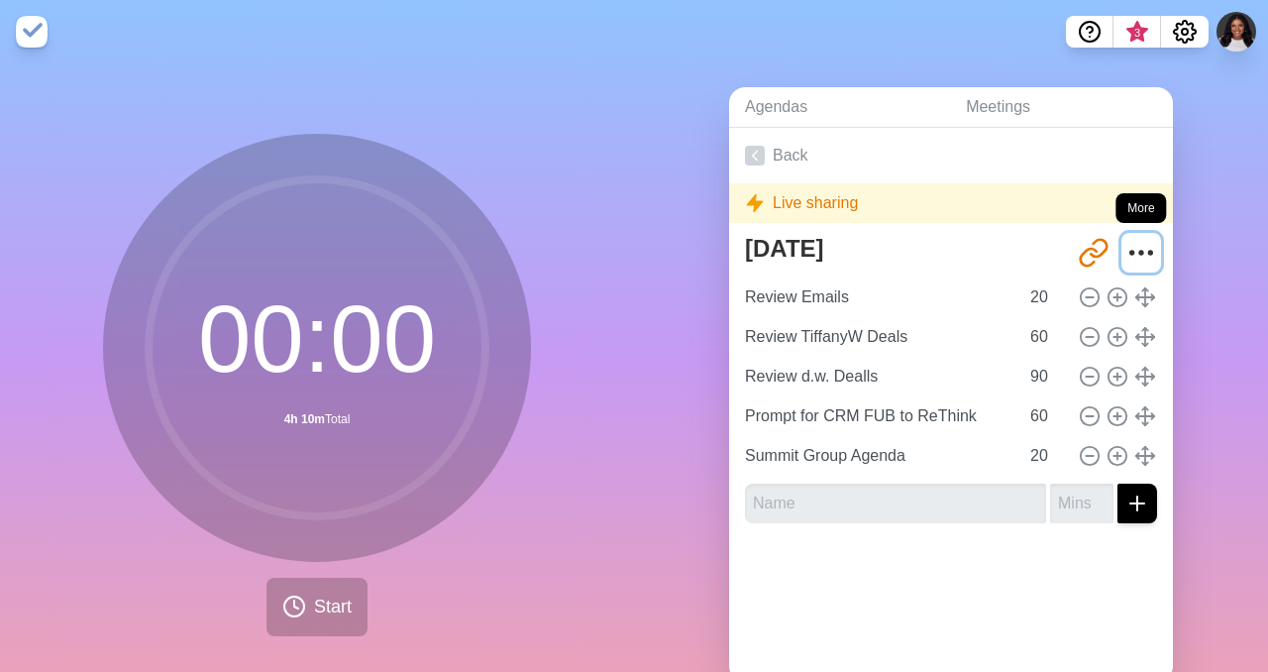
click at [1146, 246] on icon "More" at bounding box center [1141, 253] width 32 height 32
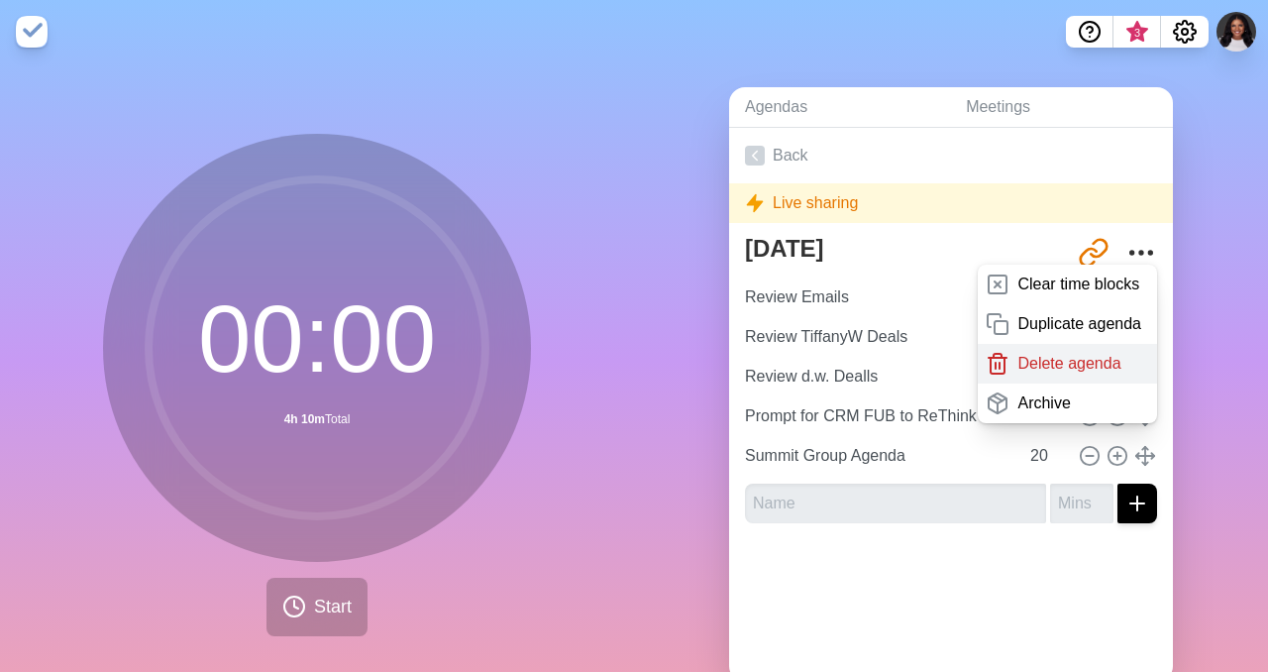
click at [1048, 368] on p "Delete agenda" at bounding box center [1068, 364] width 103 height 24
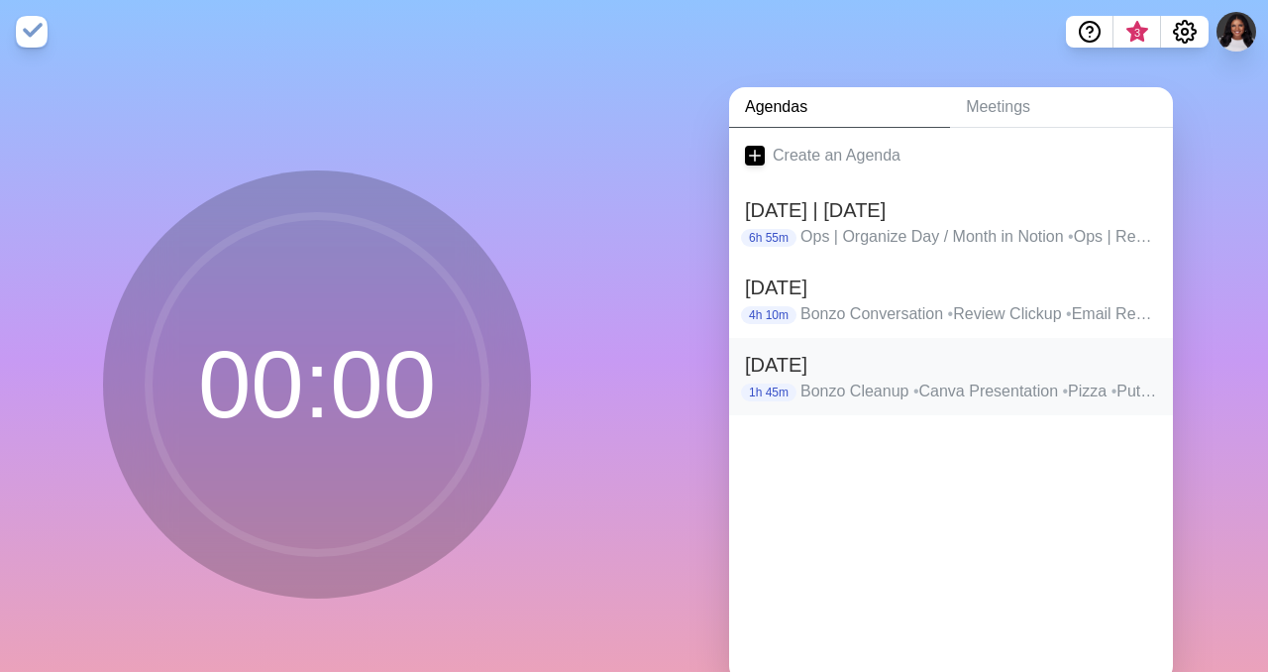
click at [871, 403] on div "Tuesday, August 20th 1h 45m Bonzo Cleanup • Canva Presentation • Pizza • Put ad…" at bounding box center [951, 376] width 444 height 77
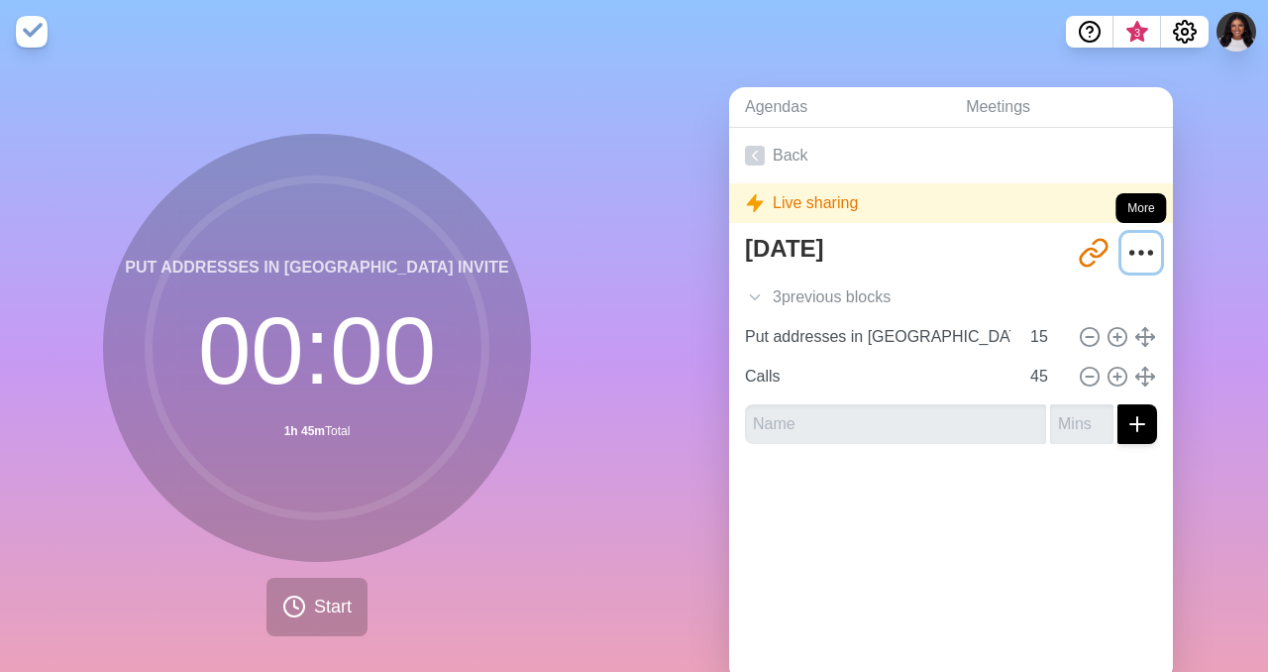
click at [1140, 259] on icon "More" at bounding box center [1141, 253] width 32 height 32
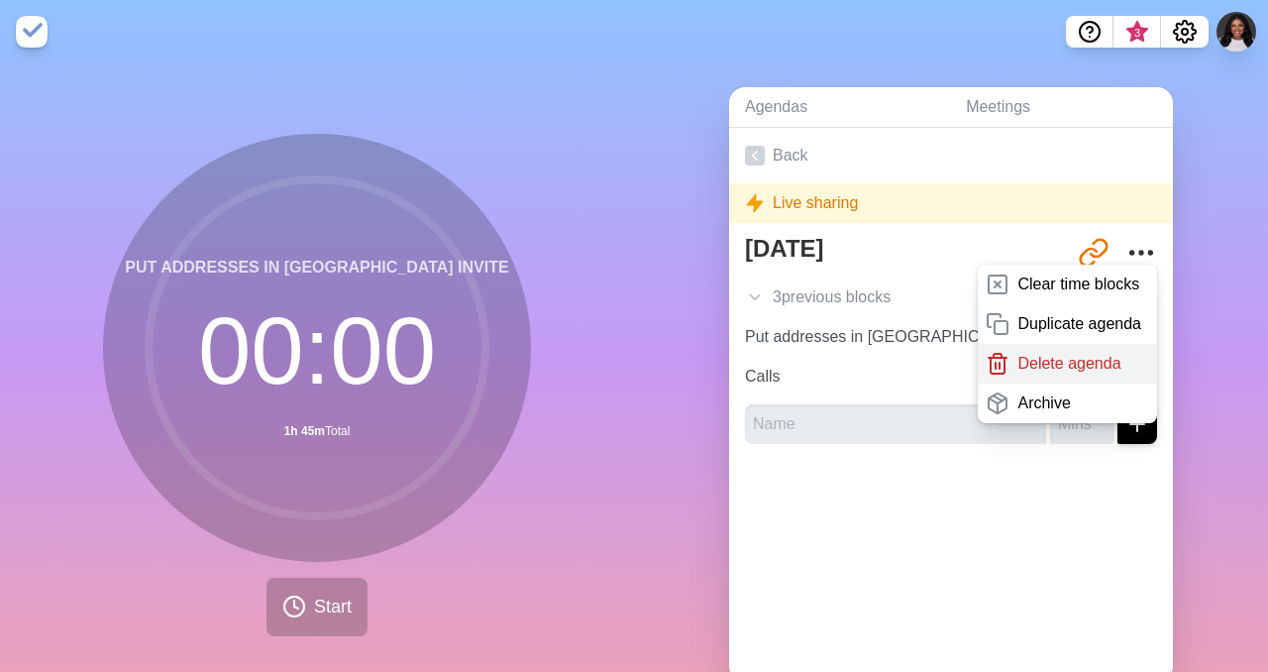
click at [1049, 365] on p "Delete agenda" at bounding box center [1068, 364] width 103 height 24
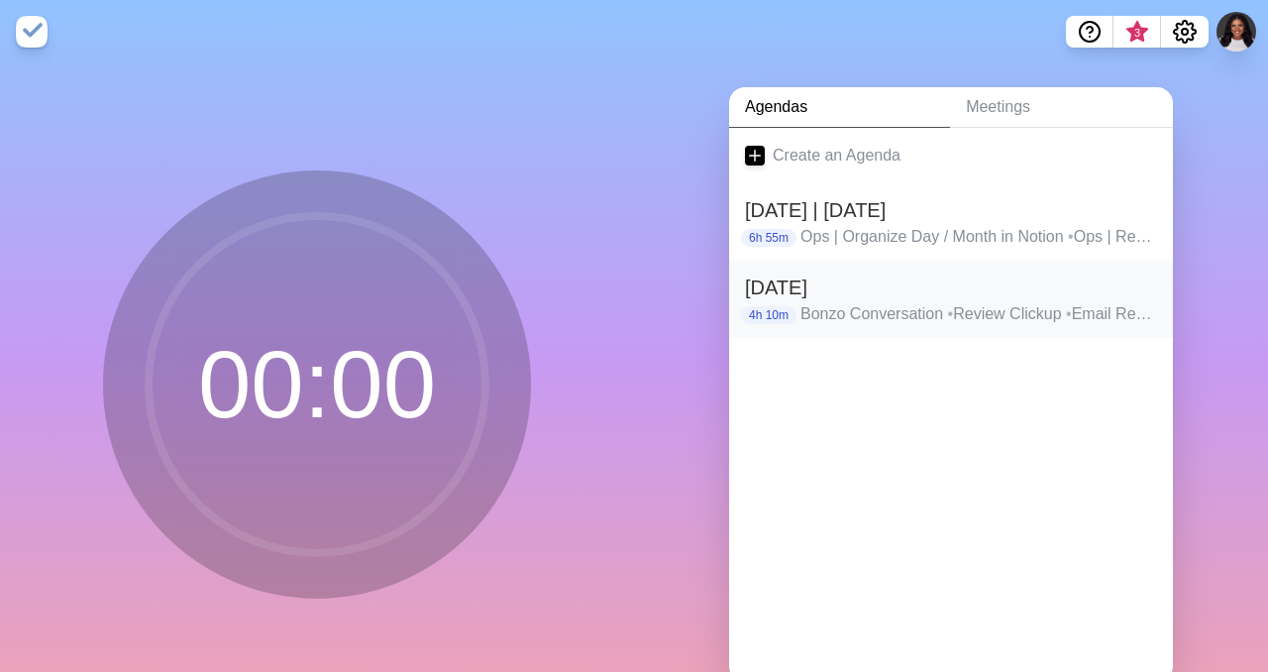
click at [934, 284] on h2 "[DATE]" at bounding box center [951, 287] width 412 height 30
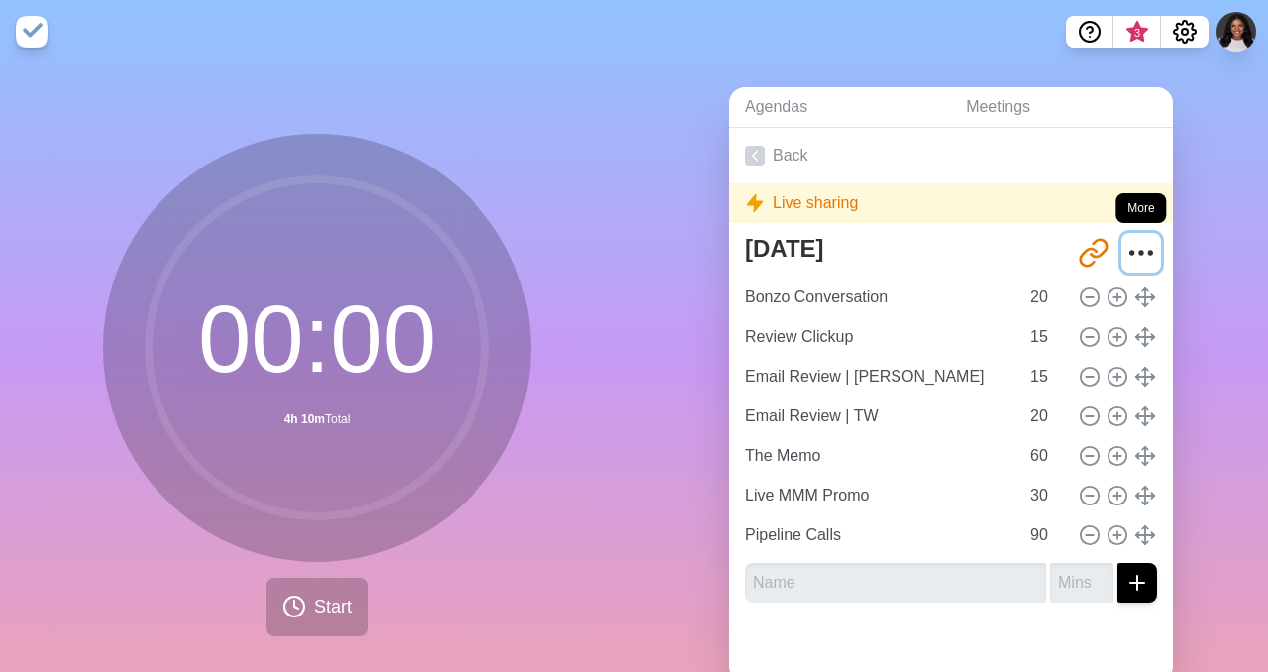
click at [1137, 261] on icon "More" at bounding box center [1141, 253] width 32 height 32
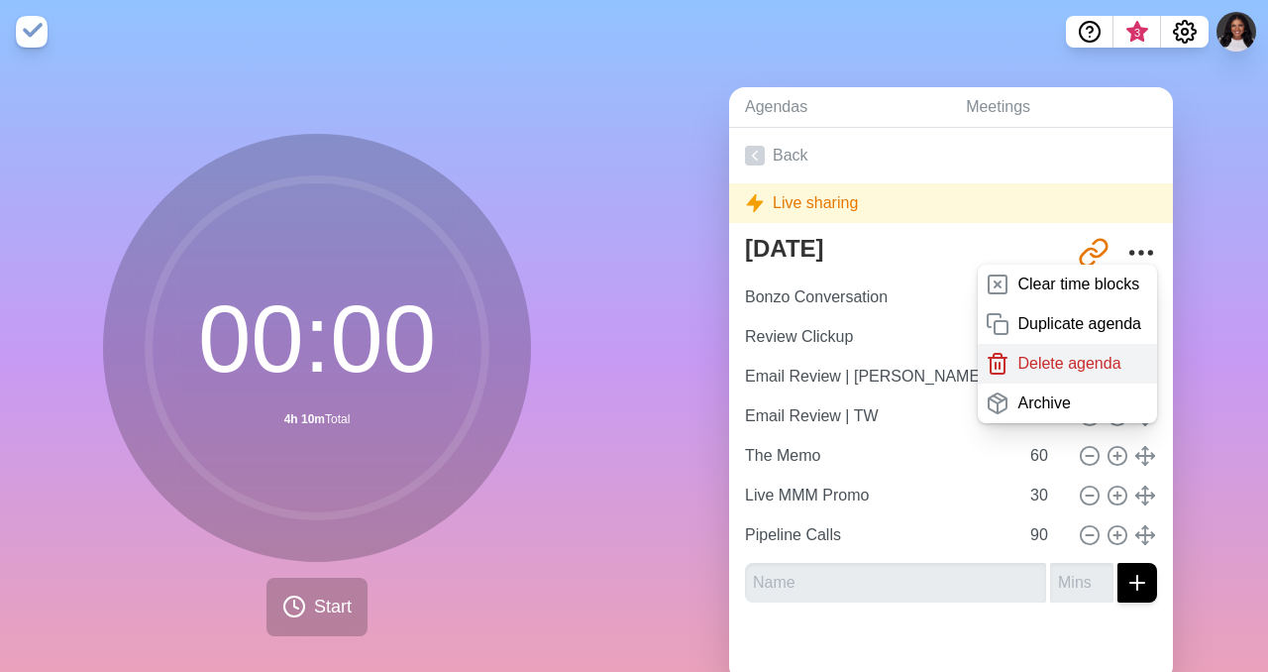
click at [1044, 365] on p "Delete agenda" at bounding box center [1068, 364] width 103 height 24
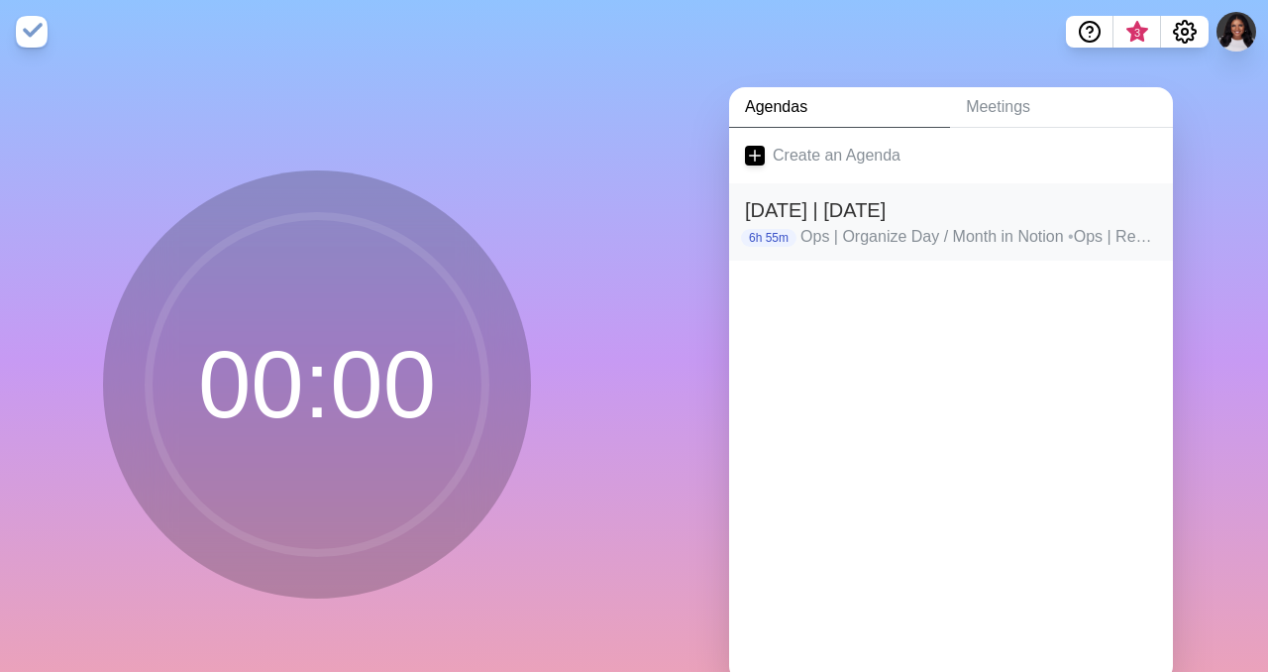
click at [849, 229] on p "Ops | Organize Day / Month in Notion • Ops | Review Emails • Ops | Summit Group…" at bounding box center [978, 237] width 357 height 24
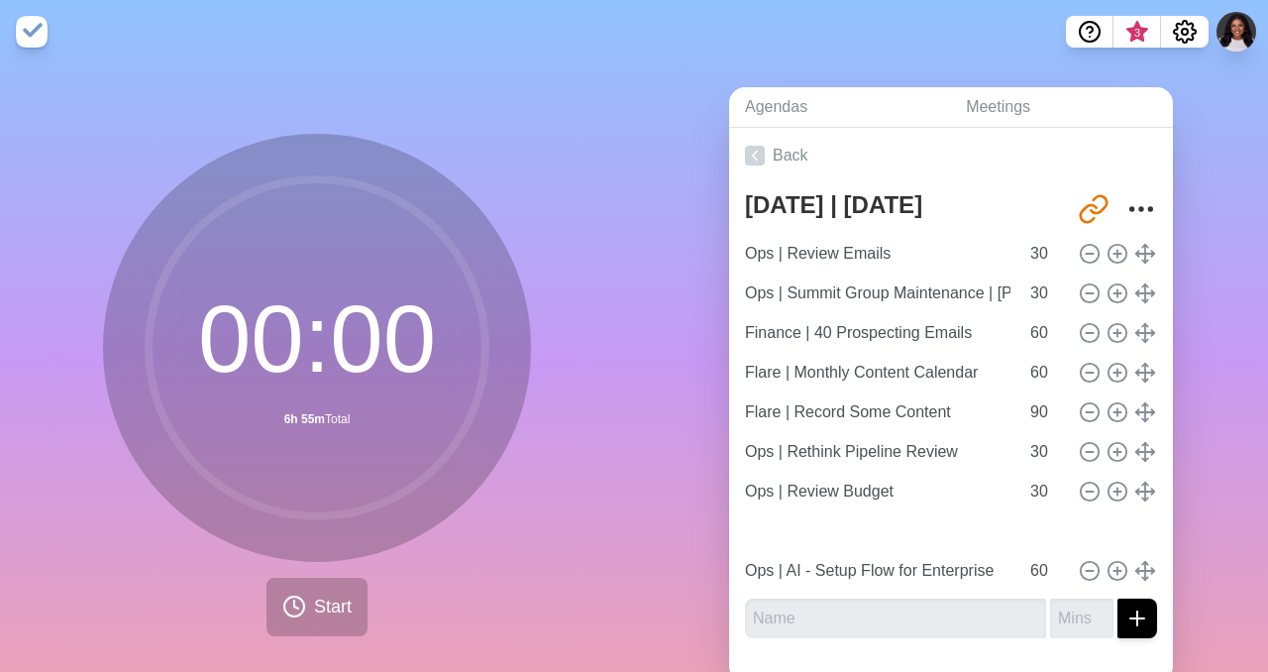
type input "Ops | Summit Group Maintenance | [PERSON_NAME], Velocity Training, Team Email, …"
type input "Finance | 40 Prospecting Emails"
type input "60"
type input "Flare | Monthly Content Calendar"
type input "Flare | Record Some Content"
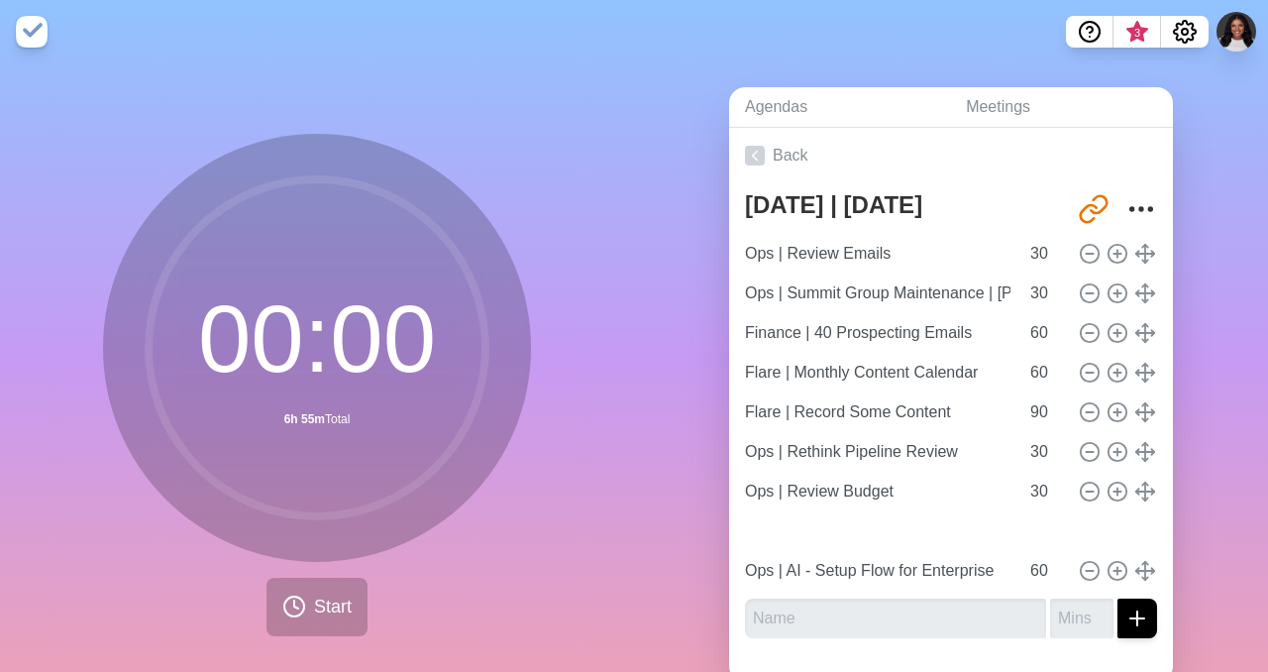
type input "90"
type input "Ops | Rethink Pipeline Review"
type input "30"
type input "Ops | Review Budget"
type input "Ops | Organize Day / Month in Notion"
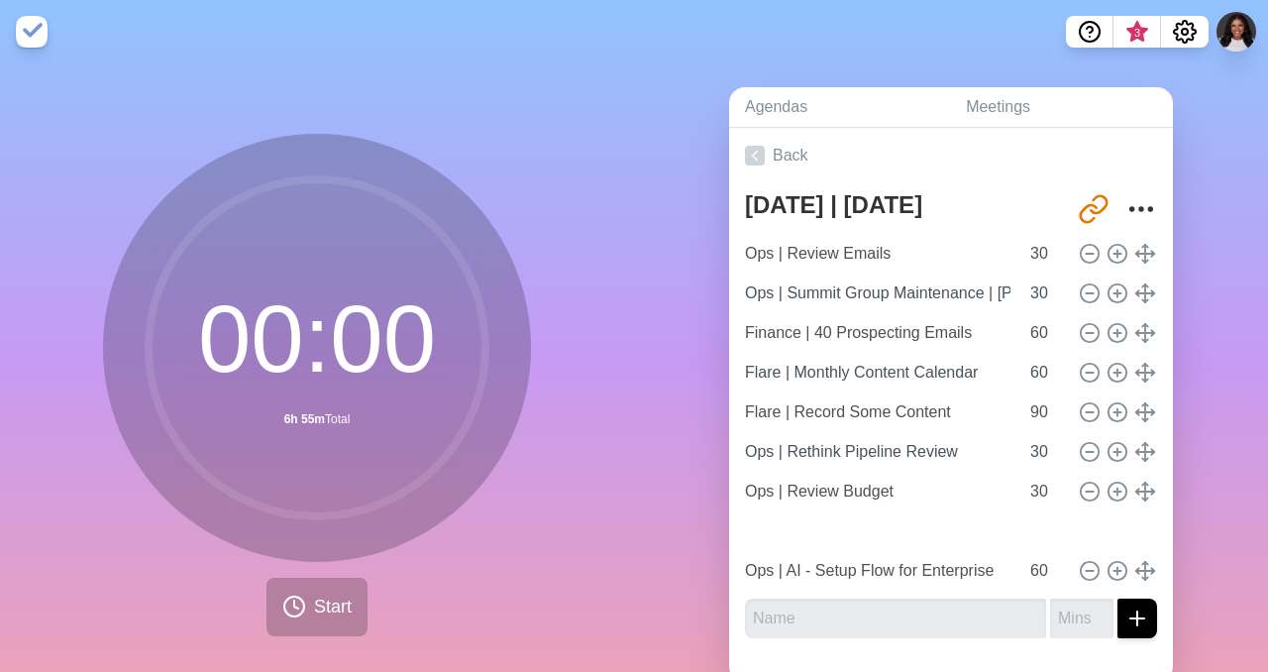
type input "25"
type input "Ops | Review Emails"
type input "30"
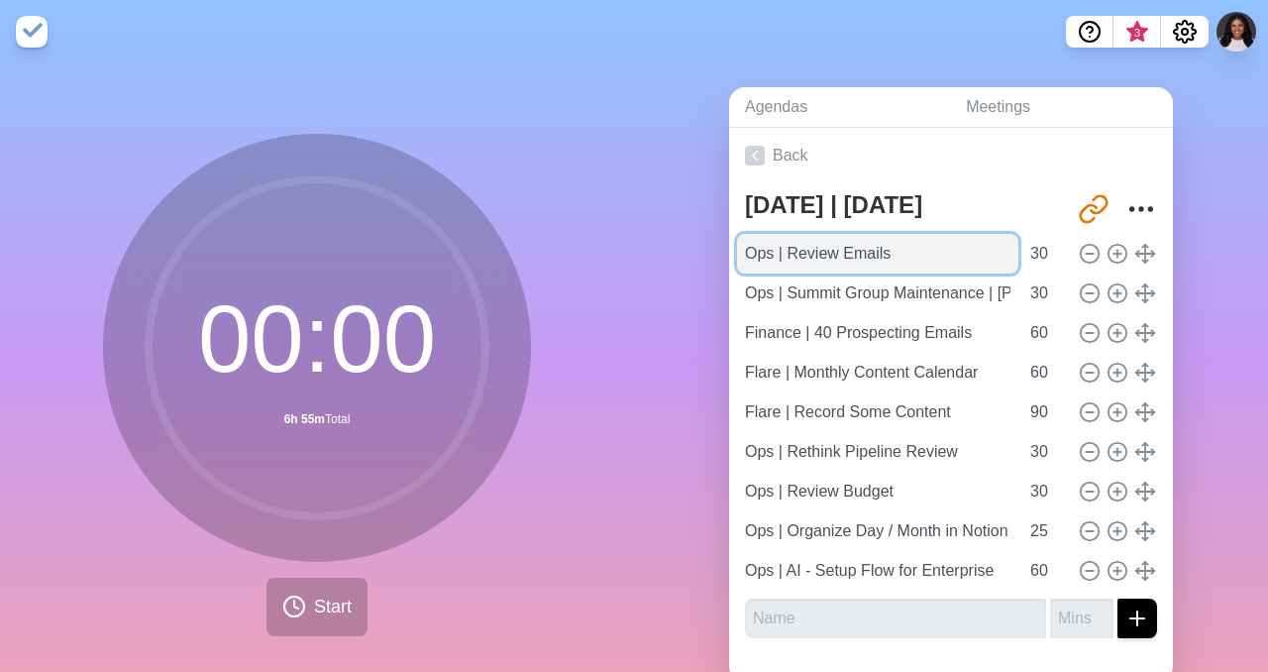
click at [833, 257] on input "Ops | Review Emails" at bounding box center [877, 254] width 281 height 40
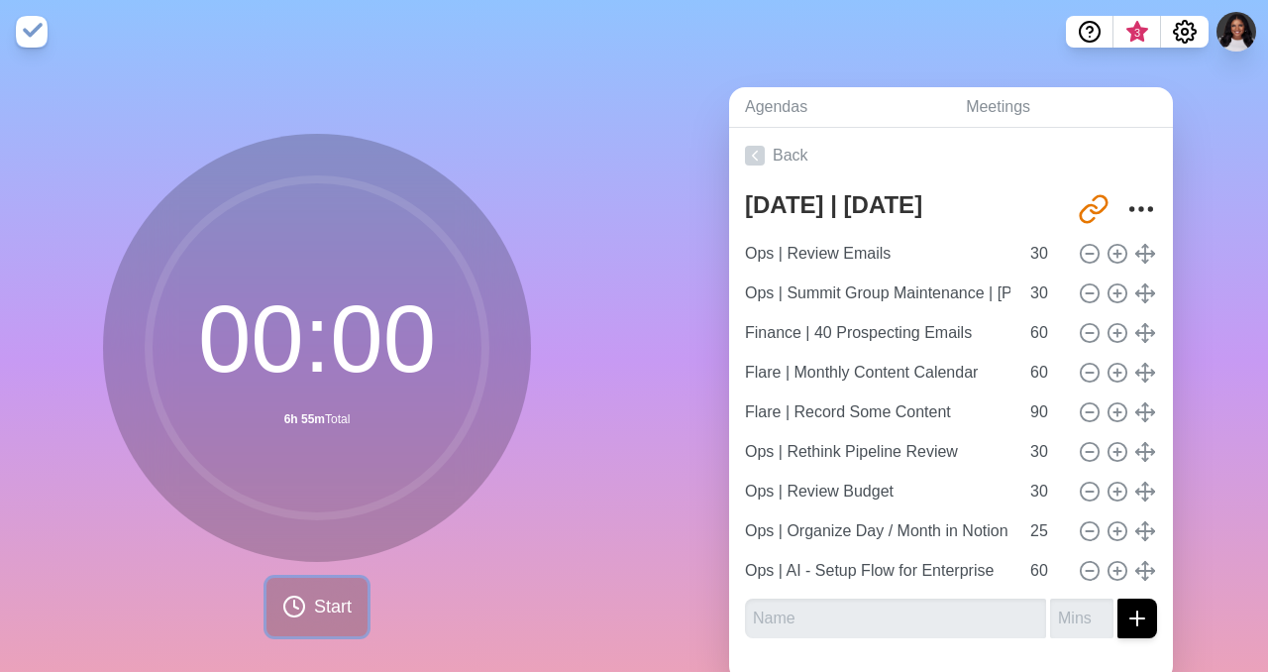
click at [324, 602] on span "Start" at bounding box center [333, 606] width 38 height 27
